Goal: Task Accomplishment & Management: Manage account settings

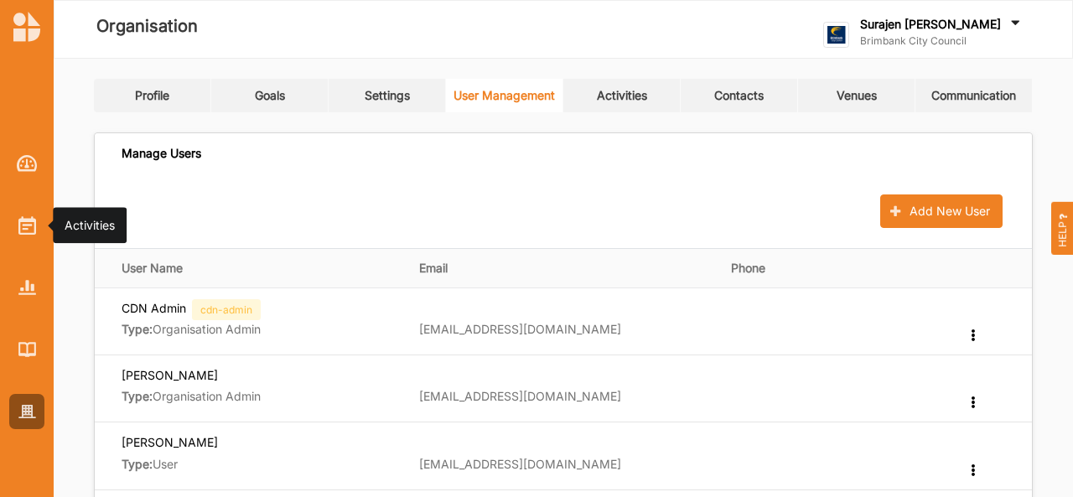
click at [30, 224] on img at bounding box center [27, 225] width 18 height 18
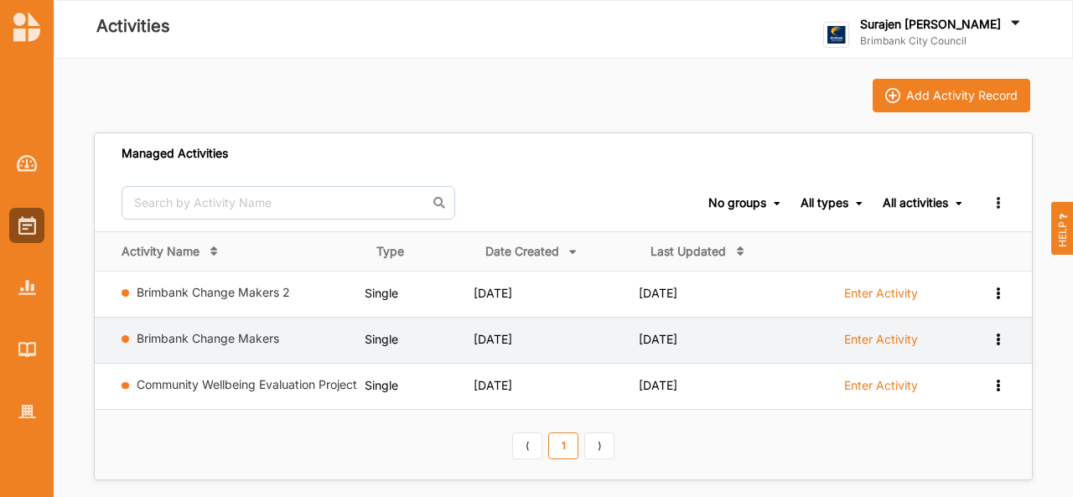
click at [890, 336] on label "Enter Activity" at bounding box center [881, 339] width 74 height 15
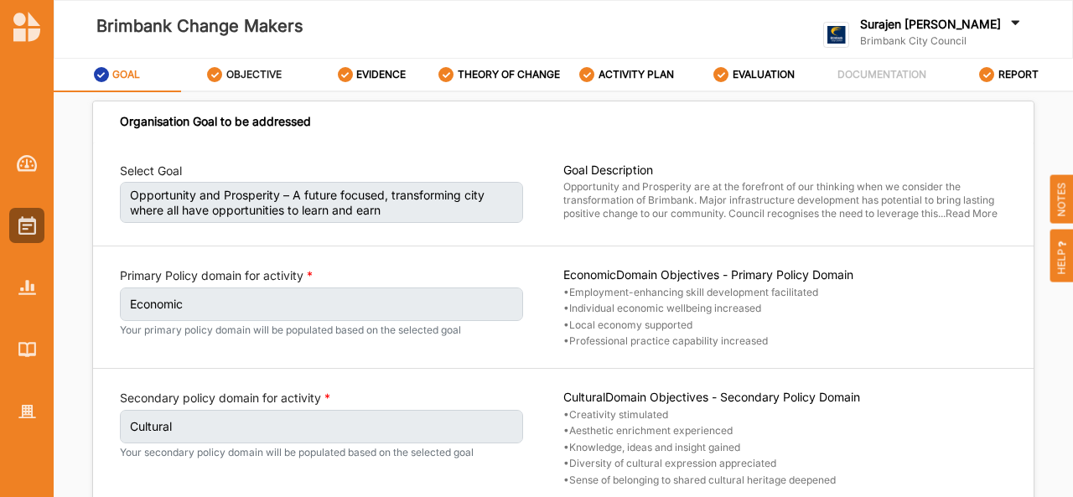
click at [239, 80] on label "OBJECTIVE" at bounding box center [253, 74] width 55 height 13
select select "10"
select select "3"
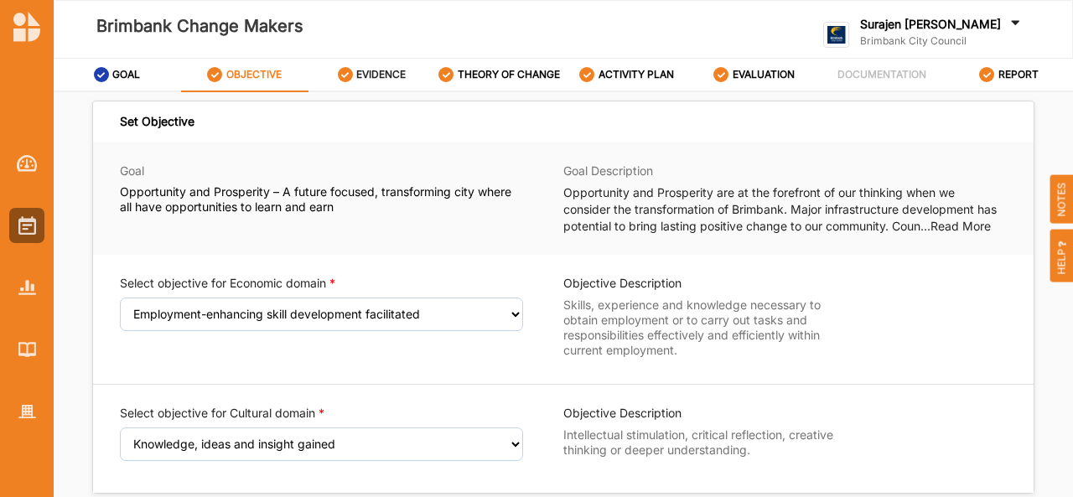
click at [376, 60] on div "EVIDENCE" at bounding box center [372, 75] width 69 height 30
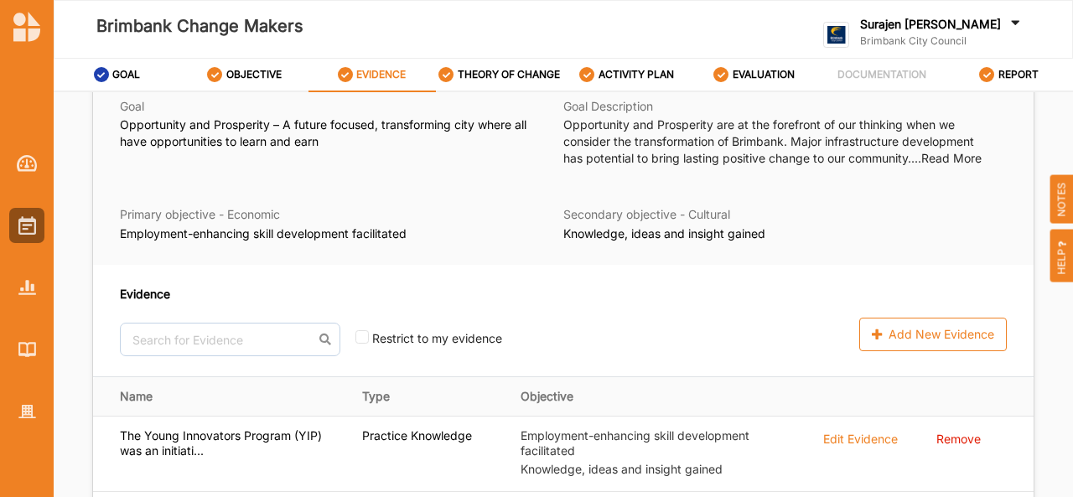
scroll to position [206, 0]
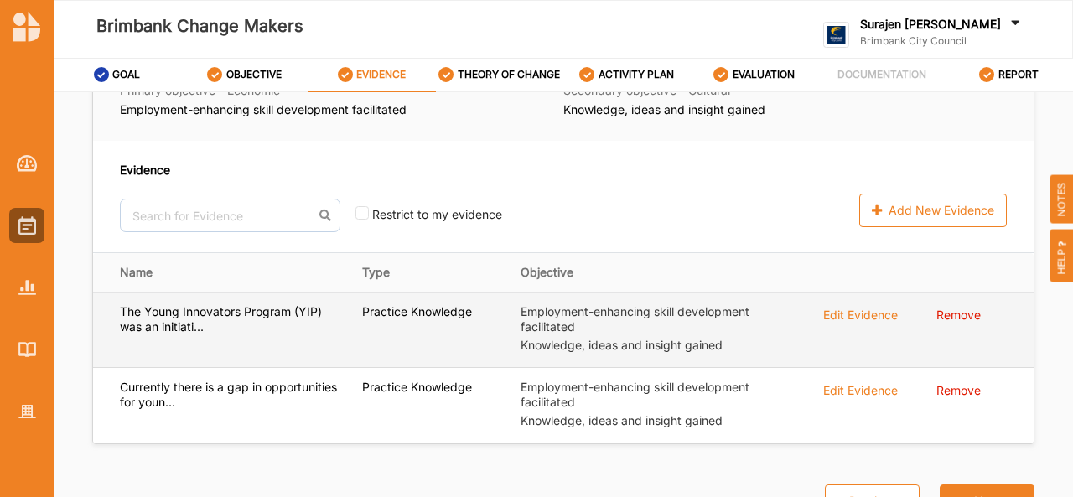
click at [868, 310] on div "Edit Evidence" at bounding box center [860, 313] width 75 height 18
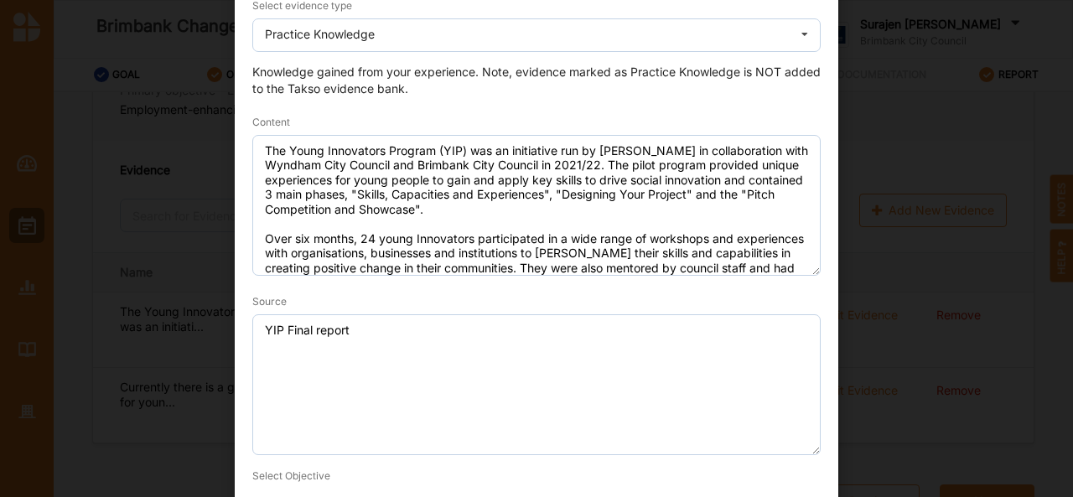
scroll to position [0, 0]
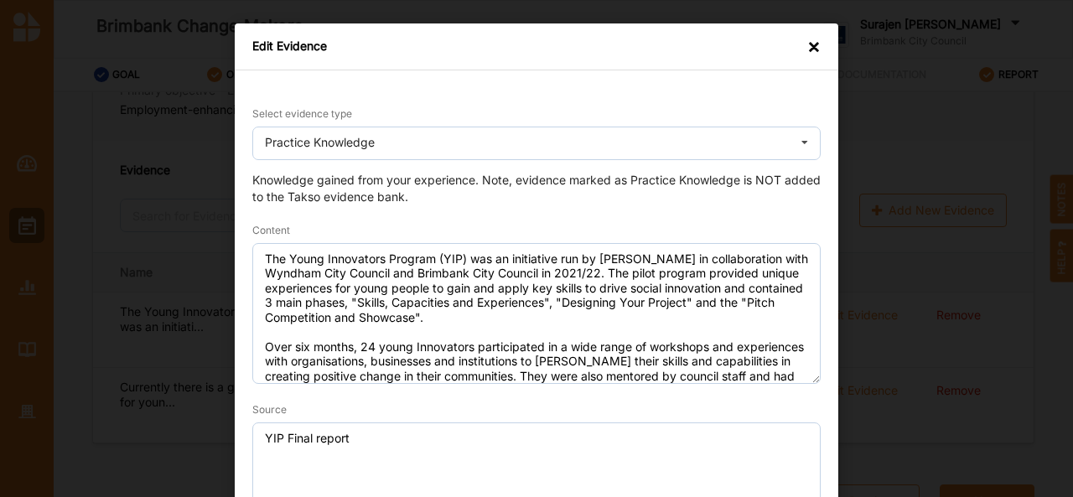
click at [816, 49] on div "×" at bounding box center [813, 47] width 13 height 17
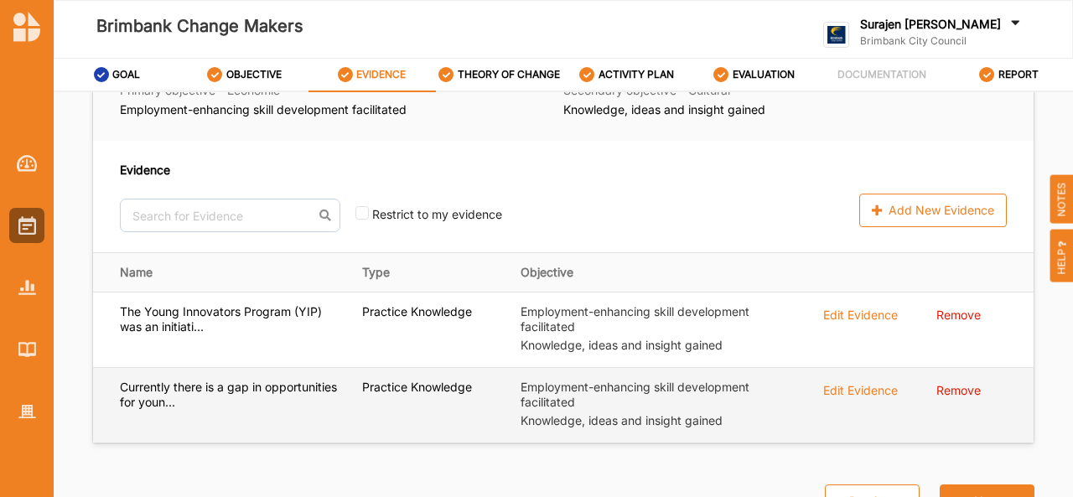
click at [853, 323] on div "Edit Evidence" at bounding box center [860, 313] width 75 height 18
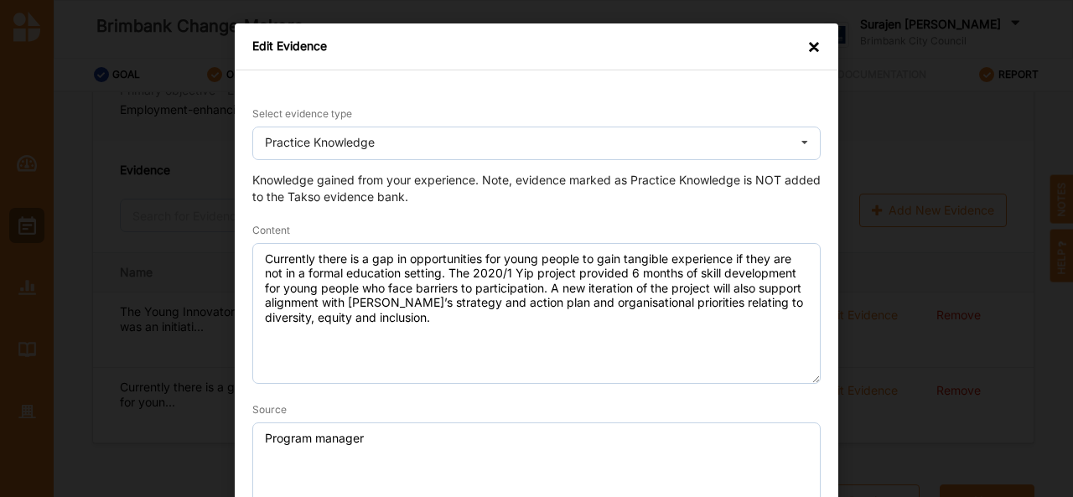
click at [815, 48] on div "×" at bounding box center [813, 47] width 13 height 17
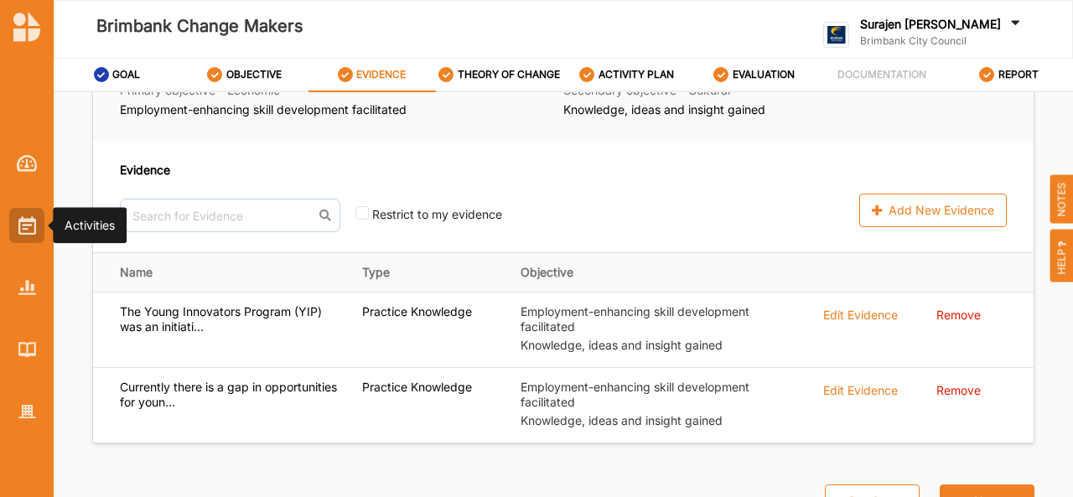
click at [27, 224] on img at bounding box center [27, 225] width 18 height 18
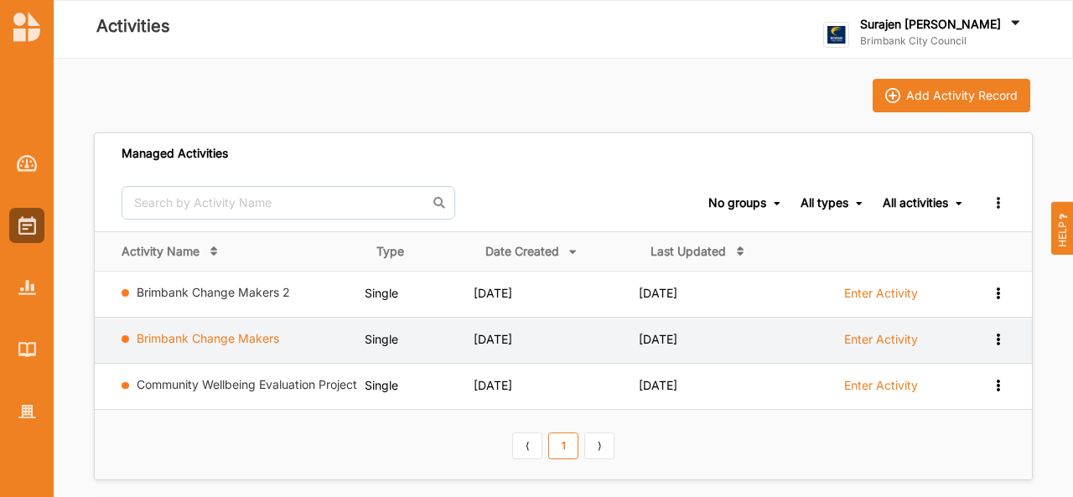
click at [214, 341] on link "Brimbank Change Makers" at bounding box center [208, 338] width 142 height 14
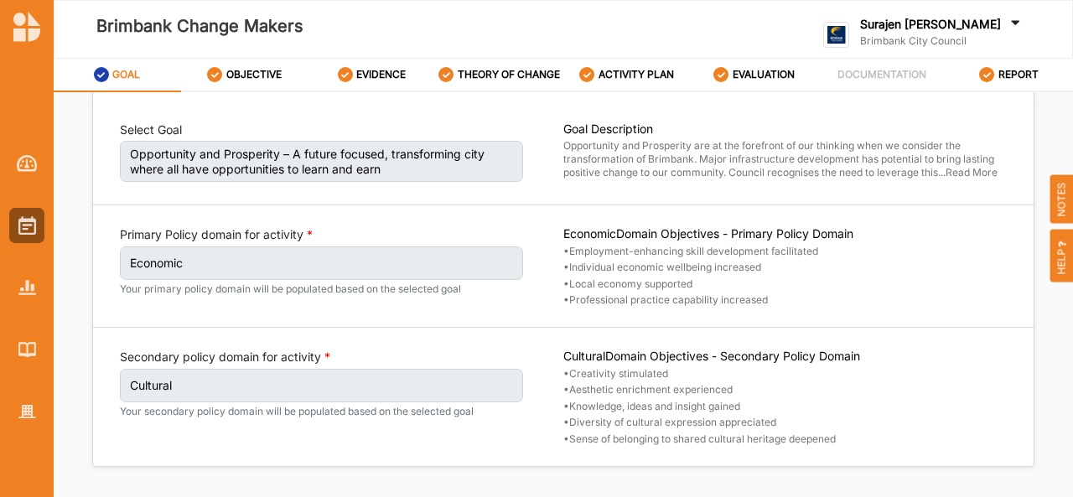
scroll to position [42, 0]
click at [248, 78] on label "OBJECTIVE" at bounding box center [253, 74] width 55 height 13
select select "10"
select select "3"
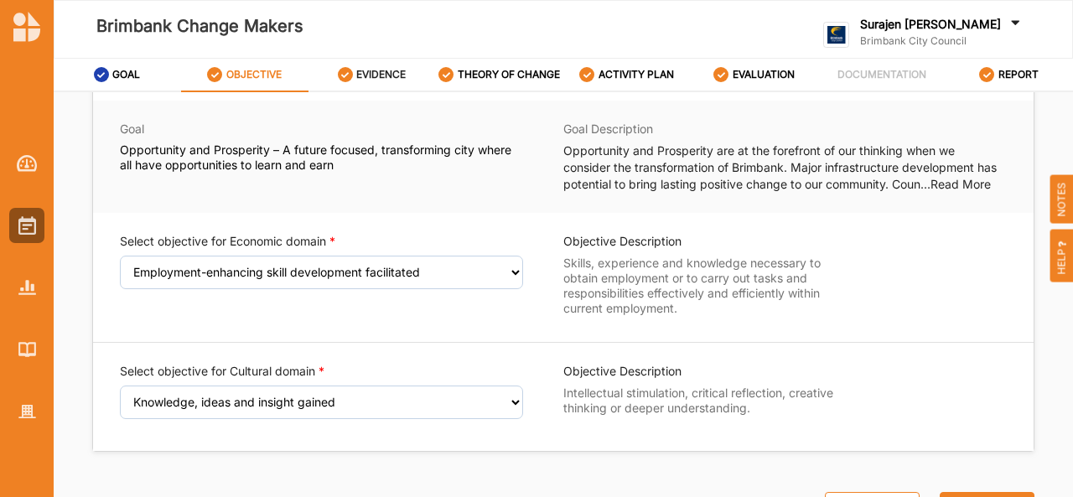
click at [369, 66] on div "EVIDENCE" at bounding box center [372, 75] width 69 height 30
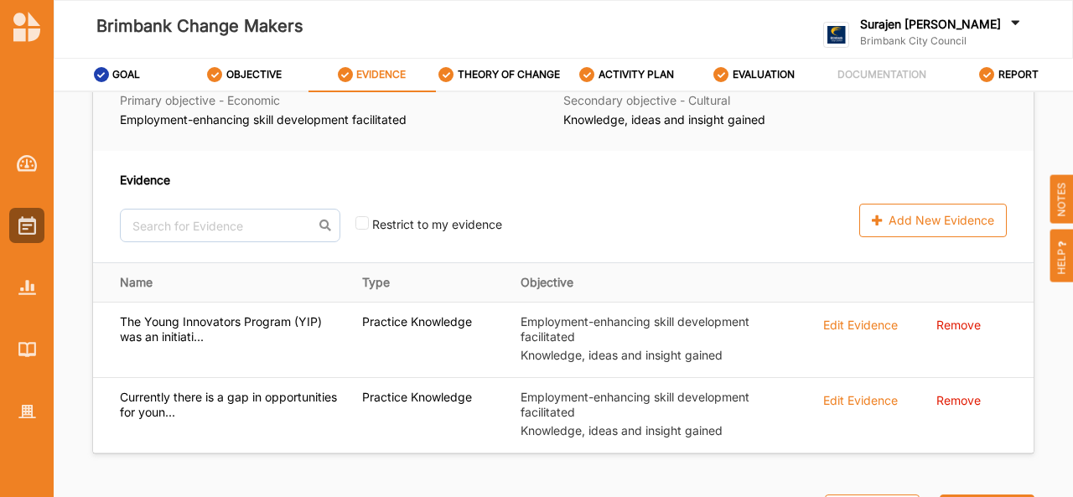
scroll to position [206, 0]
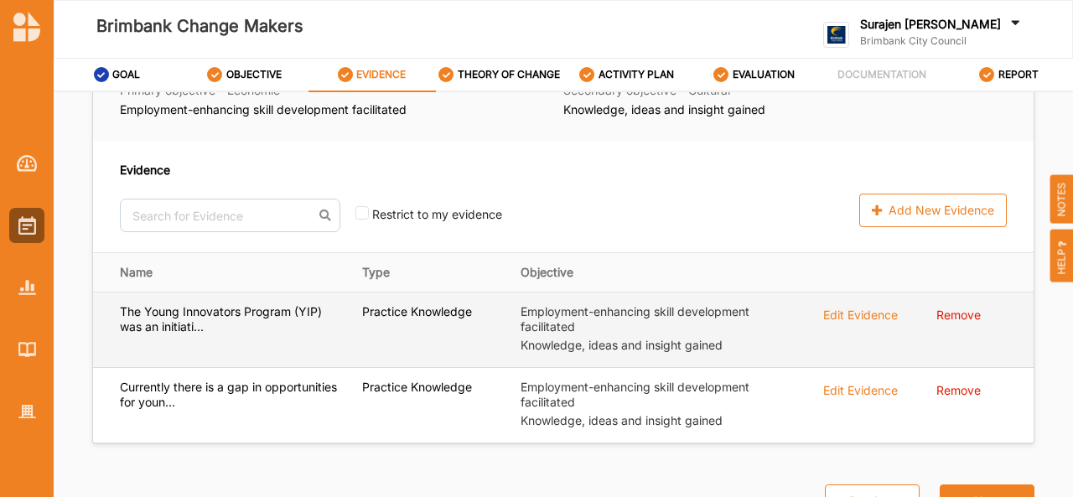
click at [842, 309] on div "Edit Evidence" at bounding box center [860, 313] width 75 height 18
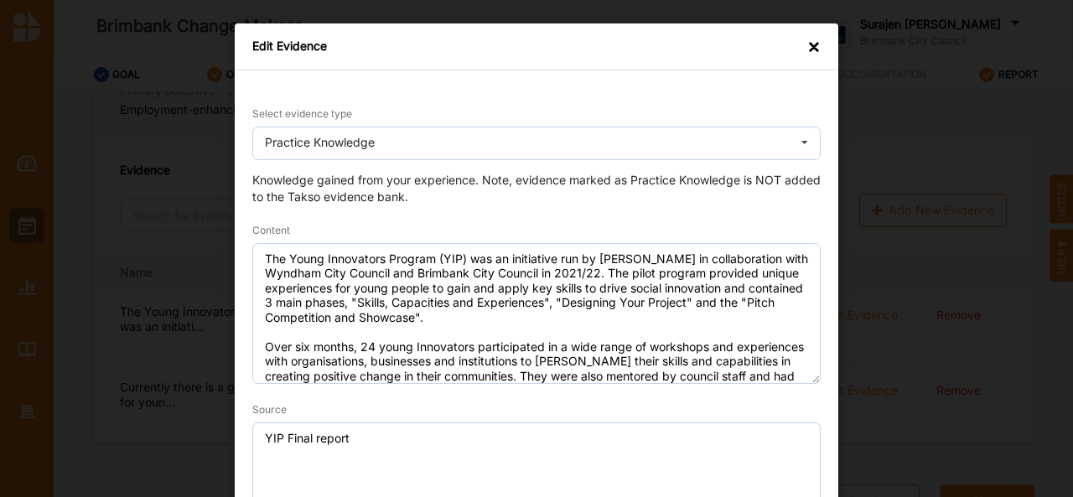
click at [808, 49] on div "×" at bounding box center [813, 47] width 13 height 17
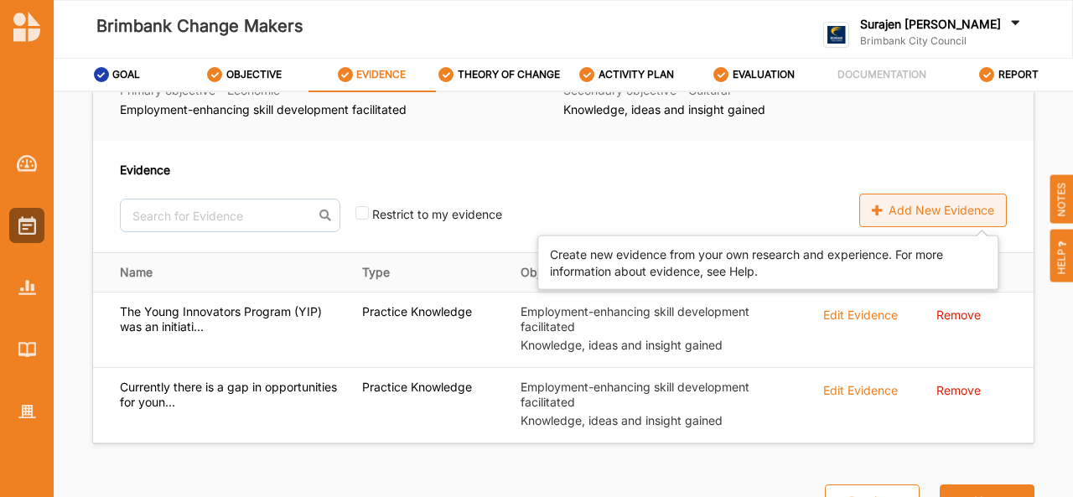
click at [866, 201] on div "Add New Evidence" at bounding box center [933, 211] width 148 height 34
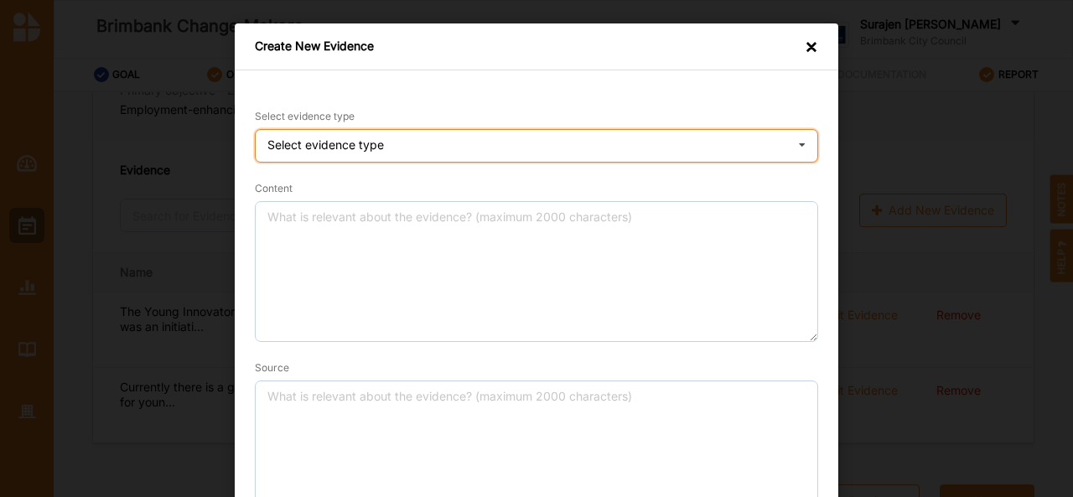
click at [766, 153] on div "Select evidence type Practice Knowledge Published Research Data" at bounding box center [536, 146] width 563 height 34
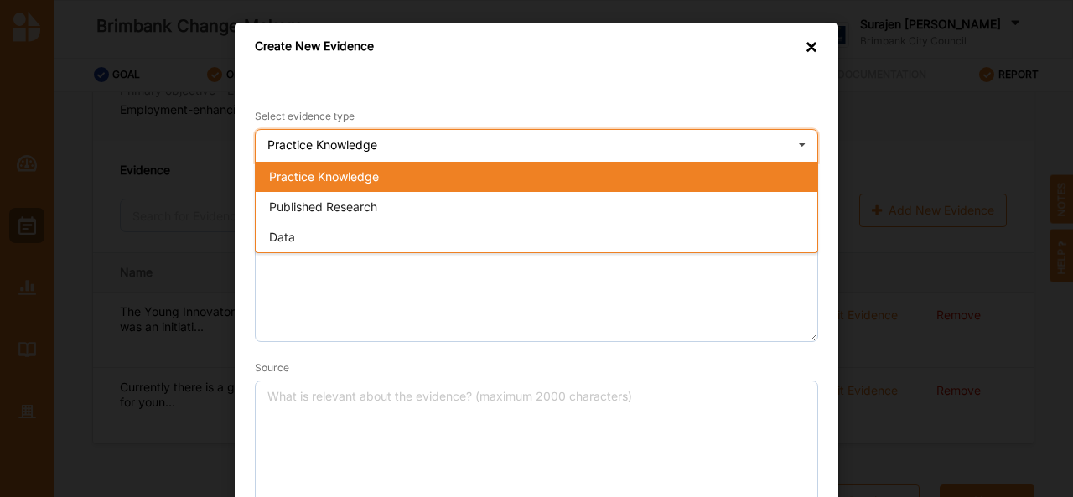
click at [345, 168] on div "Practice Knowledge" at bounding box center [537, 177] width 562 height 30
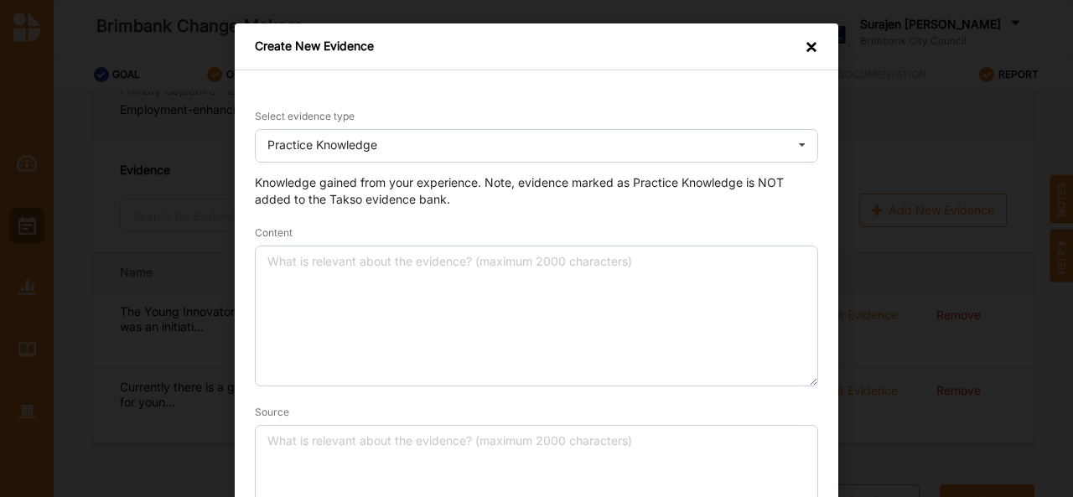
click at [814, 43] on div "Create New Evidence ×" at bounding box center [536, 46] width 603 height 47
click at [806, 51] on div "×" at bounding box center [811, 48] width 13 height 19
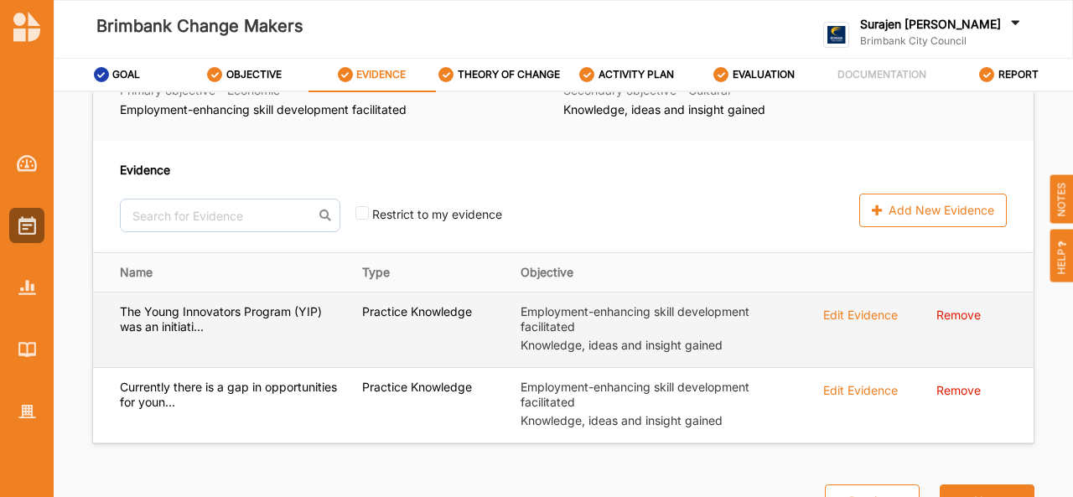
click at [834, 322] on td "Edit Evidence" at bounding box center [868, 330] width 114 height 75
click at [833, 320] on div "Edit Evidence" at bounding box center [860, 313] width 75 height 18
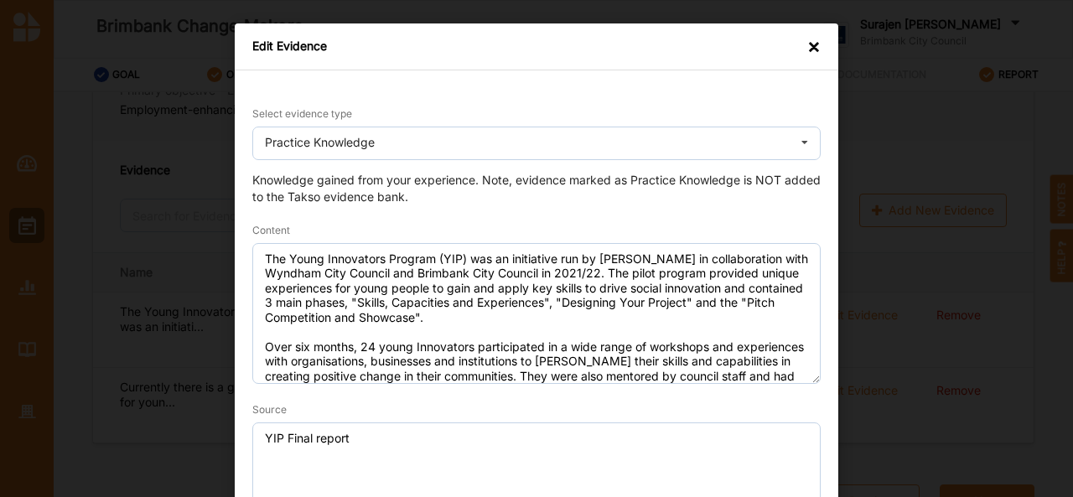
click at [811, 48] on div "×" at bounding box center [813, 47] width 13 height 17
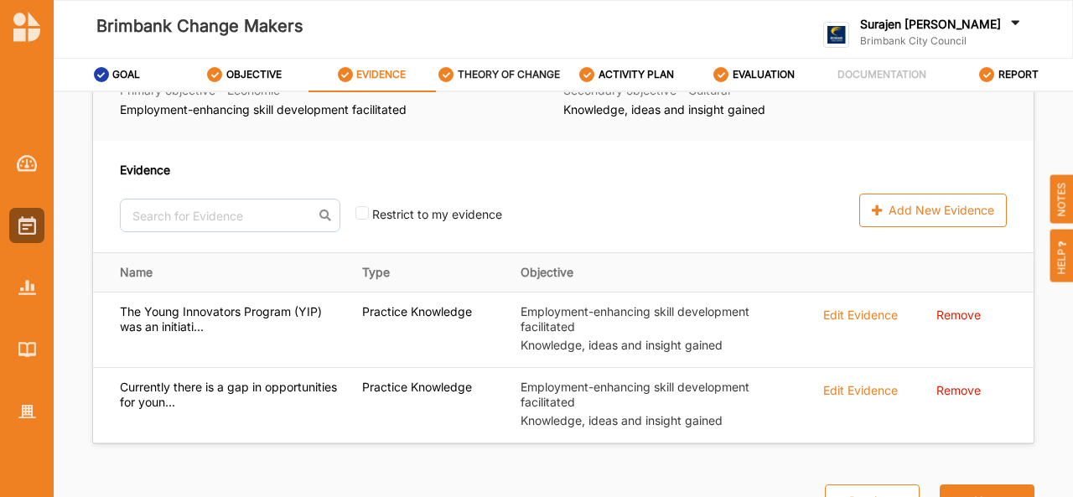
click at [506, 73] on label "THEORY OF CHANGE" at bounding box center [509, 74] width 102 height 13
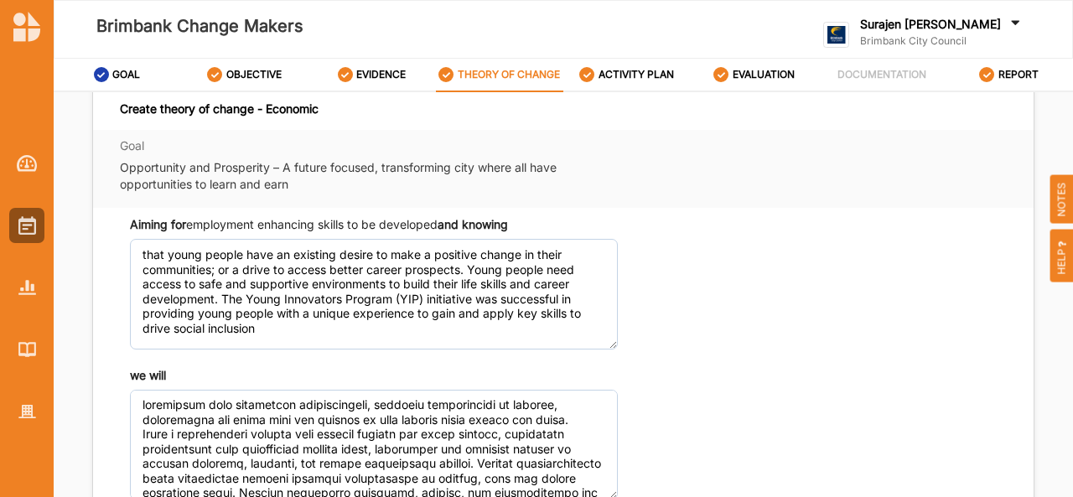
scroll to position [8, 0]
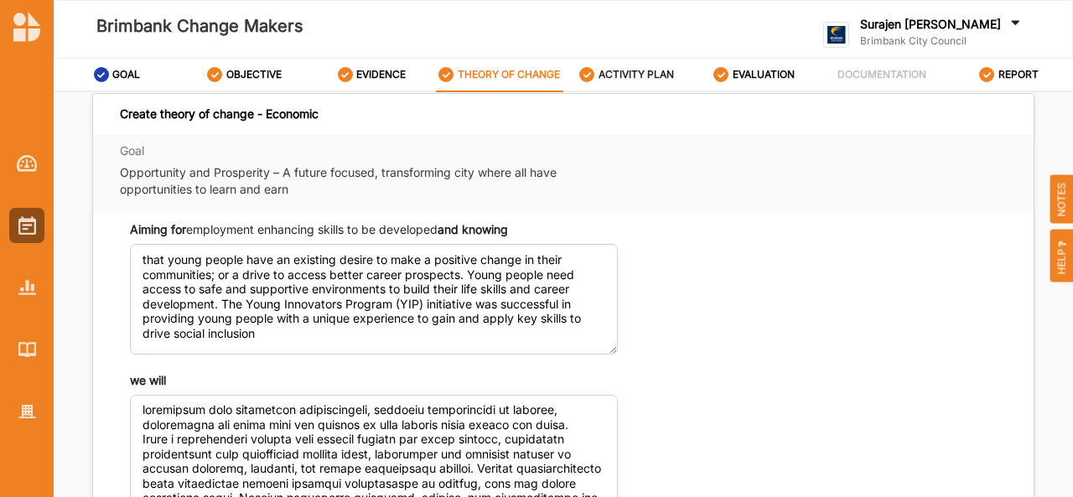
click at [622, 63] on div "ACTIVITY PLAN" at bounding box center [626, 75] width 95 height 30
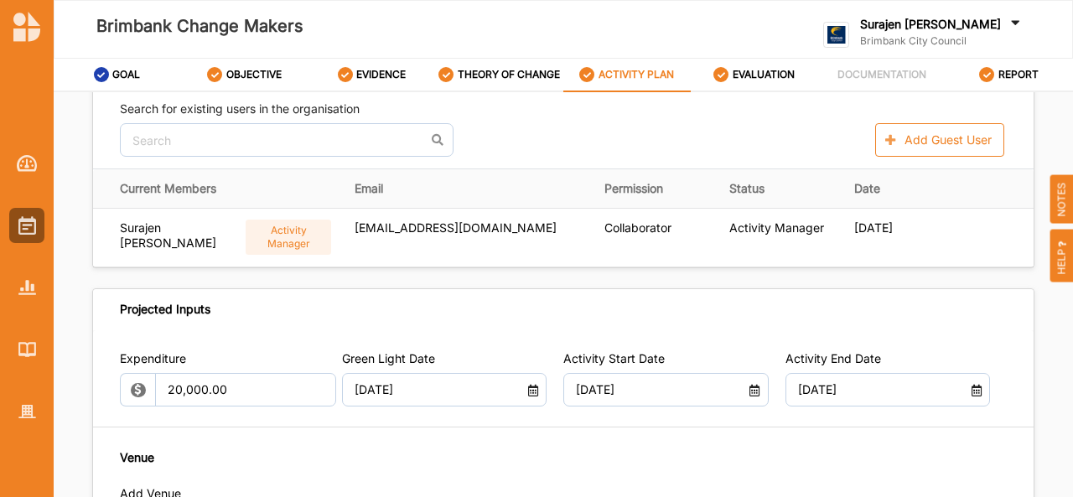
scroll to position [777, 0]
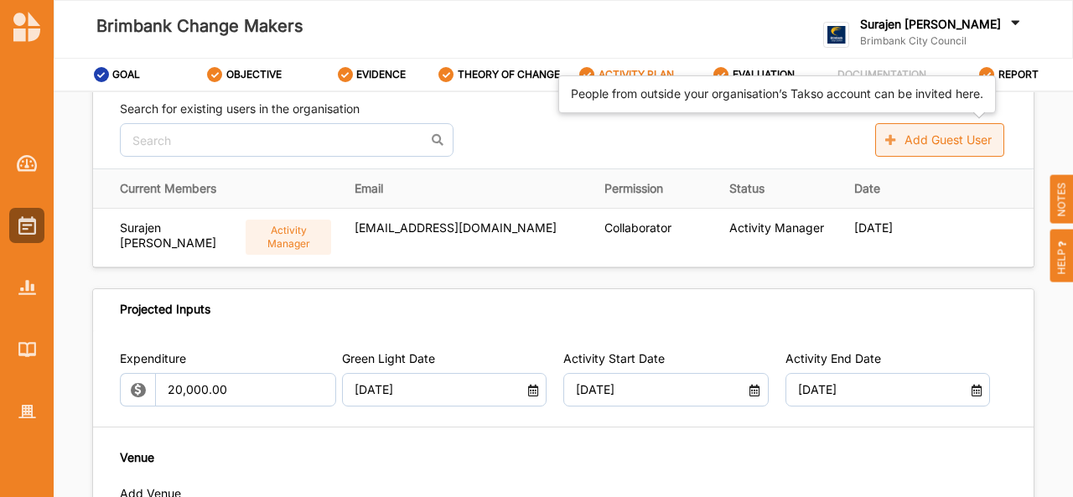
click at [972, 138] on button "Add Guest User" at bounding box center [939, 140] width 129 height 34
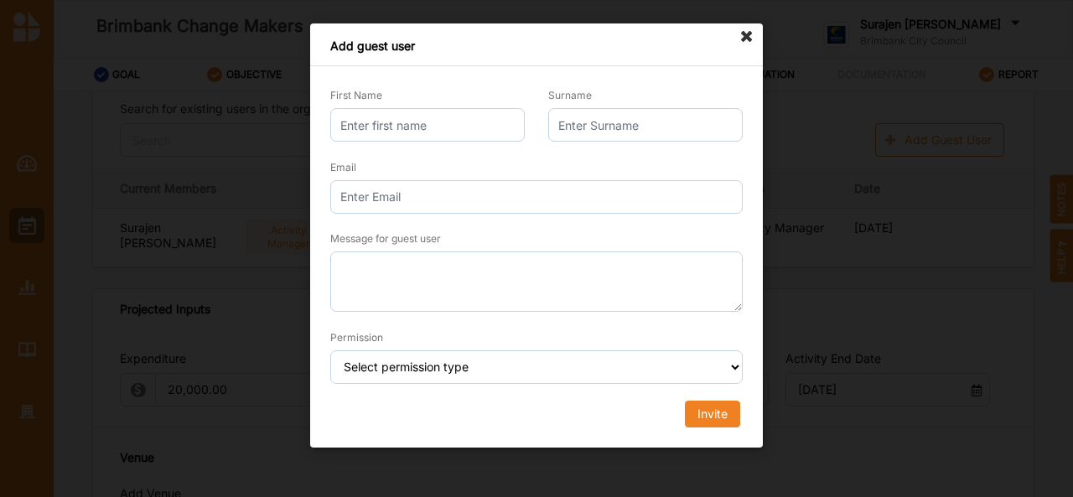
click at [744, 41] on icon at bounding box center [746, 36] width 27 height 27
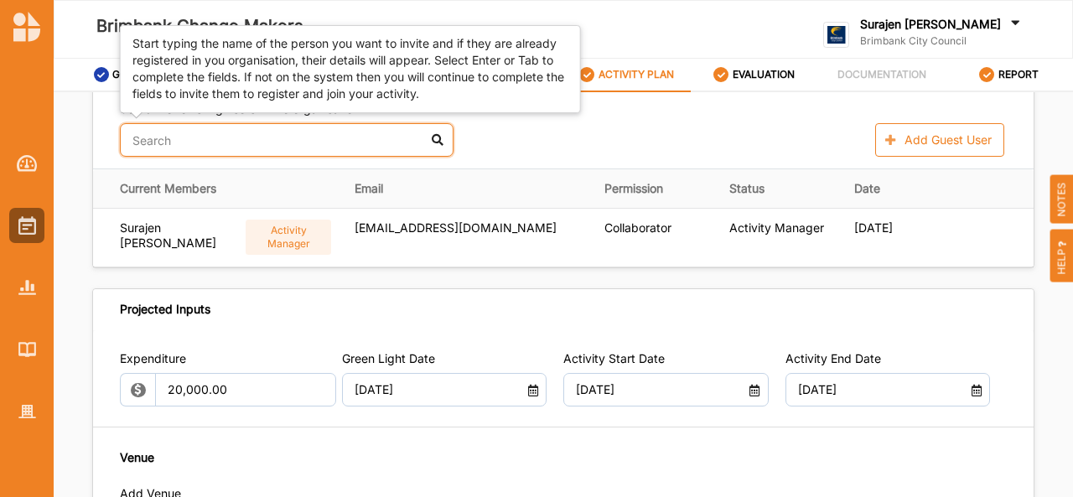
click at [155, 151] on input "text" at bounding box center [287, 140] width 334 height 34
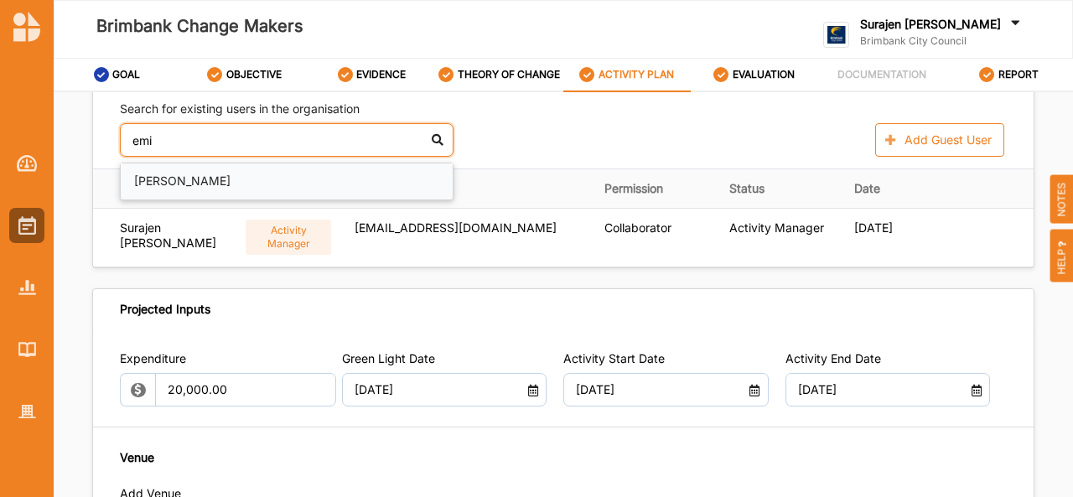
click at [164, 180] on div "[PERSON_NAME]" at bounding box center [287, 181] width 332 height 36
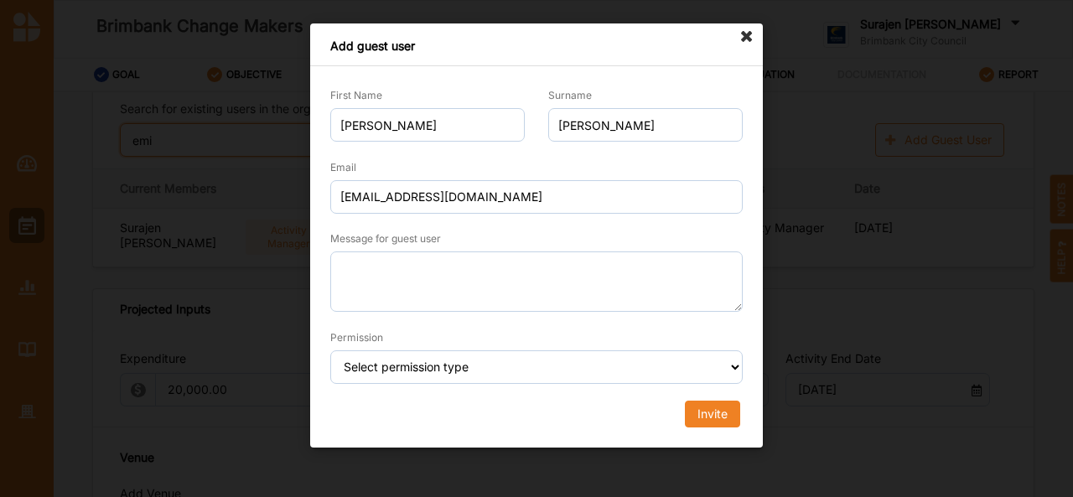
type input "emi"
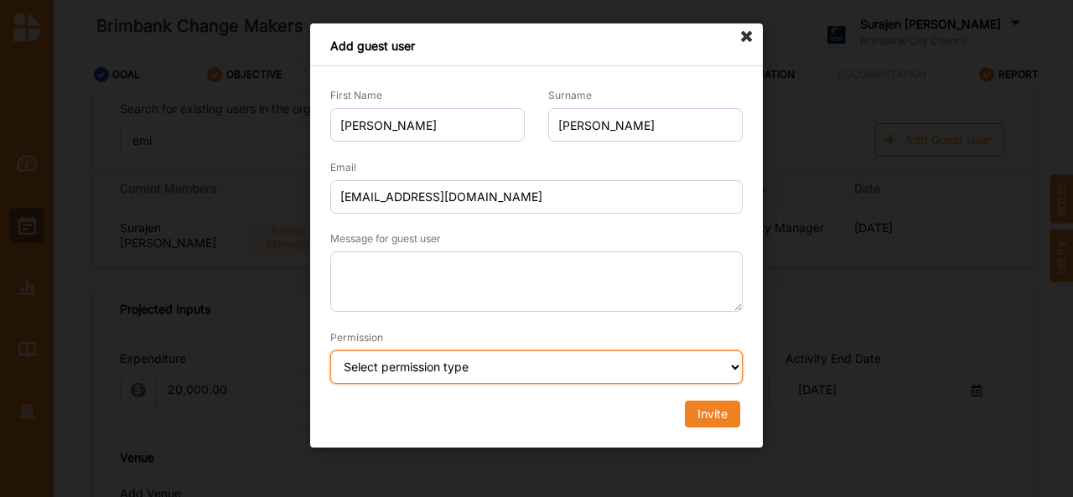
click at [387, 371] on select "Select permission type Collaborator Documentor Report Only Custom" at bounding box center [536, 367] width 412 height 34
select select "collaborator"
click at [330, 350] on select "Select permission type Collaborator Documentor Report Only Custom" at bounding box center [536, 367] width 412 height 34
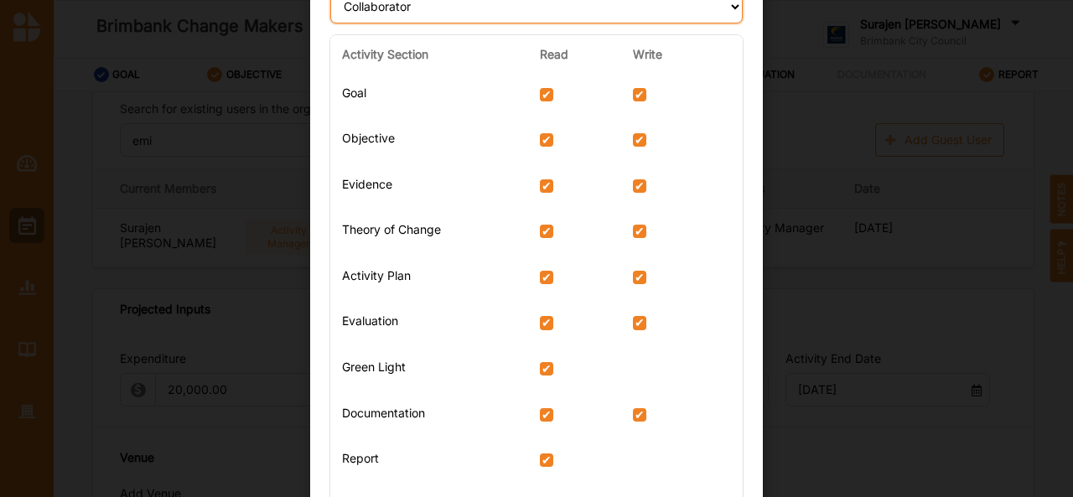
scroll to position [453, 0]
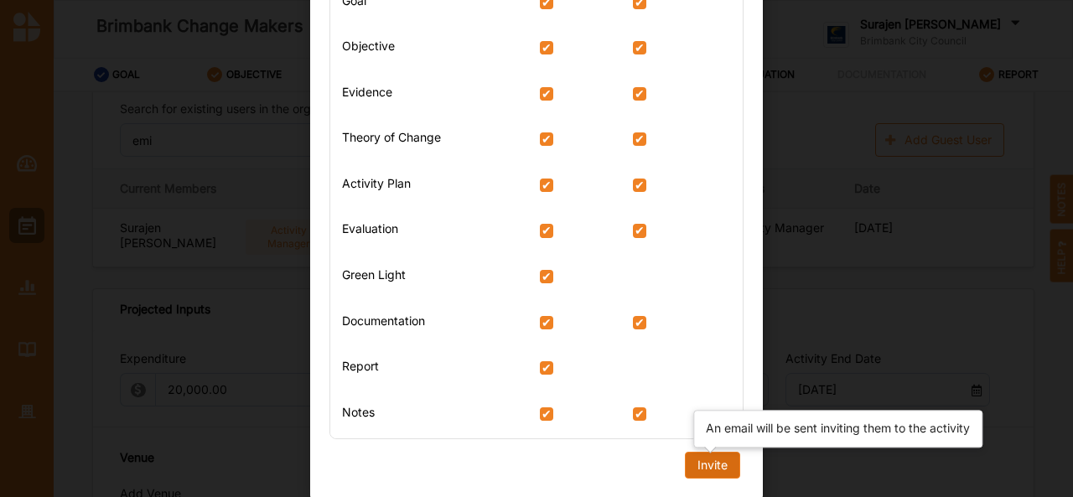
click at [715, 471] on div "Invite" at bounding box center [712, 465] width 30 height 15
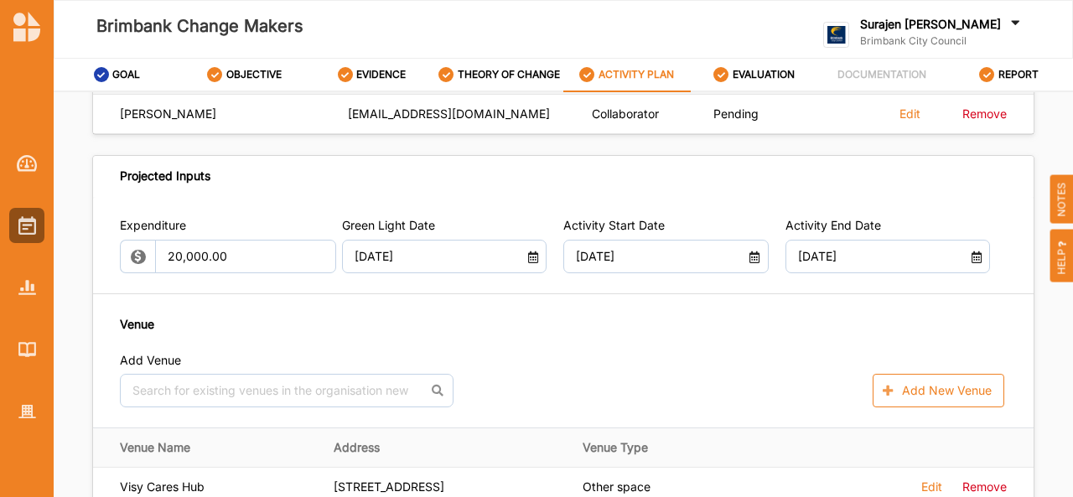
scroll to position [950, 0]
click at [580, 242] on input "[DATE]" at bounding box center [657, 256] width 181 height 34
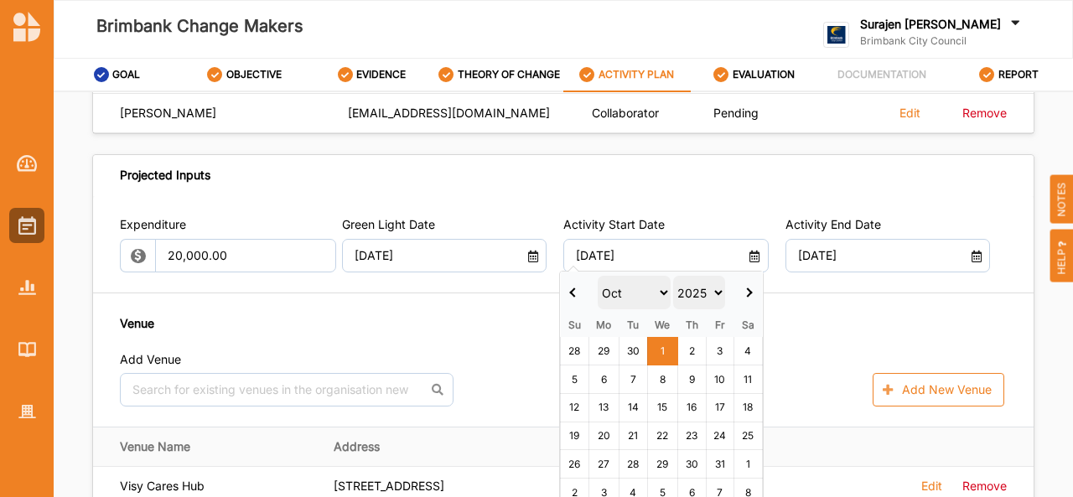
click at [298, 278] on div "Expenditure 20,000.00 Green Light Date [DATE] Activity Start Date [DATE] Activi…" at bounding box center [563, 420] width 940 height 448
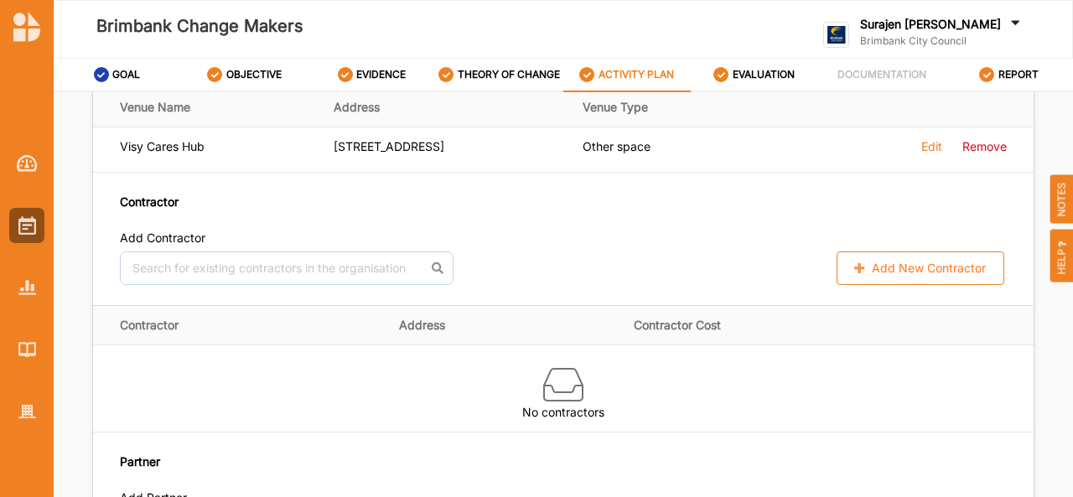
scroll to position [1344, 0]
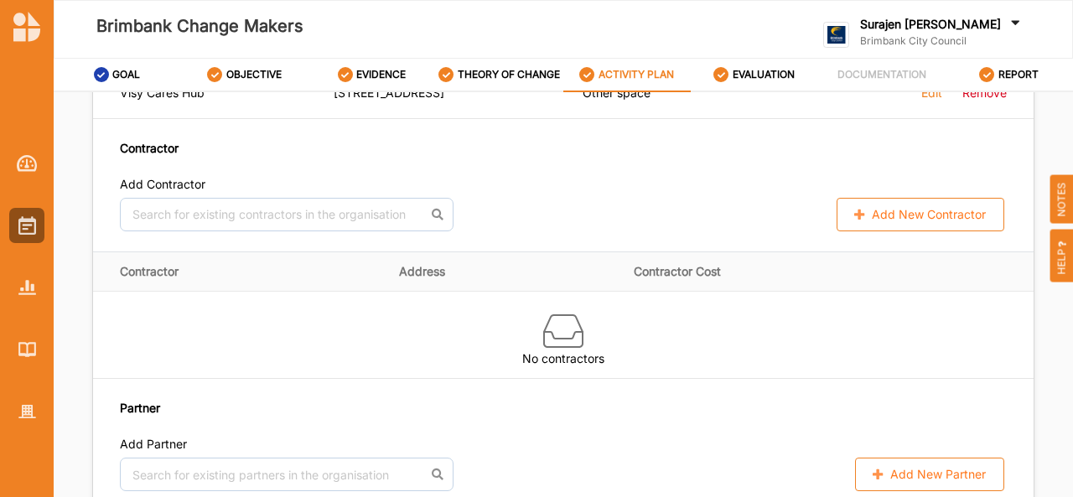
click at [852, 209] on icon at bounding box center [859, 214] width 14 height 10
select select "[GEOGRAPHIC_DATA]"
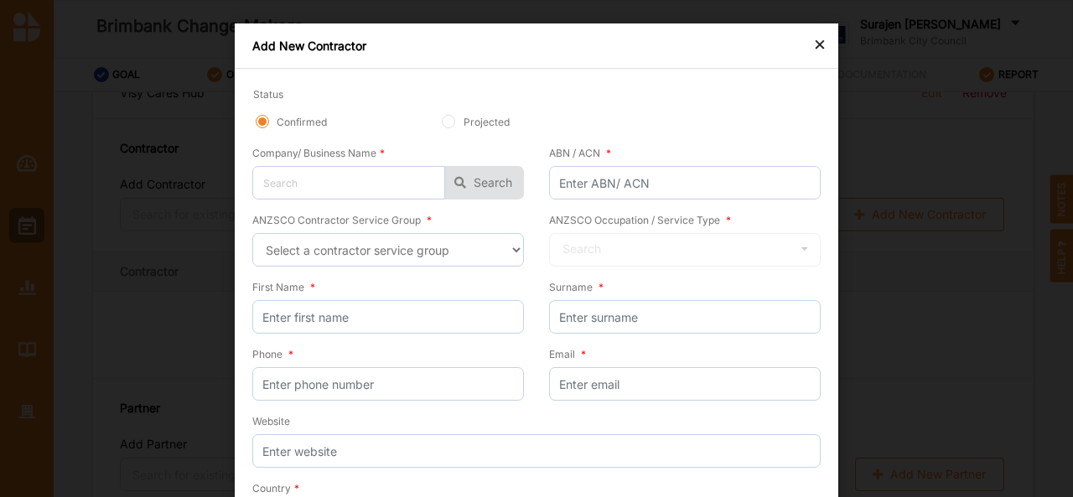
drag, startPoint x: 707, startPoint y: 88, endPoint x: 661, endPoint y: 53, distance: 58.0
click at [661, 53] on div "Add New Contractor" at bounding box center [536, 45] width 603 height 45
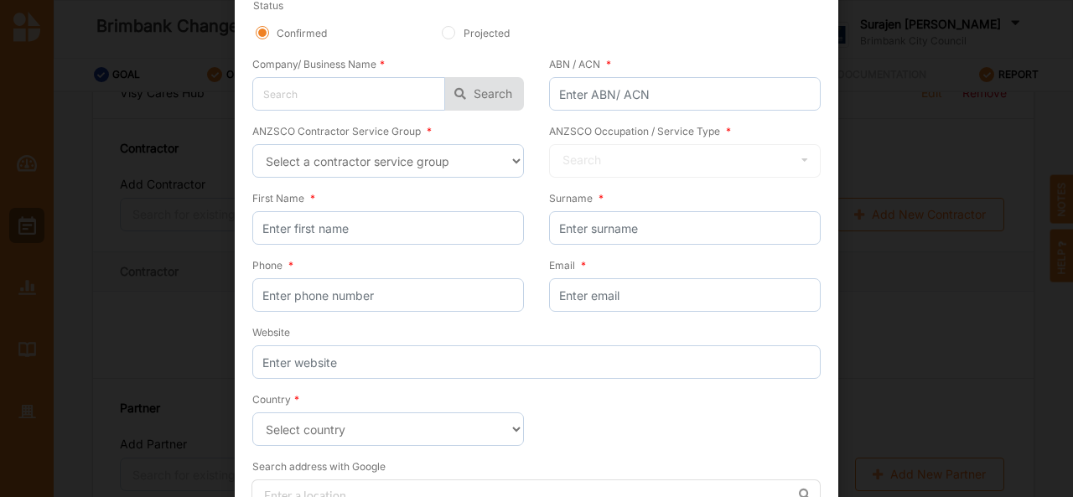
scroll to position [89, 0]
click at [481, 174] on select "Select a contractor service group Hospitality, Retail and Service Managers Spec…" at bounding box center [388, 161] width 272 height 34
click at [252, 144] on select "Select a contractor service group Hospitality, Retail and Service Managers Spec…" at bounding box center [388, 161] width 272 height 34
click at [478, 179] on div "ANZSCO Contractor Service Group * Select a contractor service group Hospitality…" at bounding box center [394, 155] width 284 height 67
click at [481, 162] on select "Select a contractor service group Hospitality, Retail and Service Managers Spec…" at bounding box center [388, 161] width 272 height 34
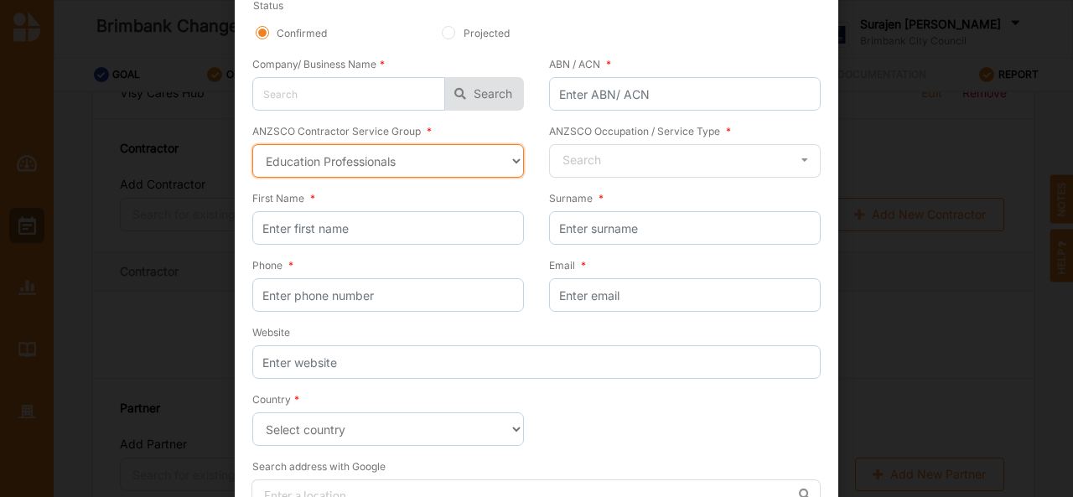
click at [252, 144] on select "Select a contractor service group Hospitality, Retail and Service Managers Spec…" at bounding box center [388, 161] width 272 height 34
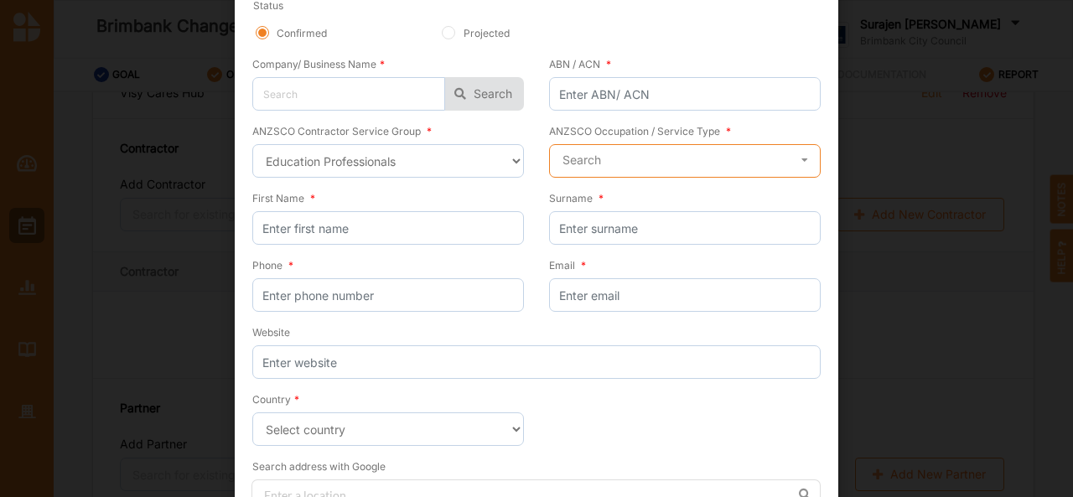
click at [609, 155] on input "text" at bounding box center [686, 162] width 270 height 34
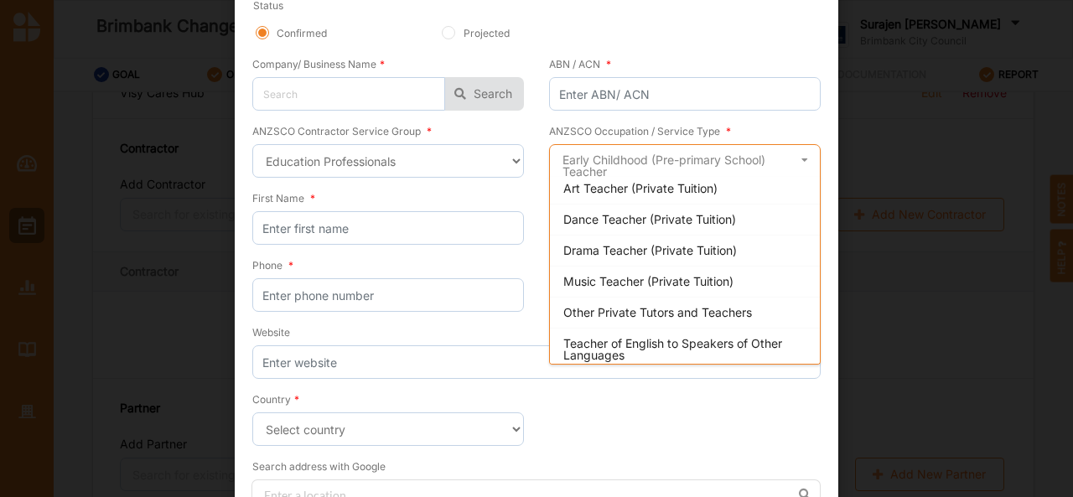
scroll to position [539, 0]
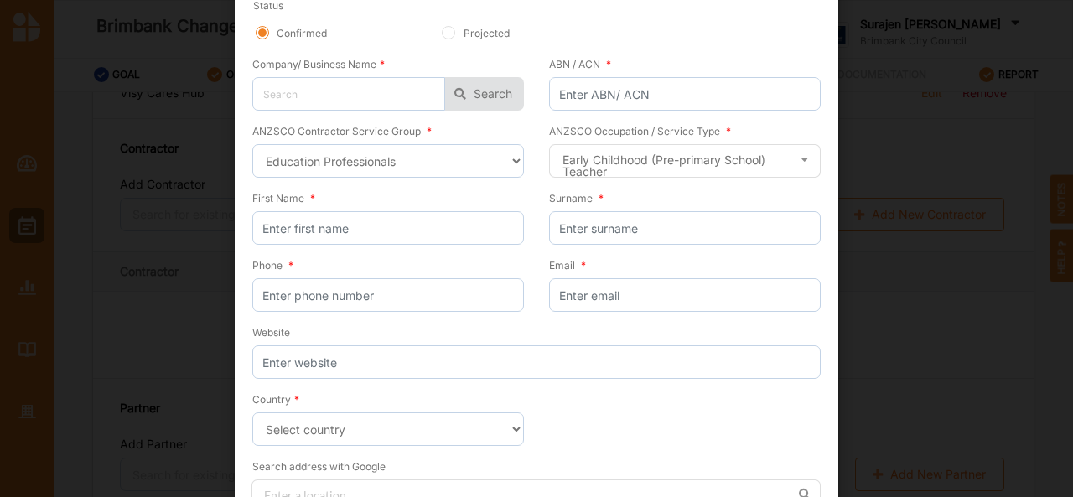
click at [458, 188] on div "ANZSCO Contractor Service Group * Select a contractor service group Hospitality…" at bounding box center [394, 155] width 284 height 67
click at [494, 172] on select "Select a contractor service group Hospitality, Retail and Service Managers Spec…" at bounding box center [388, 161] width 272 height 34
select select "22"
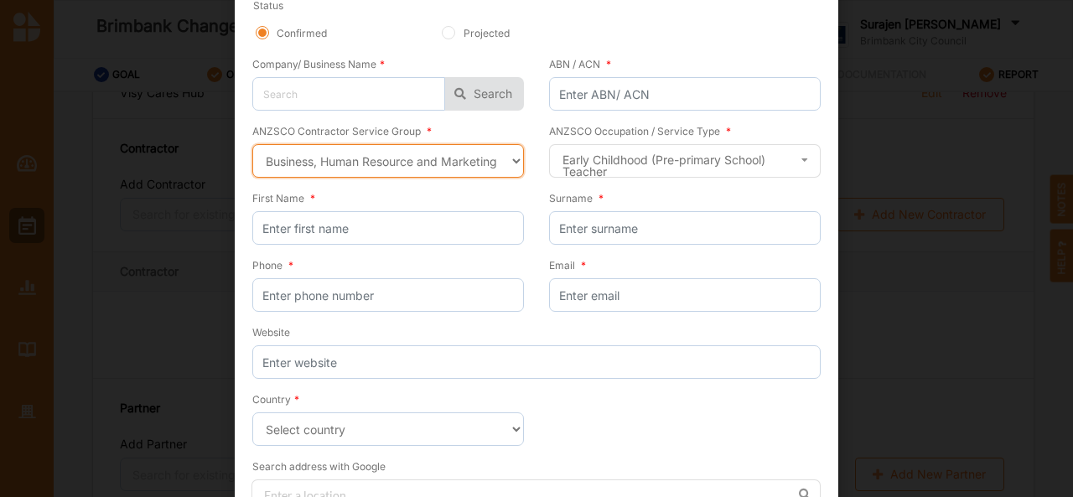
click at [252, 144] on select "Select a contractor service group Hospitality, Retail and Service Managers Spec…" at bounding box center [388, 161] width 272 height 34
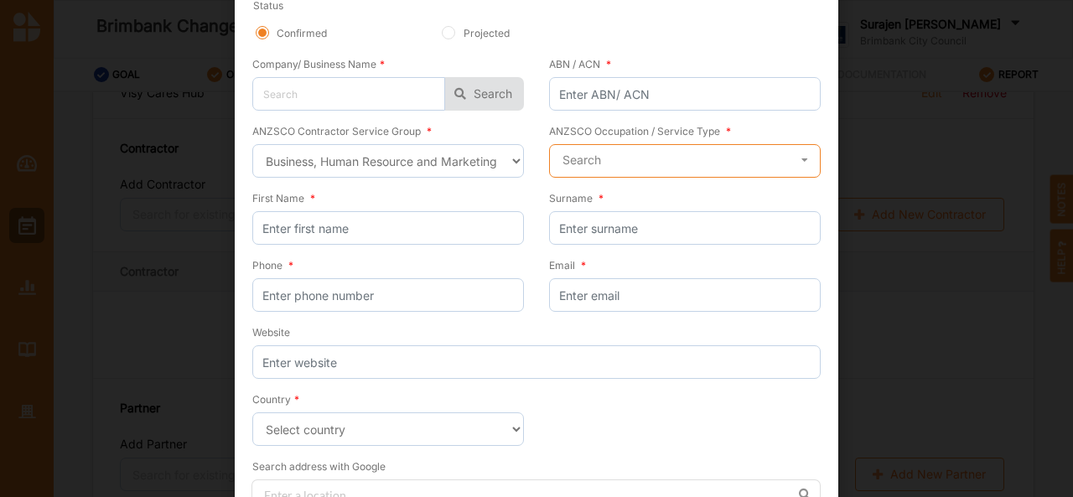
click at [624, 162] on input "text" at bounding box center [686, 162] width 270 height 34
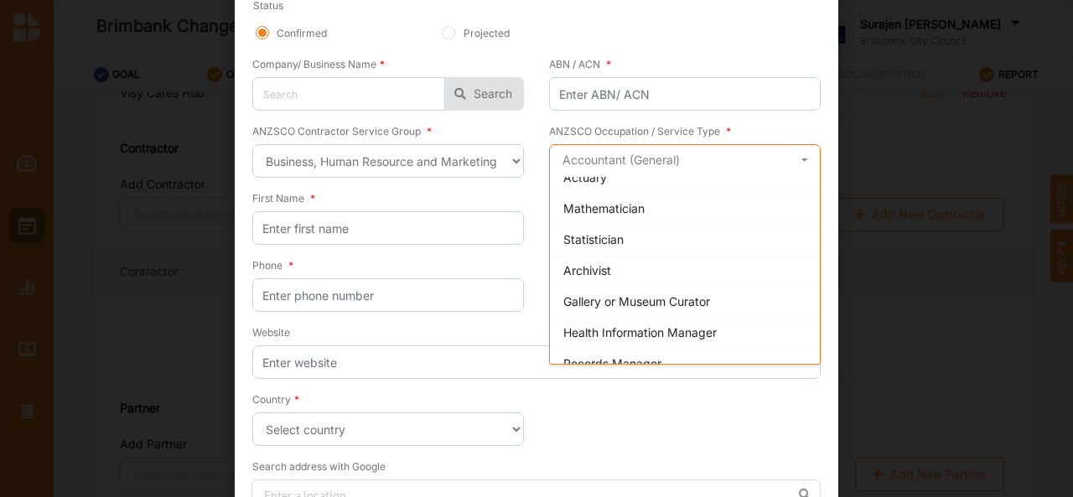
scroll to position [698, 0]
drag, startPoint x: 719, startPoint y: 288, endPoint x: 694, endPoint y: 282, distance: 25.8
click at [694, 285] on div "Gallery or Museum Curator" at bounding box center [685, 300] width 270 height 31
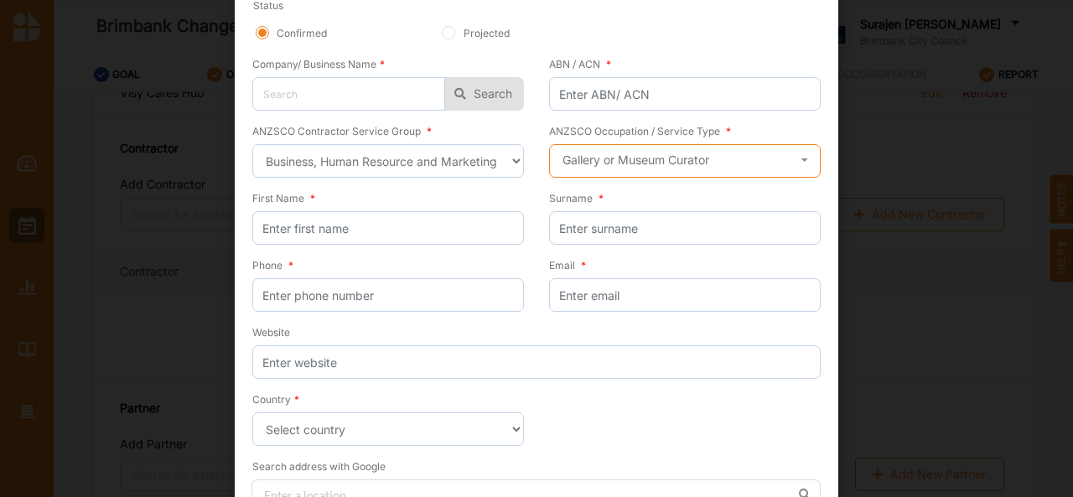
click at [723, 152] on input "text" at bounding box center [686, 162] width 270 height 34
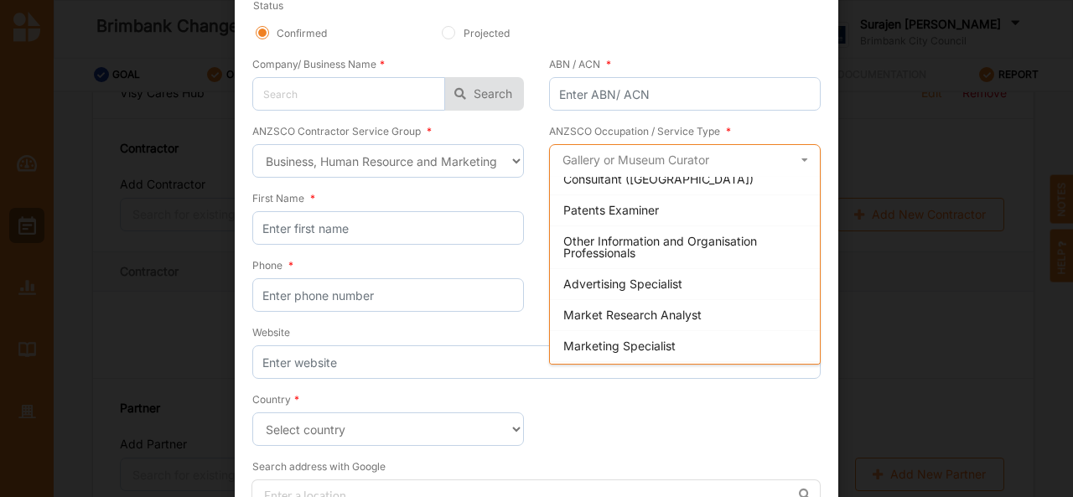
scroll to position [1445, 0]
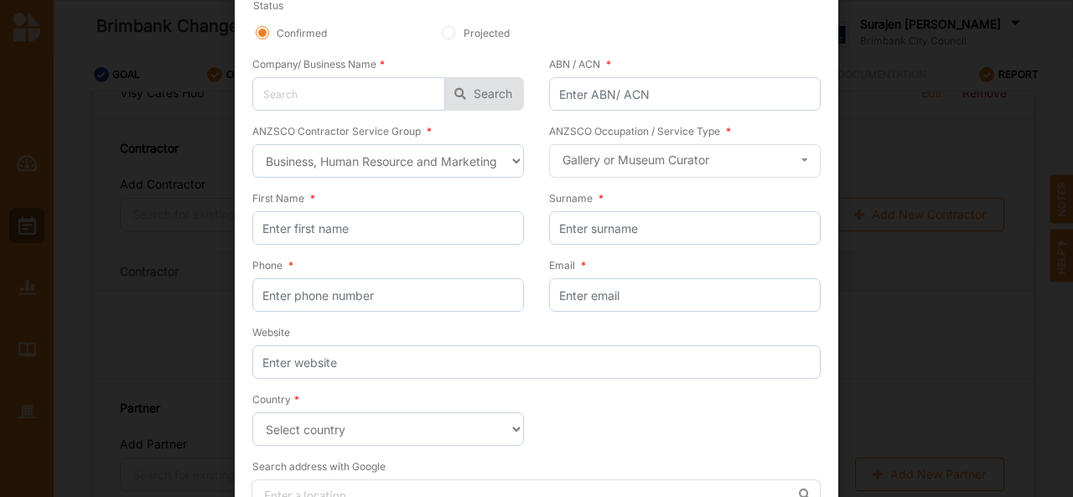
click at [777, 51] on div "Status Confirmed Projected" at bounding box center [536, 26] width 568 height 58
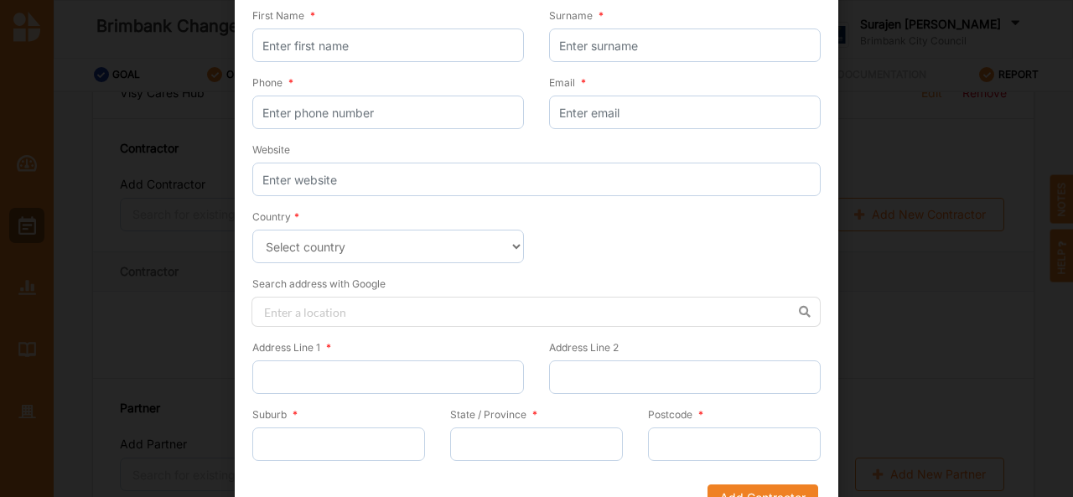
scroll to position [0, 0]
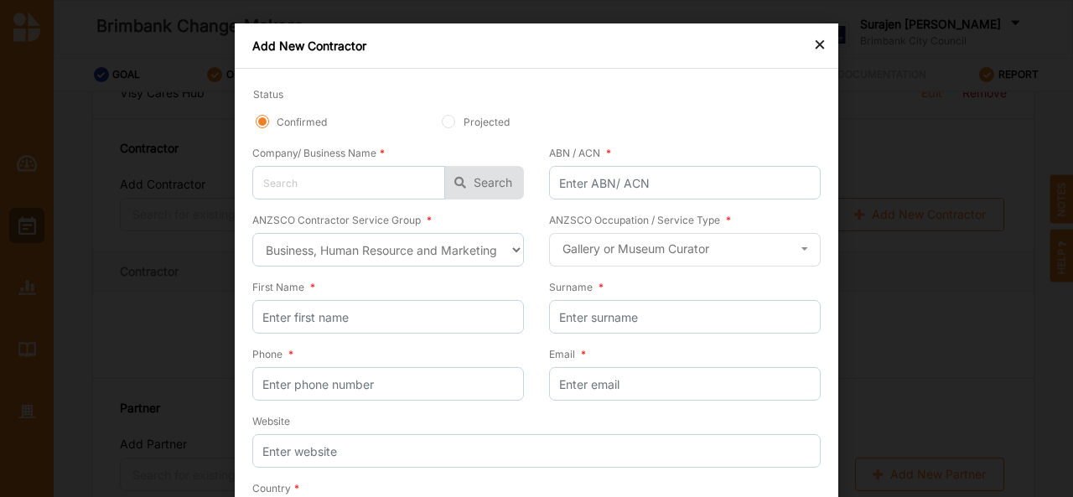
click at [815, 40] on div "×" at bounding box center [819, 44] width 13 height 20
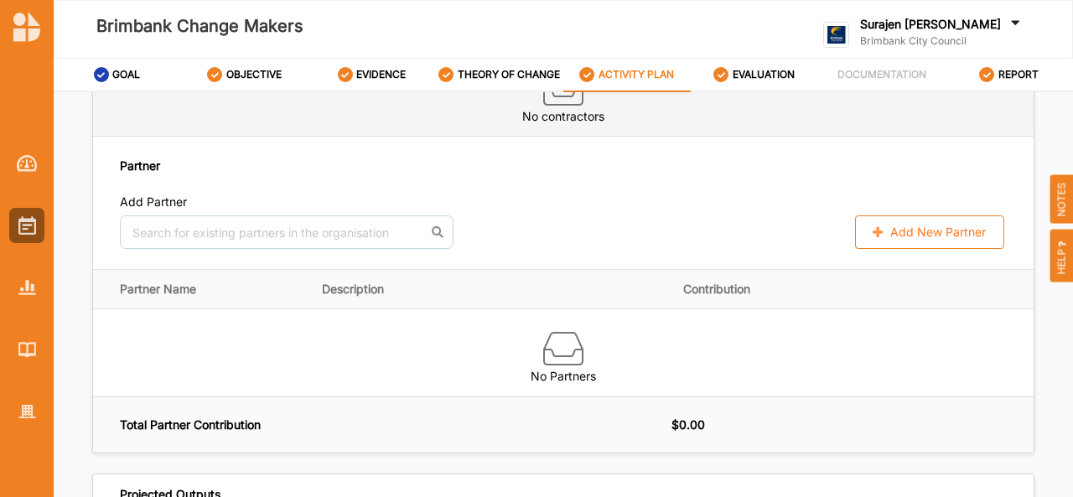
scroll to position [1585, 0]
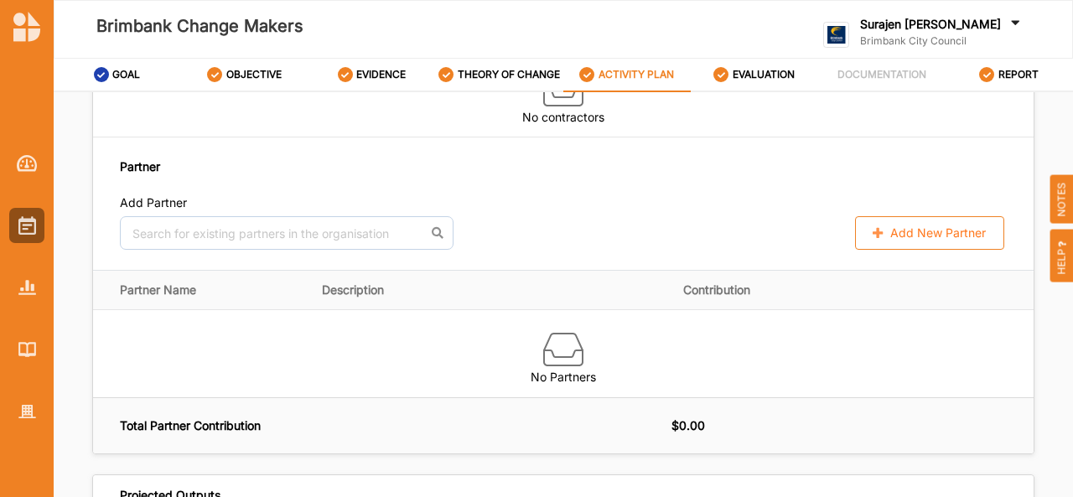
click at [872, 227] on icon at bounding box center [878, 232] width 14 height 10
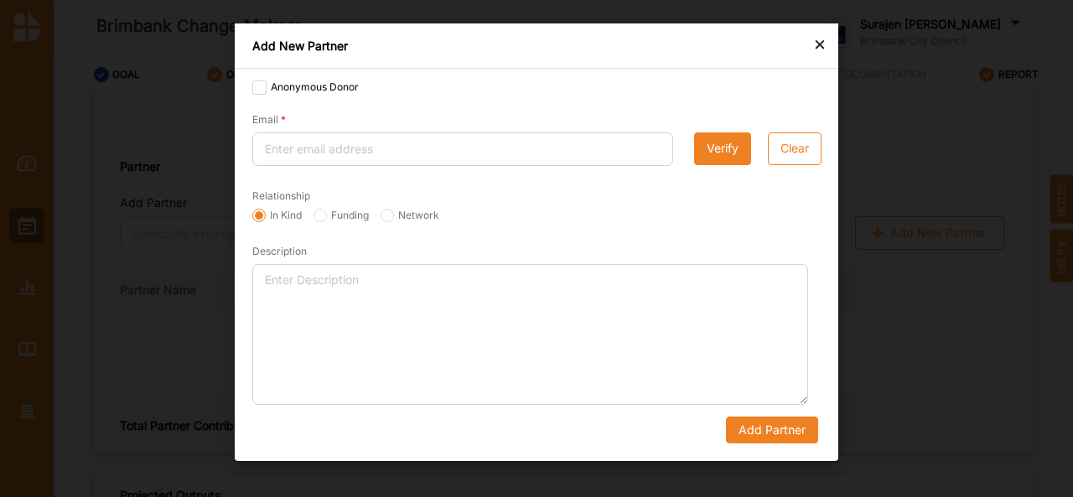
click at [825, 47] on div "×" at bounding box center [819, 44] width 13 height 20
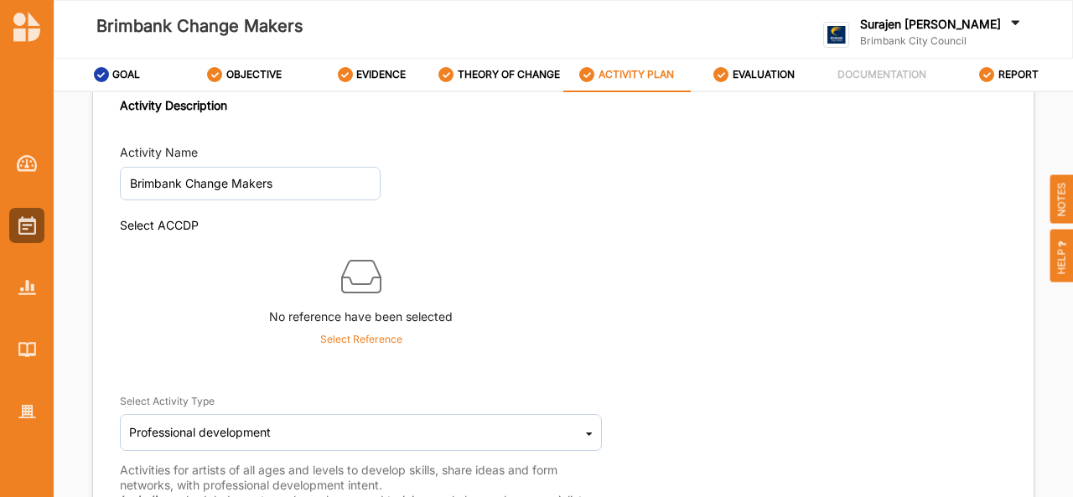
scroll to position [0, 0]
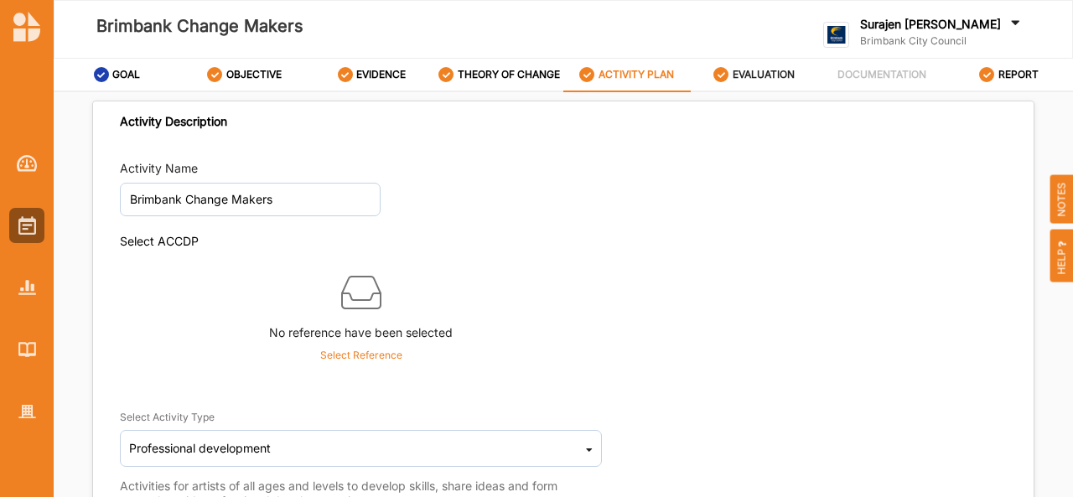
click at [767, 71] on label "EVALUATION" at bounding box center [764, 74] width 62 height 13
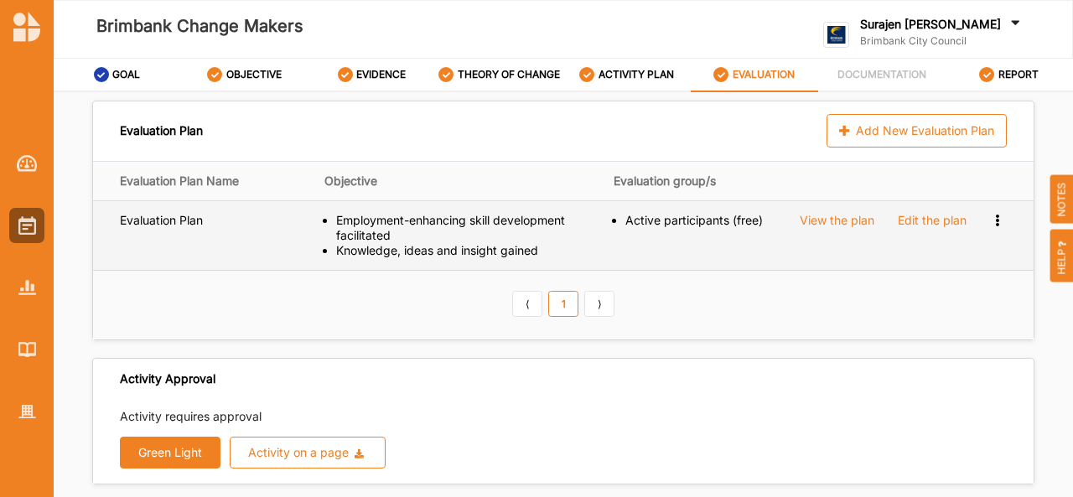
click at [913, 220] on div "Edit the plan" at bounding box center [932, 220] width 69 height 15
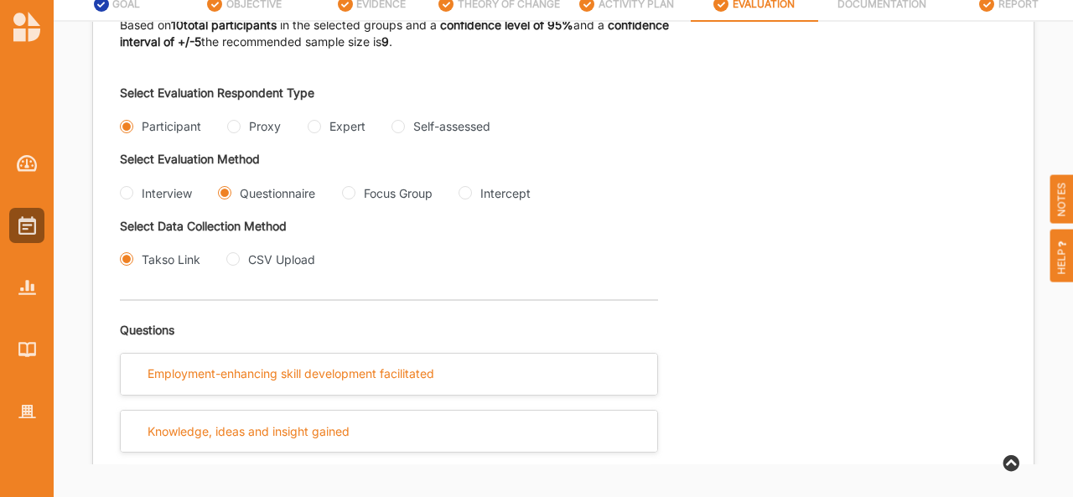
scroll to position [339, 0]
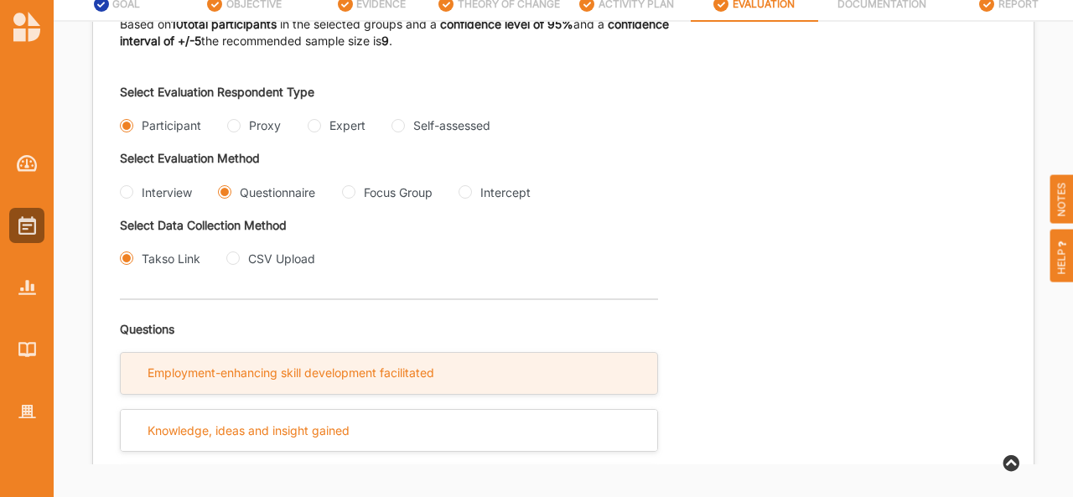
click at [292, 381] on div "Employment-enhancing skill development facilitated" at bounding box center [291, 372] width 287 height 15
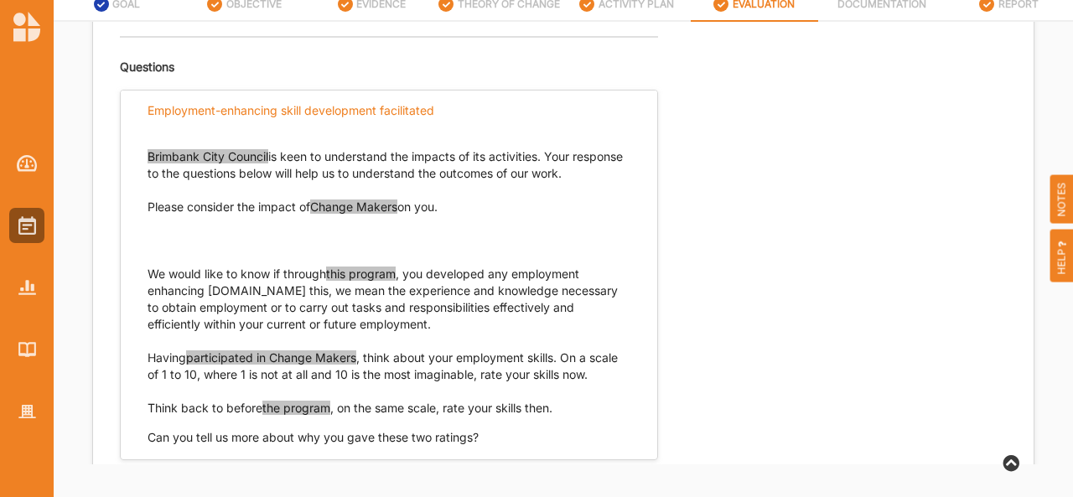
scroll to position [603, 0]
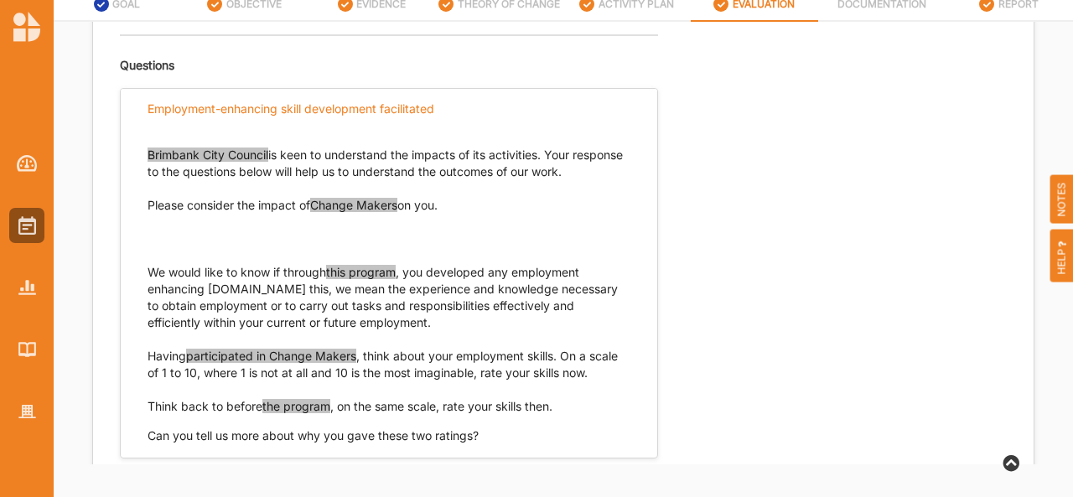
click at [325, 212] on span "Change Makers" at bounding box center [353, 205] width 87 height 14
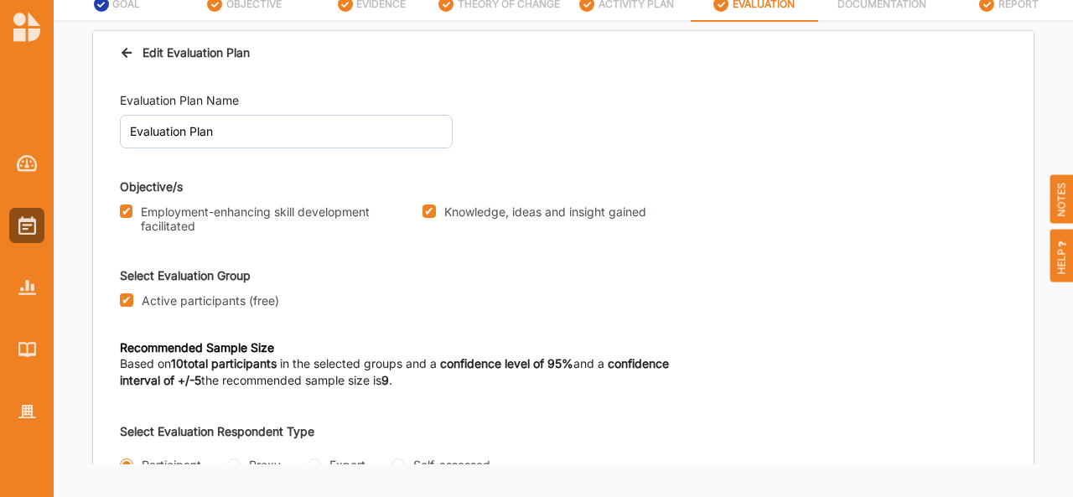
scroll to position [0, 0]
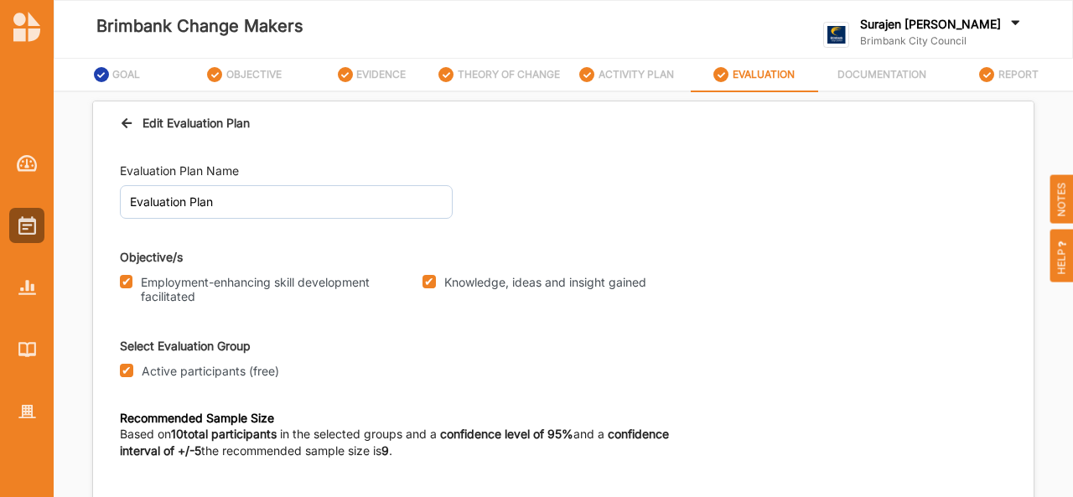
click at [788, 60] on div "EVALUATION" at bounding box center [753, 75] width 81 height 30
click at [774, 81] on div "EVALUATION" at bounding box center [753, 75] width 81 height 30
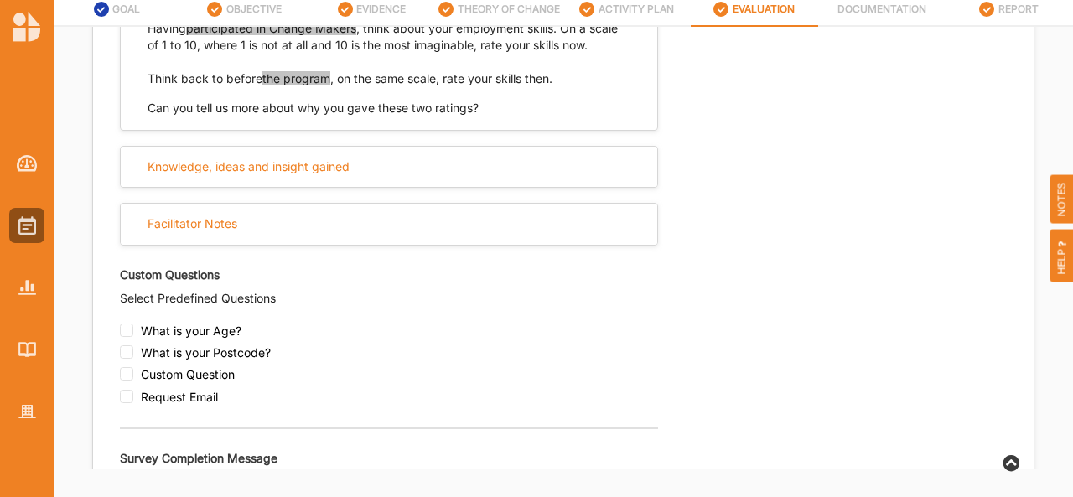
scroll to position [937, 0]
click at [127, 380] on input "checkbox" at bounding box center [126, 372] width 13 height 13
checkbox input "true"
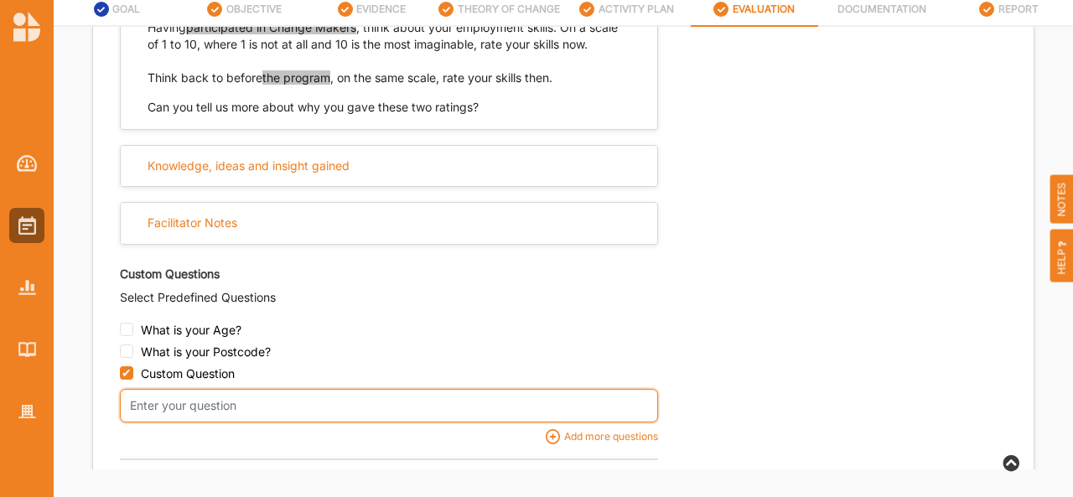
click at [174, 422] on input "text" at bounding box center [389, 406] width 538 height 34
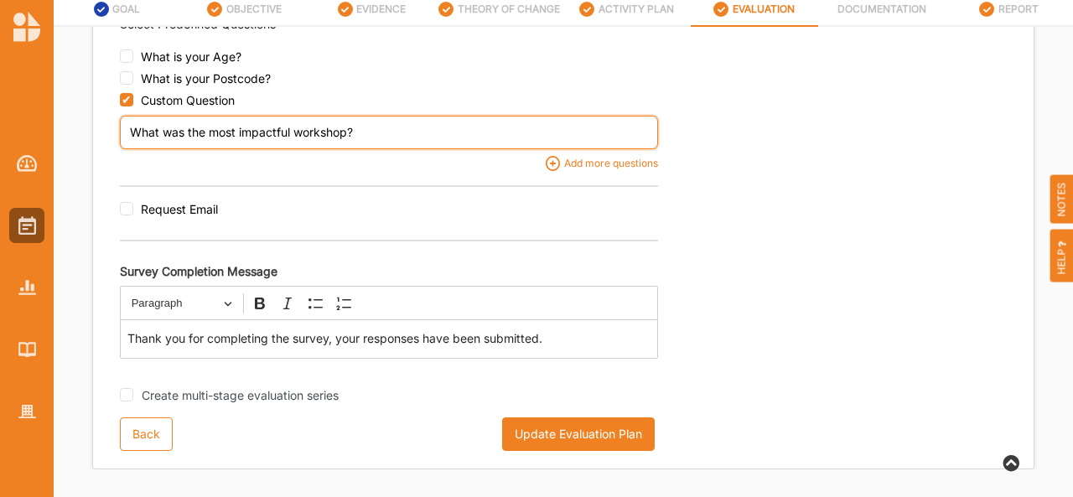
scroll to position [1244, 0]
type input "What was the most impactful workshop?"
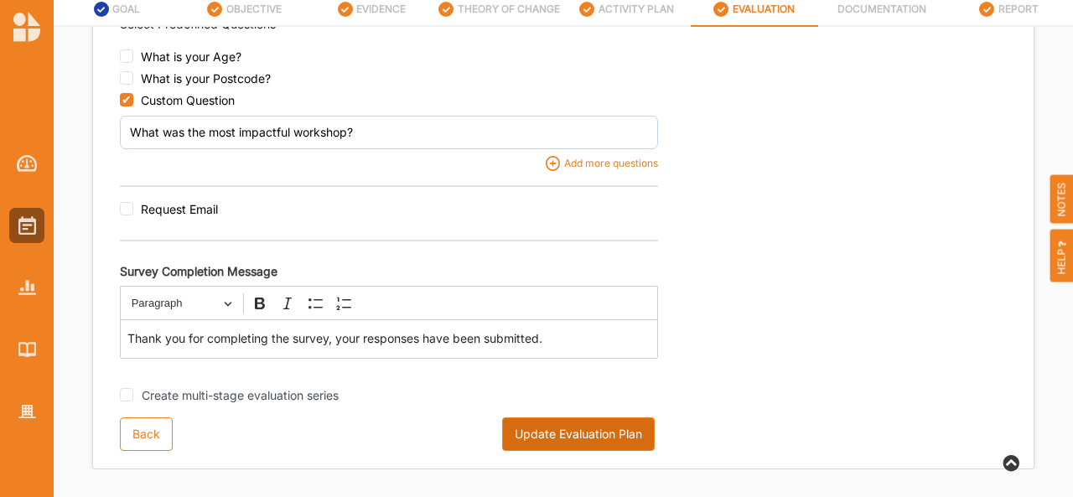
click at [600, 423] on button "Update Evaluation Plan" at bounding box center [578, 434] width 153 height 34
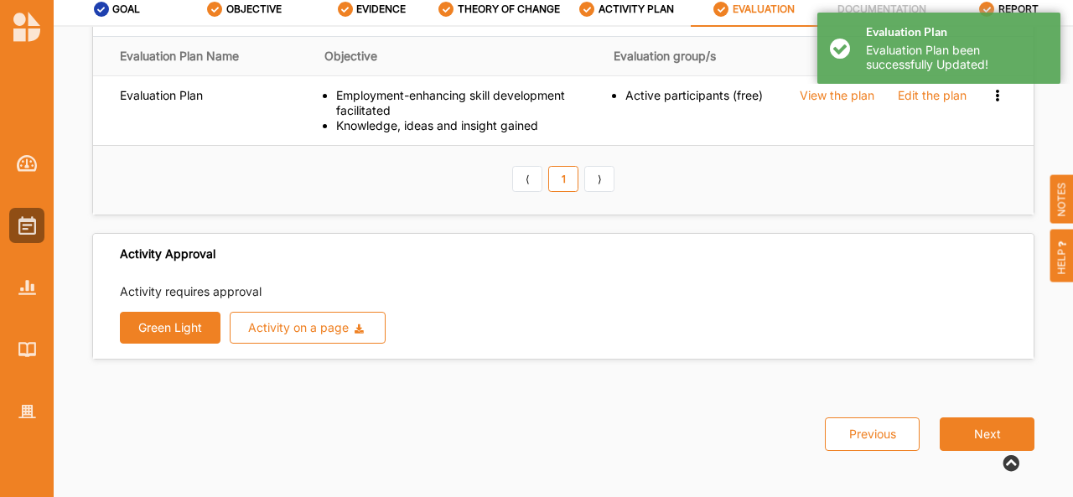
scroll to position [57, 0]
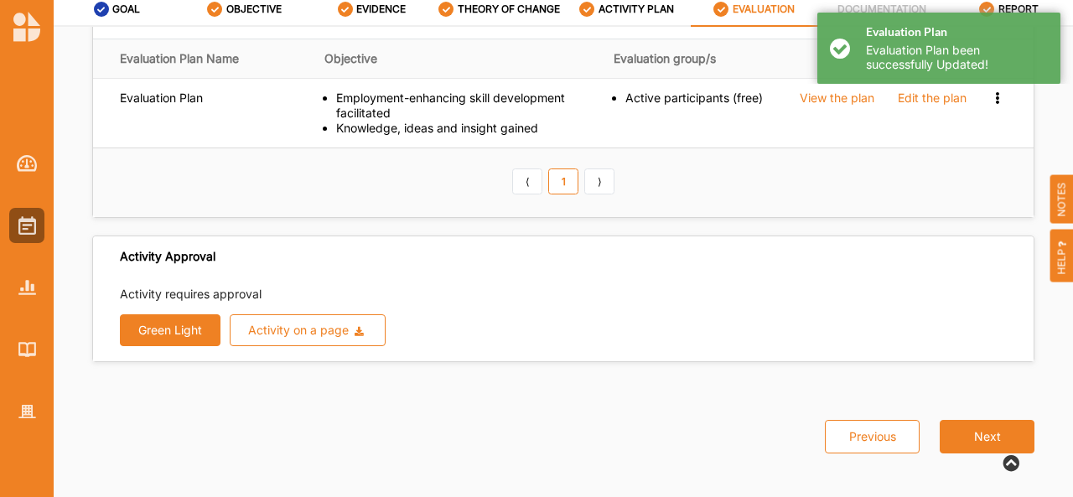
click at [162, 334] on button "Green Light" at bounding box center [170, 330] width 101 height 32
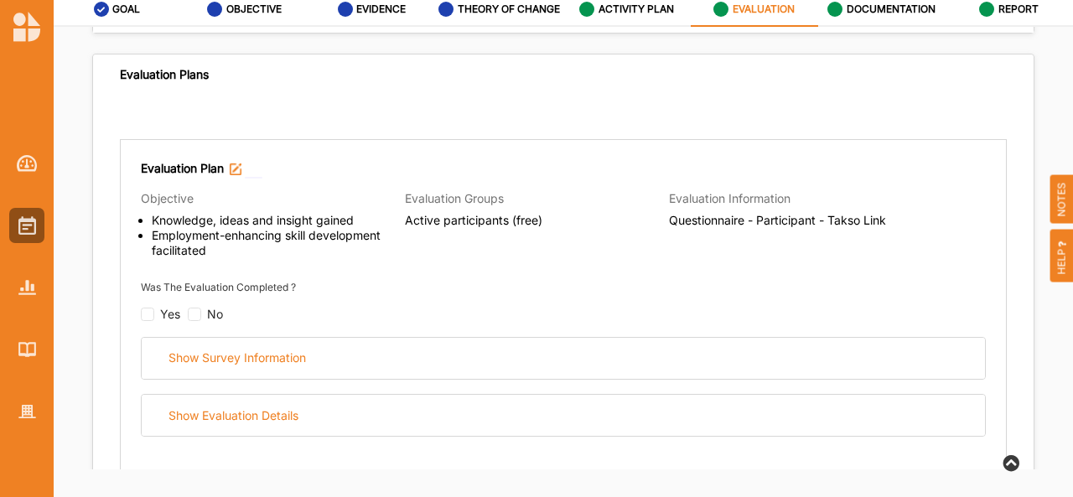
scroll to position [174, 0]
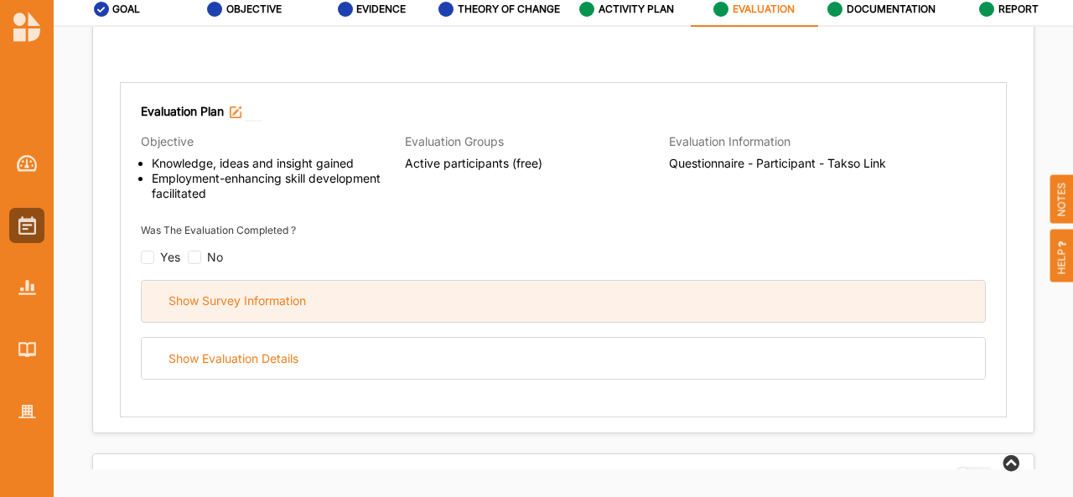
click at [365, 299] on div "Show Survey Information" at bounding box center [563, 301] width 843 height 41
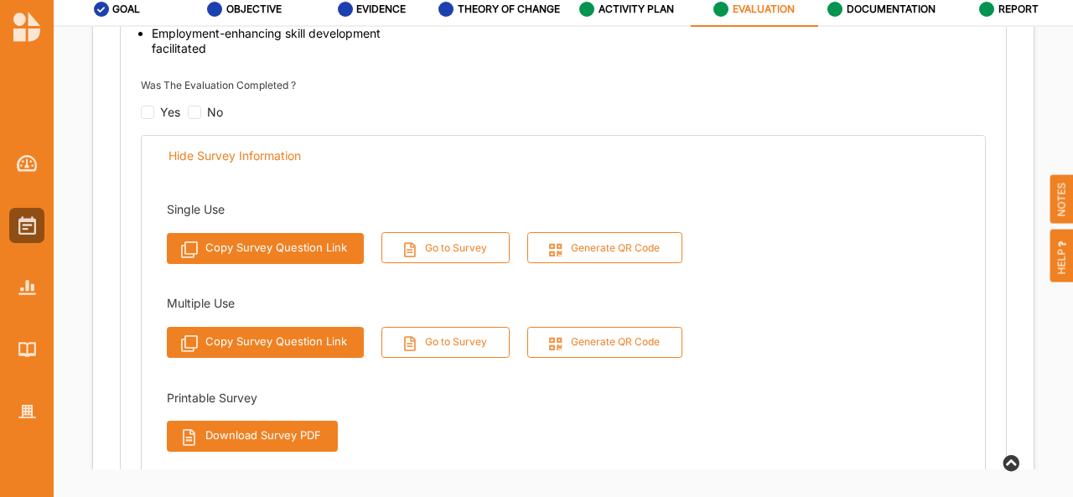
scroll to position [334, 0]
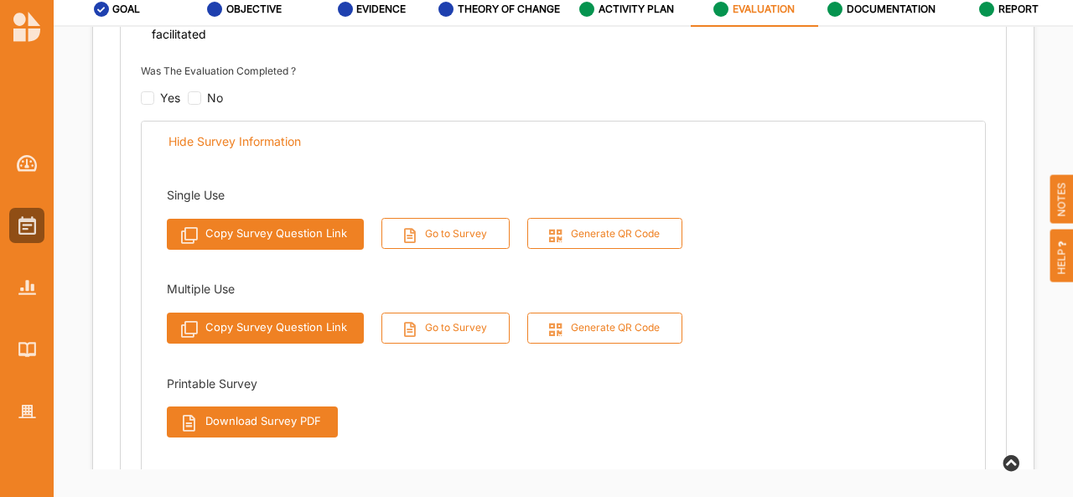
click at [581, 391] on div "Printable Survey Download Survey PDF" at bounding box center [426, 413] width 519 height 80
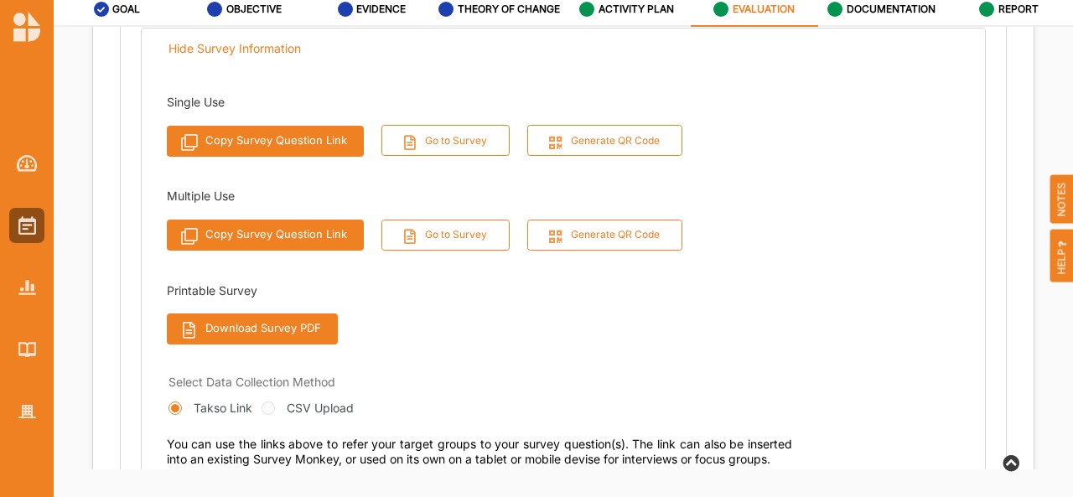
scroll to position [427, 0]
click at [469, 235] on button "Go to Survey" at bounding box center [445, 234] width 129 height 31
click at [622, 11] on label "ACTIVITY PLAN" at bounding box center [635, 9] width 75 height 13
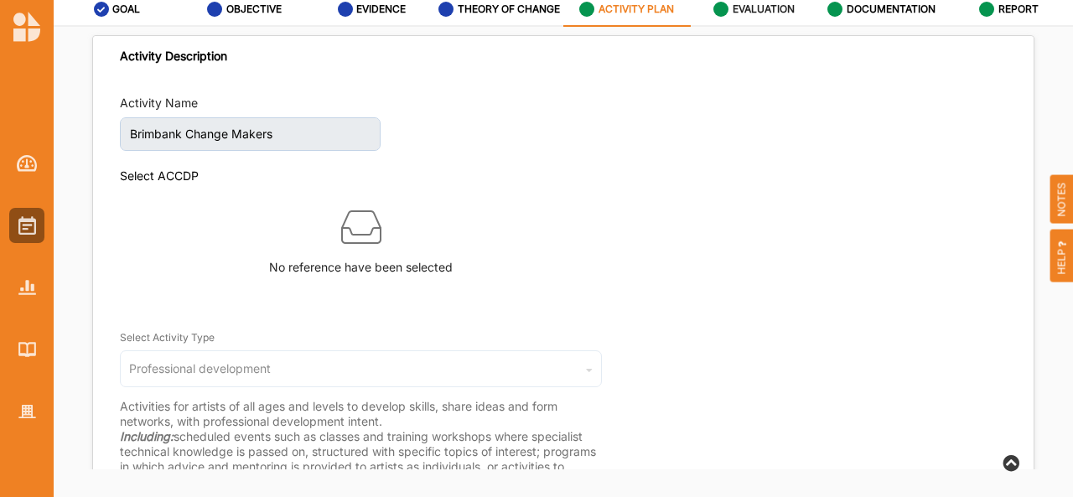
click at [747, 11] on label "EVALUATION" at bounding box center [764, 9] width 62 height 13
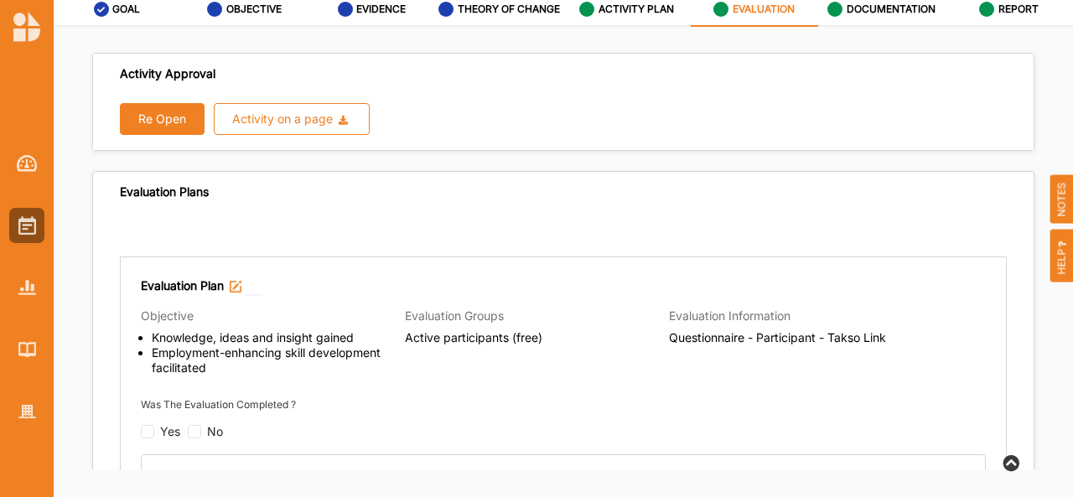
radio input "true"
click at [166, 110] on button "Re Open" at bounding box center [162, 119] width 85 height 32
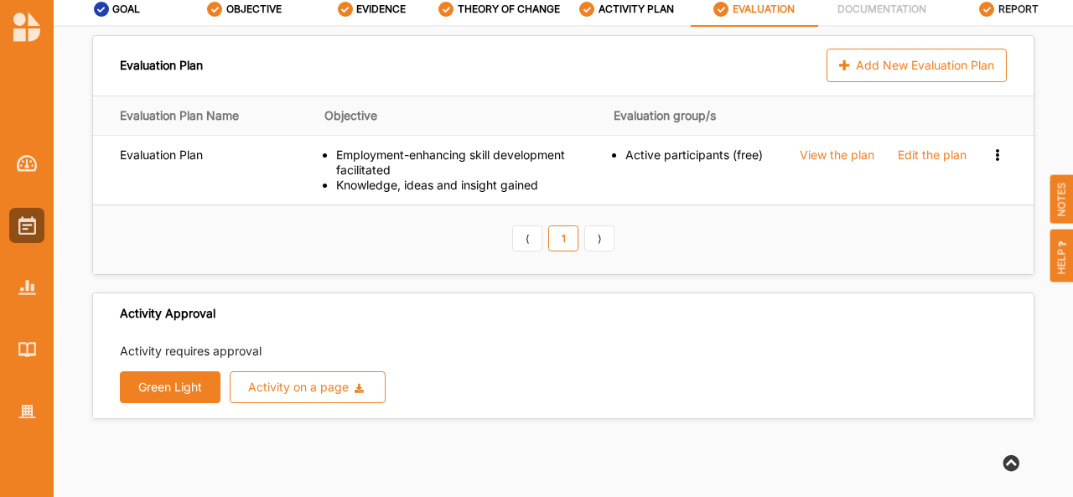
click at [1018, 16] on div "REPORT" at bounding box center [1009, 9] width 60 height 30
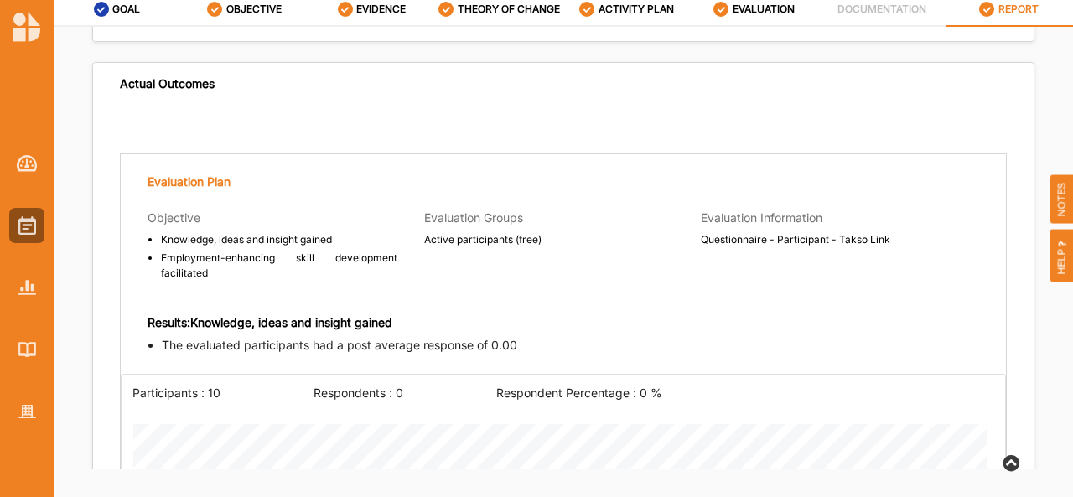
scroll to position [1701, 0]
click at [751, 10] on label "EVALUATION" at bounding box center [764, 9] width 62 height 13
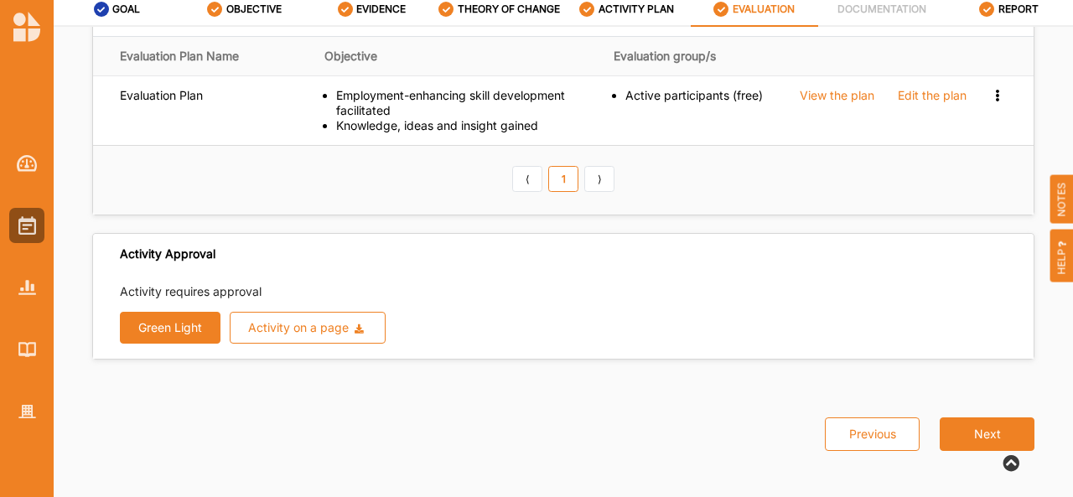
scroll to position [57, 0]
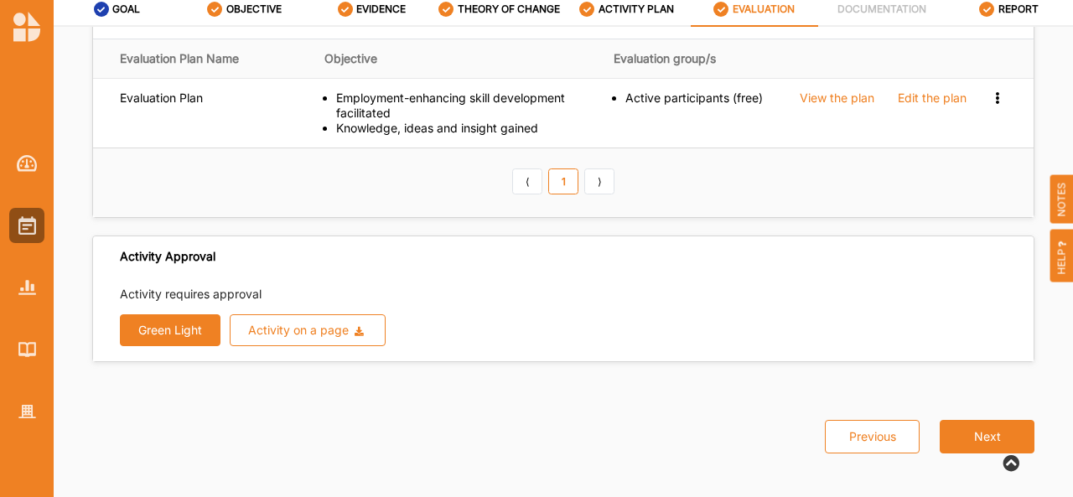
click at [176, 323] on button "Green Light" at bounding box center [170, 330] width 101 height 32
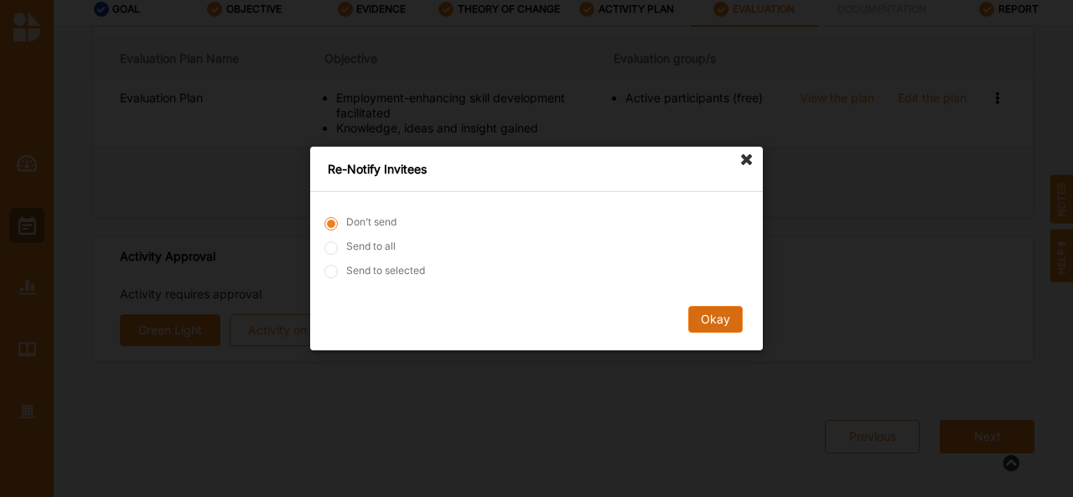
click at [704, 331] on button "Okay" at bounding box center [715, 319] width 54 height 27
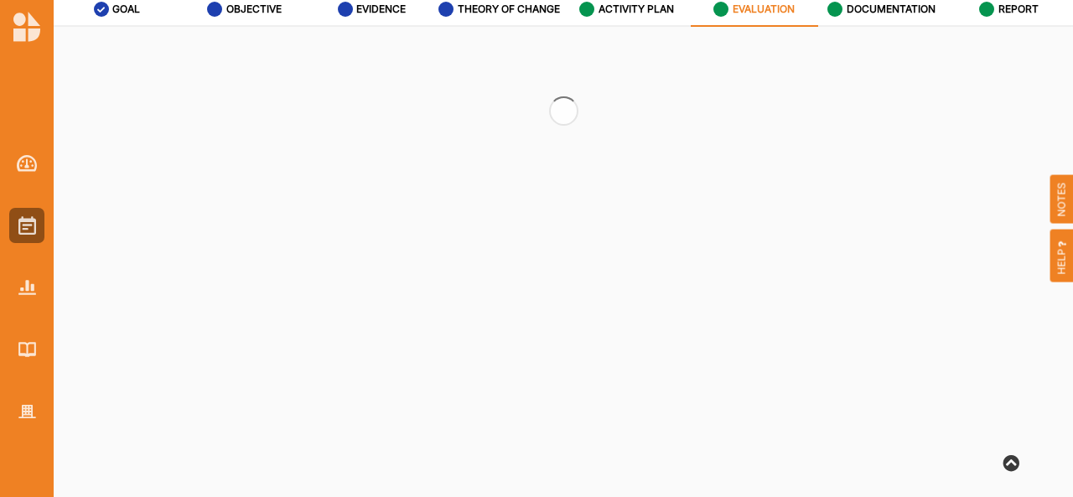
scroll to position [0, 0]
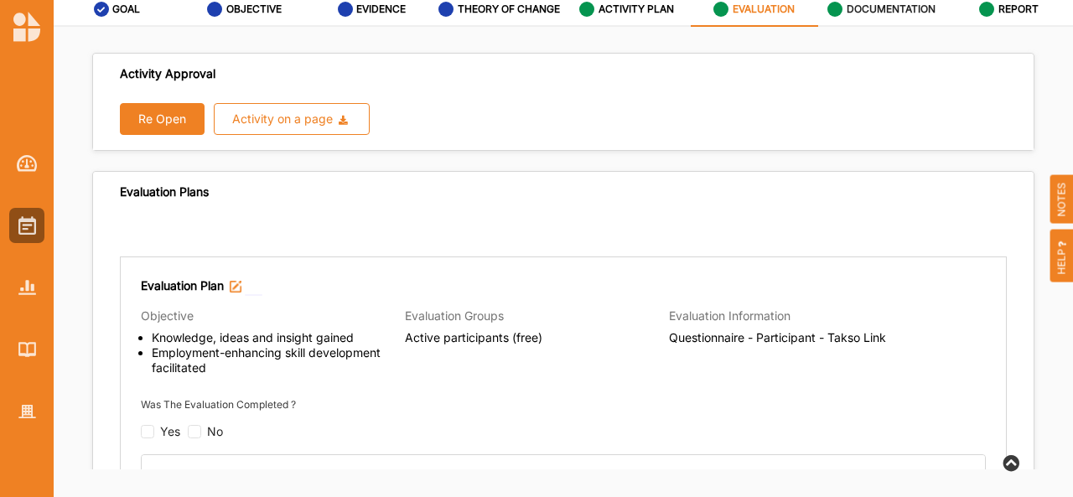
click at [900, 10] on label "DOCUMENTATION" at bounding box center [891, 9] width 89 height 13
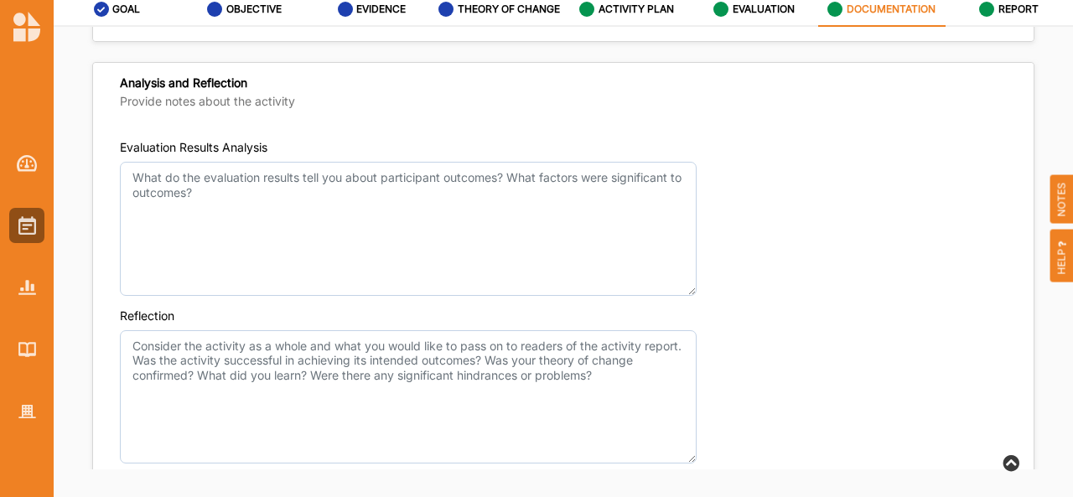
scroll to position [1213, 0]
click at [1019, 18] on div "REPORT" at bounding box center [1009, 9] width 60 height 30
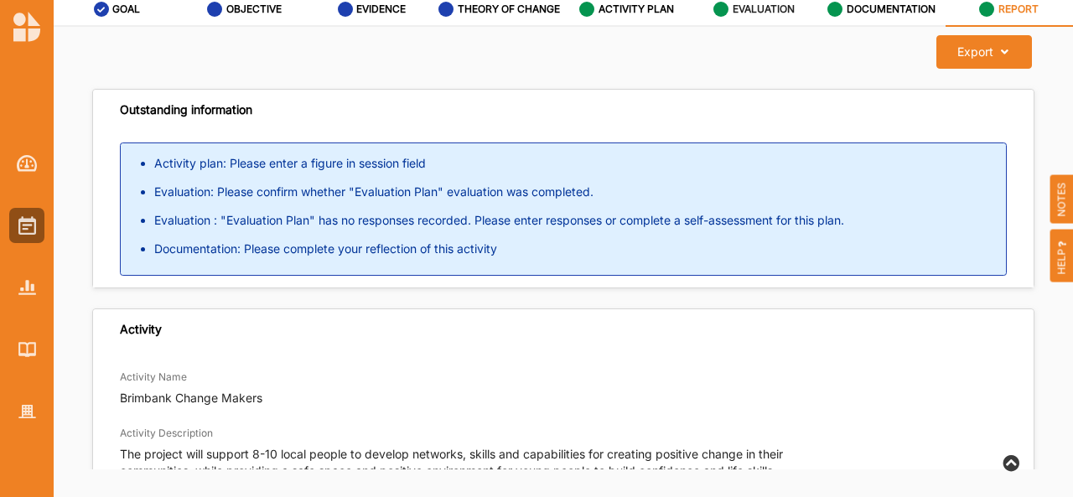
click at [753, 16] on div "EVALUATION" at bounding box center [753, 9] width 81 height 30
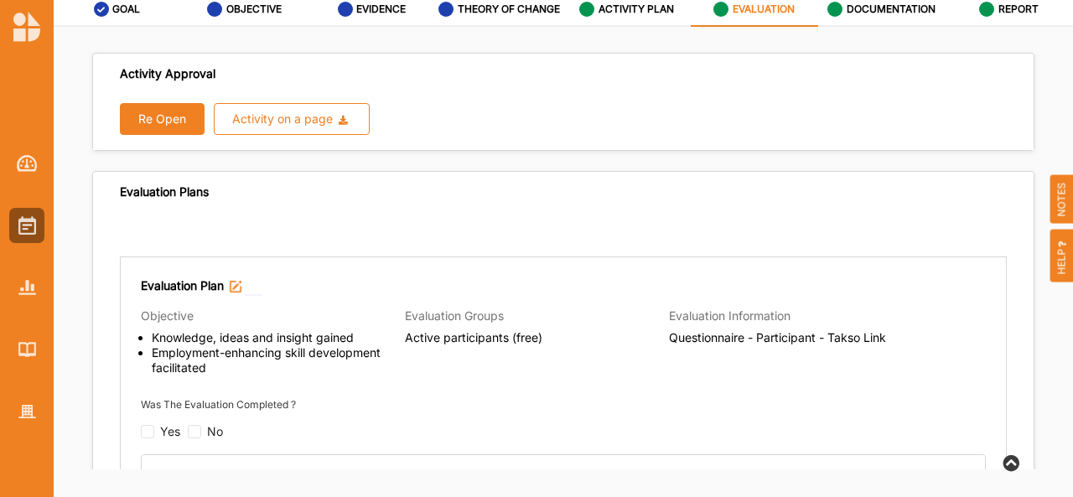
click at [182, 103] on button "Re Open" at bounding box center [162, 119] width 85 height 32
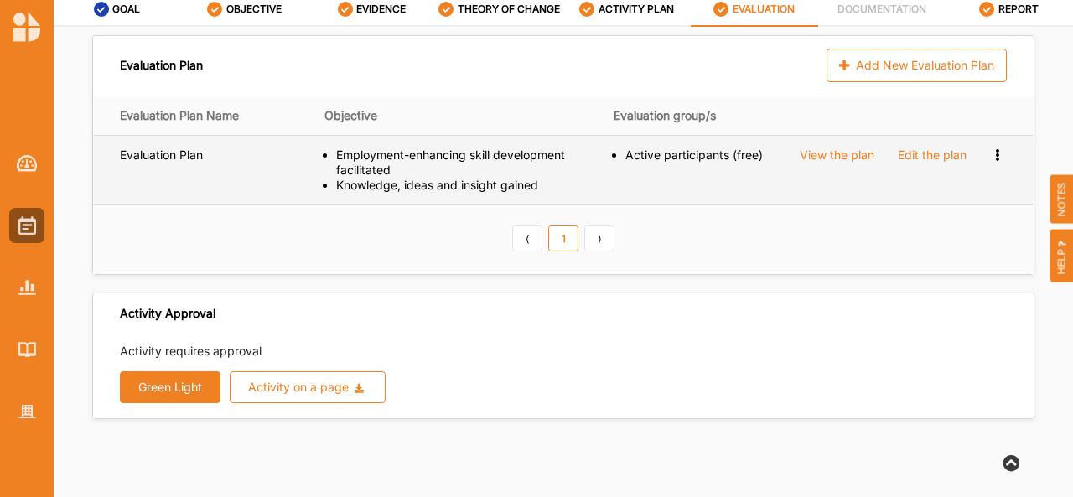
click at [923, 158] on div "Edit the plan" at bounding box center [932, 155] width 69 height 15
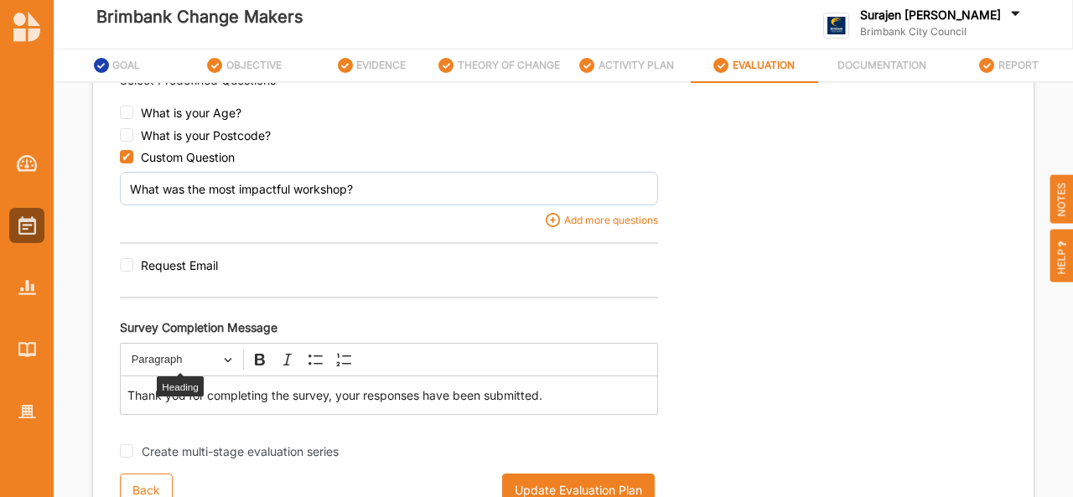
scroll to position [10, 0]
click at [126, 162] on input "checkbox" at bounding box center [126, 155] width 13 height 13
checkbox input "false"
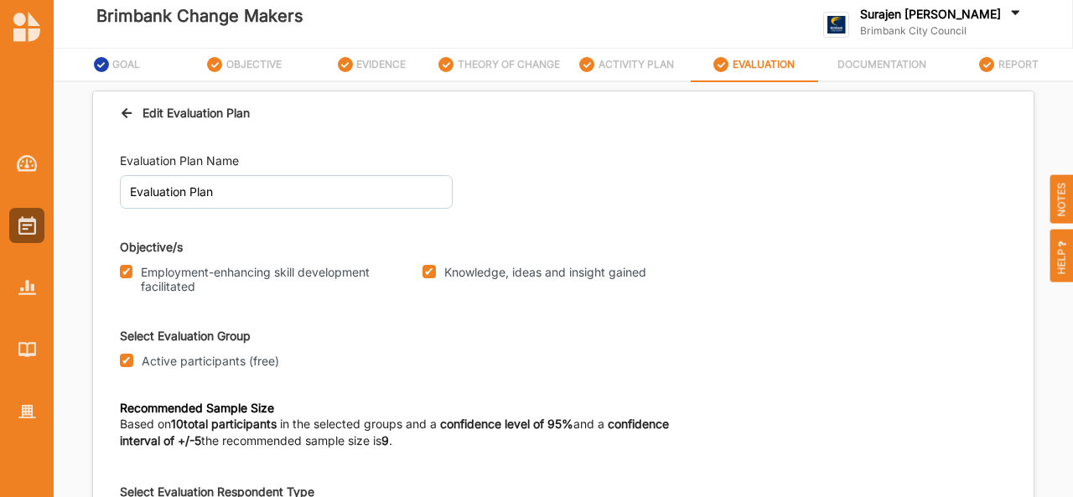
scroll to position [813, 0]
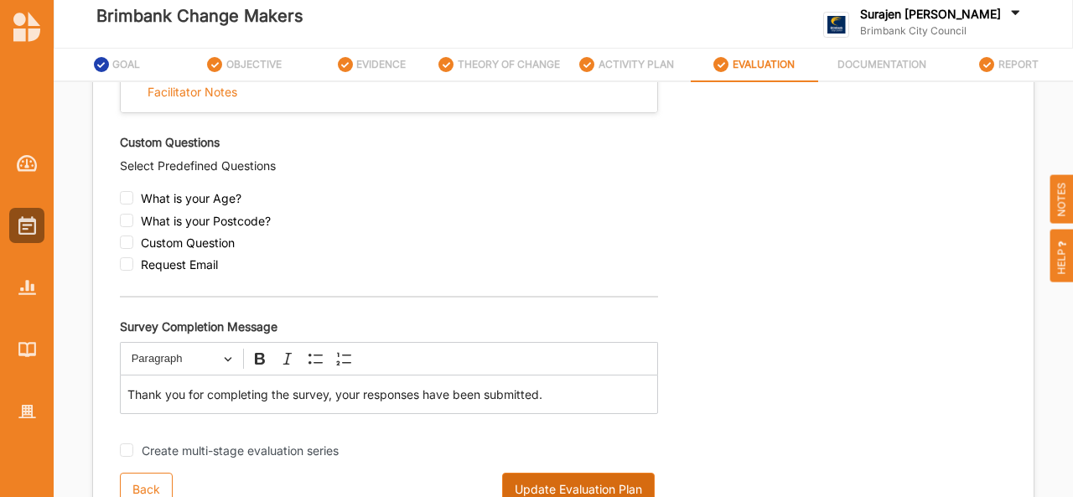
click at [614, 489] on button "Update Evaluation Plan" at bounding box center [578, 490] width 153 height 34
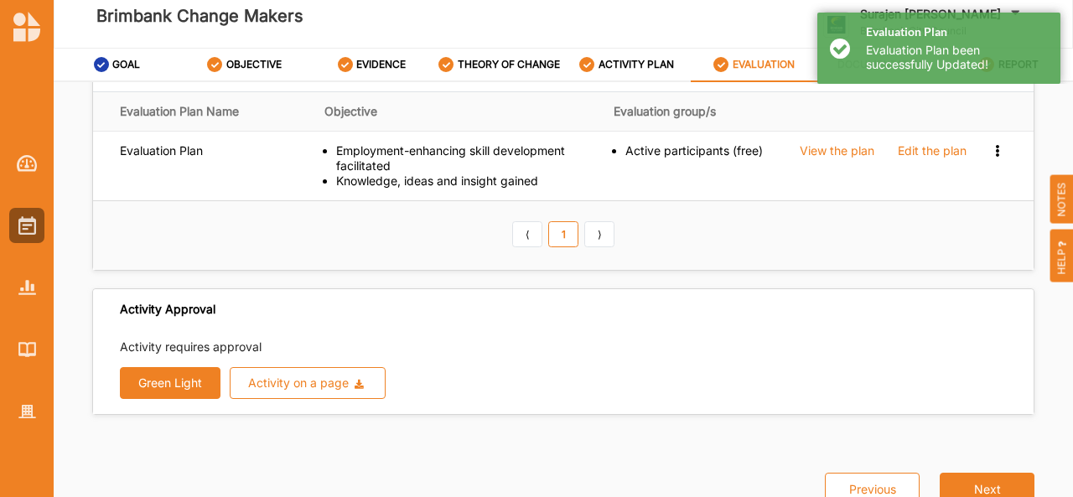
scroll to position [57, 0]
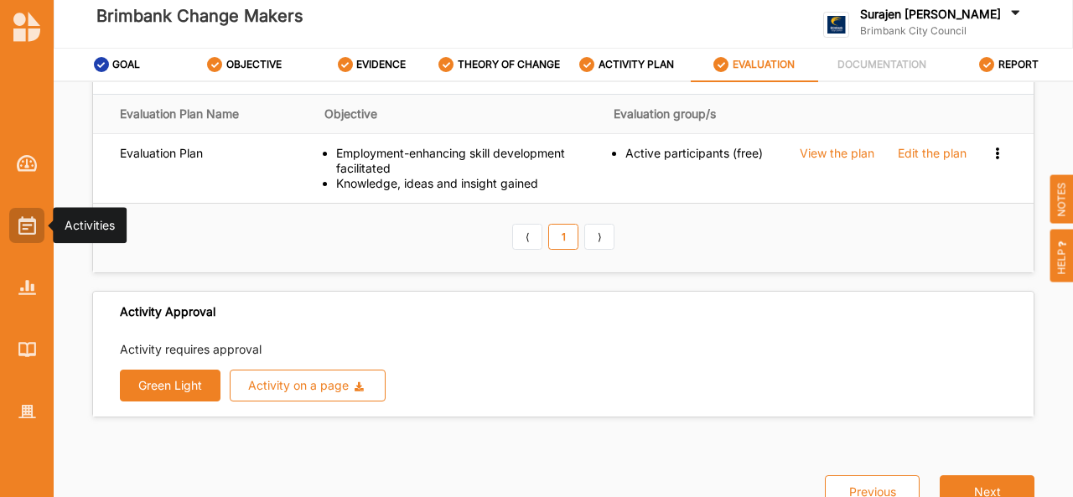
click at [29, 228] on img at bounding box center [27, 225] width 18 height 18
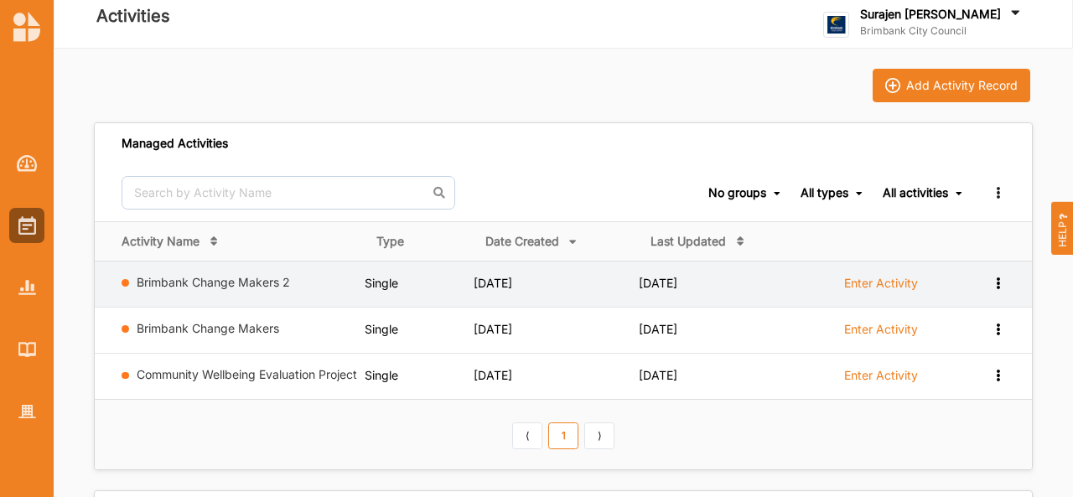
click at [875, 280] on label "Enter Activity" at bounding box center [881, 283] width 74 height 15
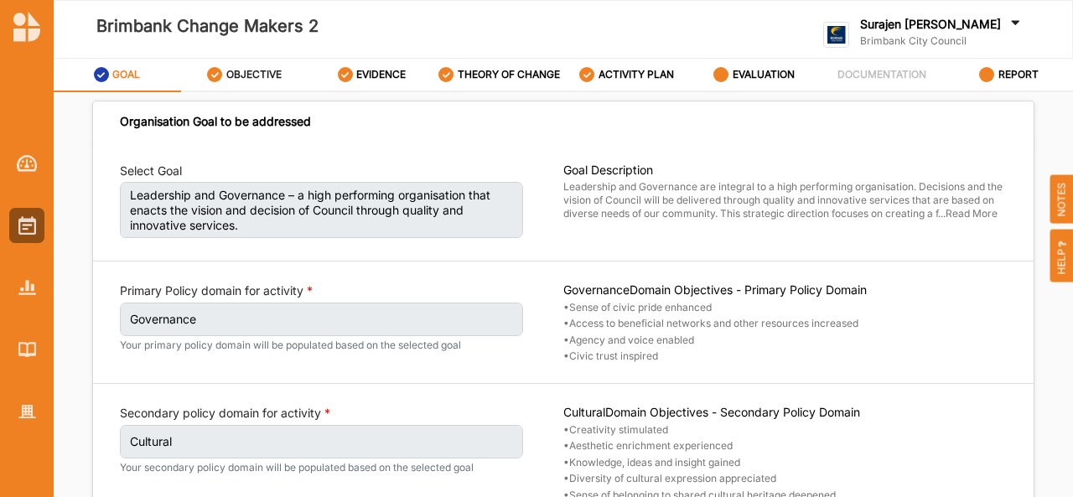
click at [218, 76] on icon at bounding box center [214, 74] width 15 height 15
select select "17"
select select "3"
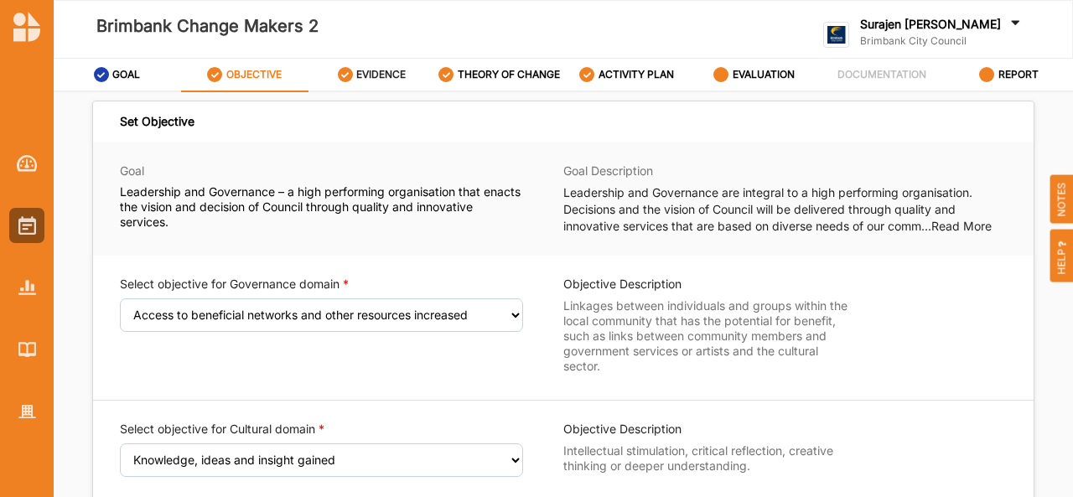
click at [367, 73] on label "EVIDENCE" at bounding box center [380, 74] width 49 height 13
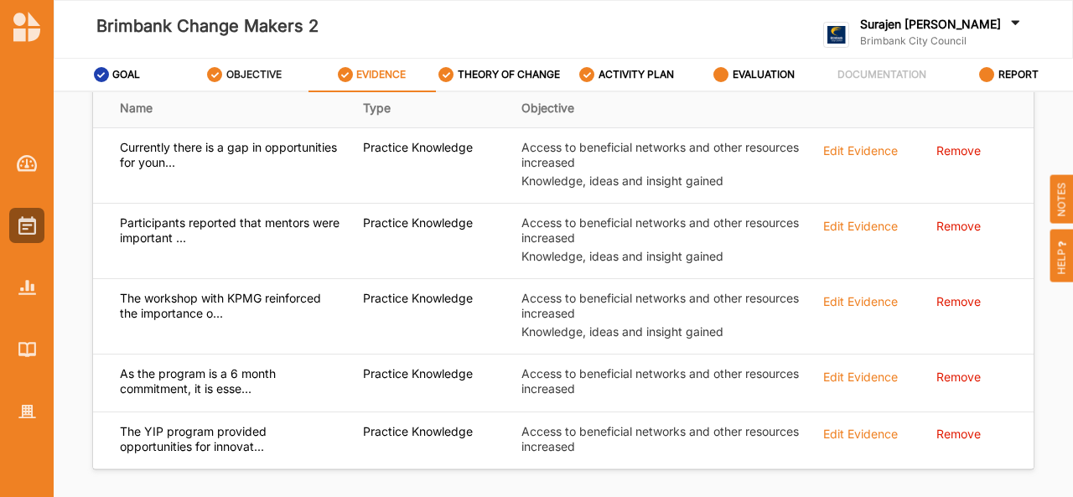
scroll to position [396, 0]
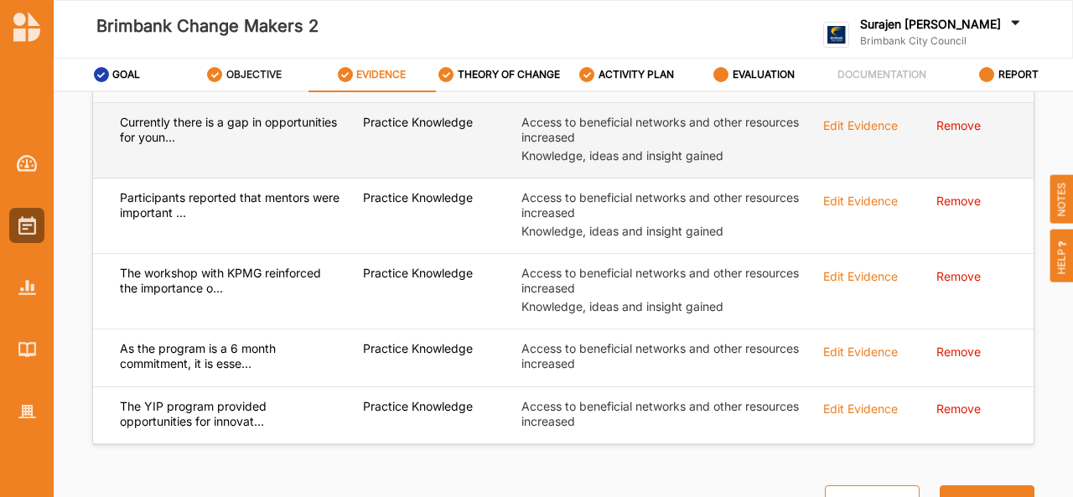
click at [840, 118] on div "Edit Evidence" at bounding box center [860, 124] width 75 height 18
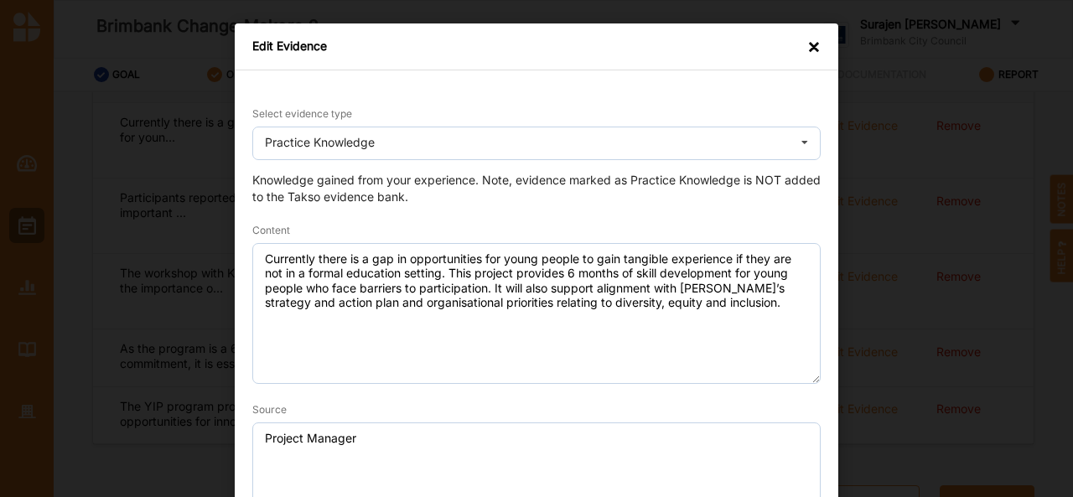
click at [813, 50] on div "×" at bounding box center [813, 47] width 13 height 17
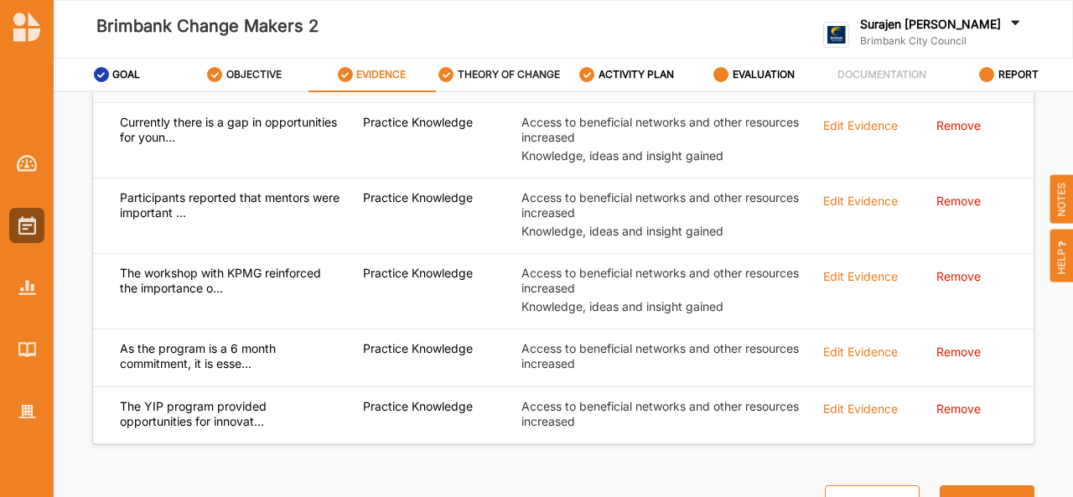
click at [493, 76] on label "THEORY OF CHANGE" at bounding box center [509, 74] width 102 height 13
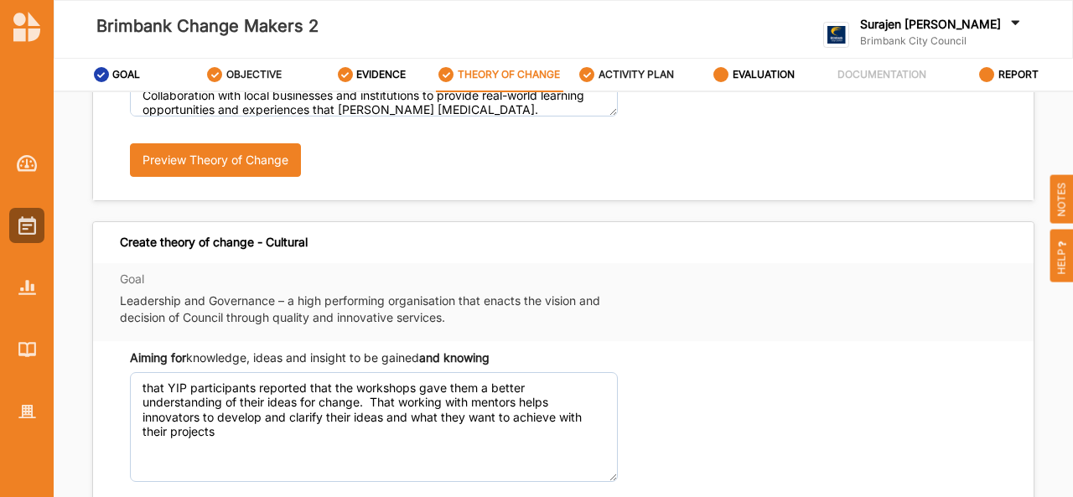
click at [656, 71] on label "ACTIVITY PLAN" at bounding box center [635, 74] width 75 height 13
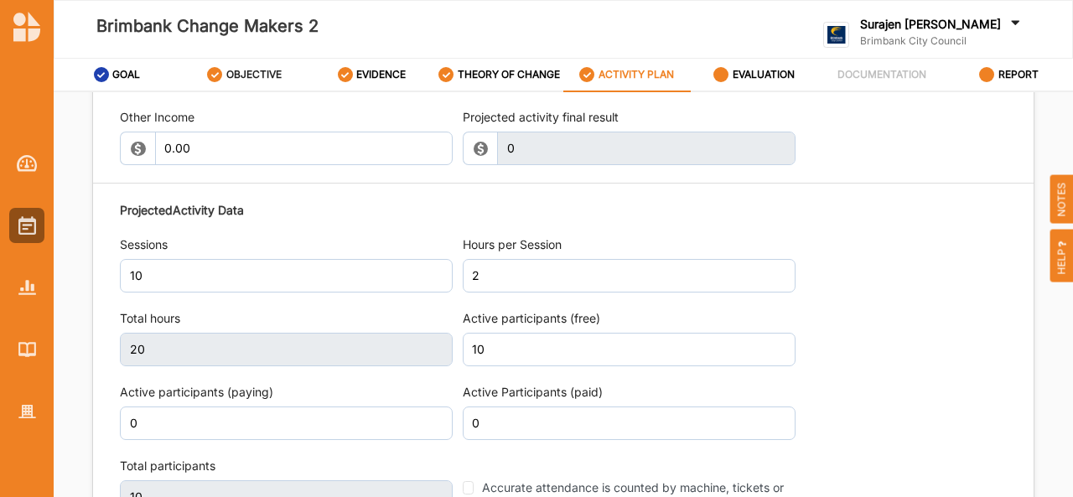
scroll to position [1831, 0]
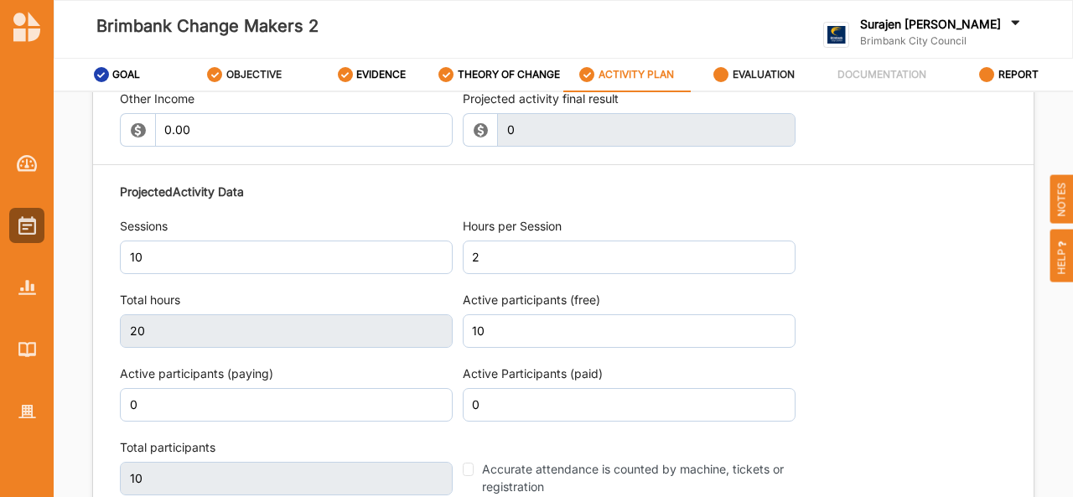
click at [755, 78] on label "EVALUATION" at bounding box center [764, 74] width 62 height 13
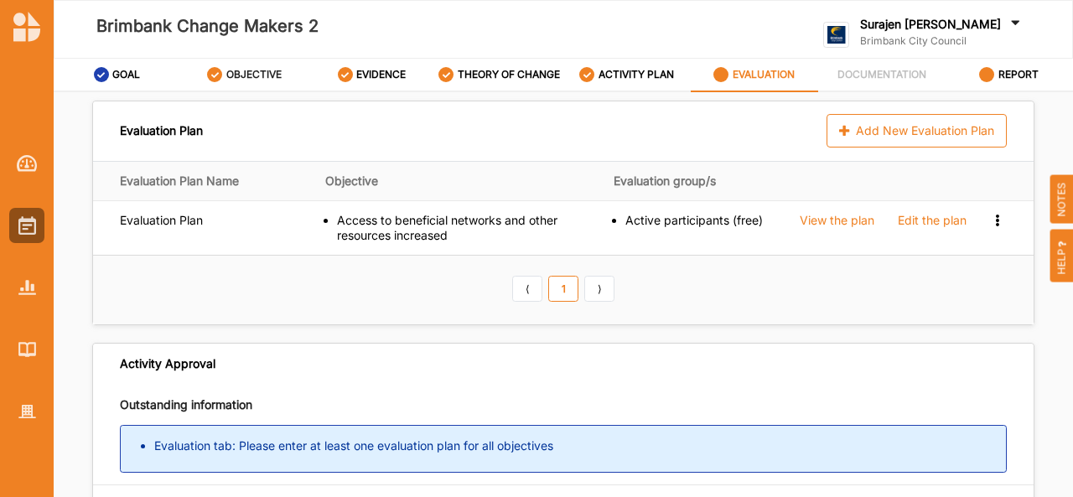
click at [444, 279] on th "⟨ 1 ⟩" at bounding box center [563, 290] width 940 height 70
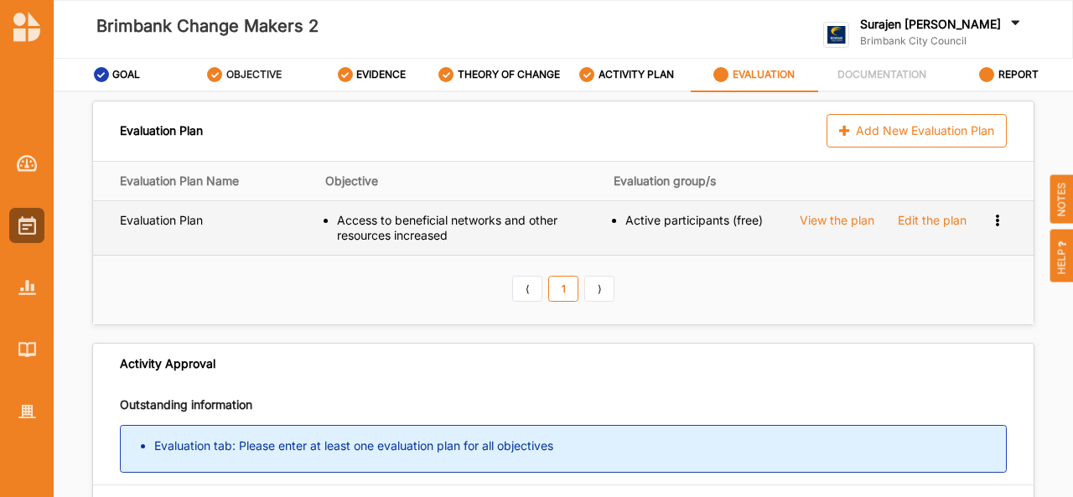
click at [933, 215] on div "Edit the plan" at bounding box center [932, 220] width 69 height 15
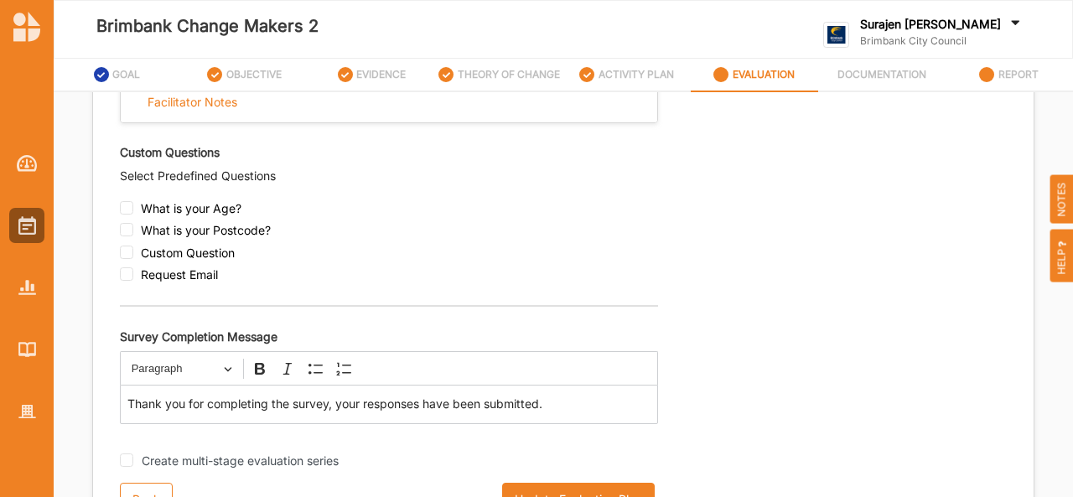
scroll to position [70, 0]
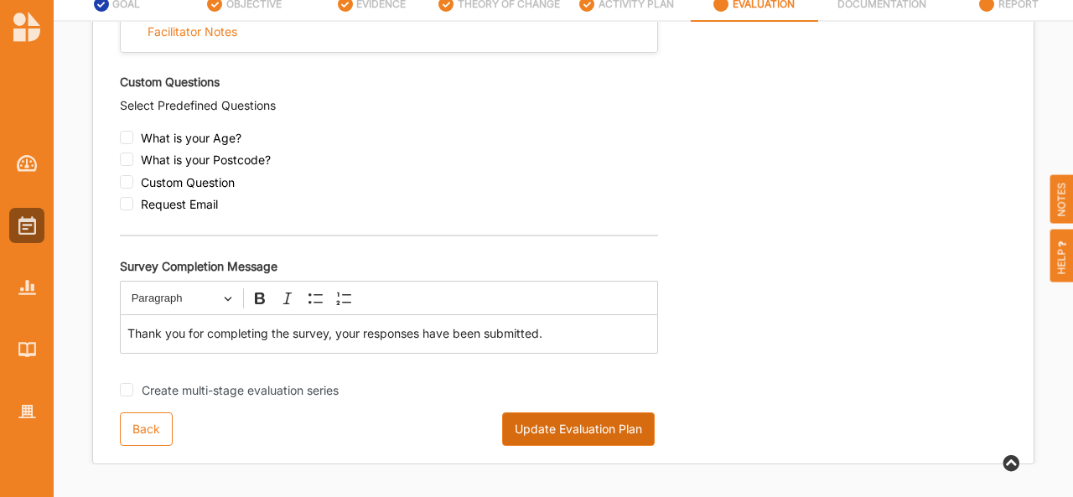
click at [531, 435] on button "Update Evaluation Plan" at bounding box center [578, 429] width 153 height 34
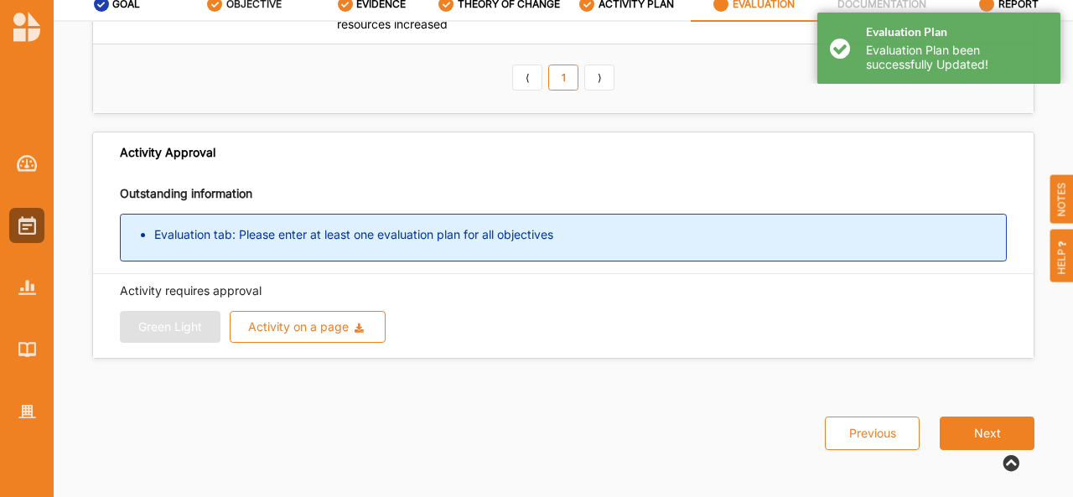
scroll to position [0, 0]
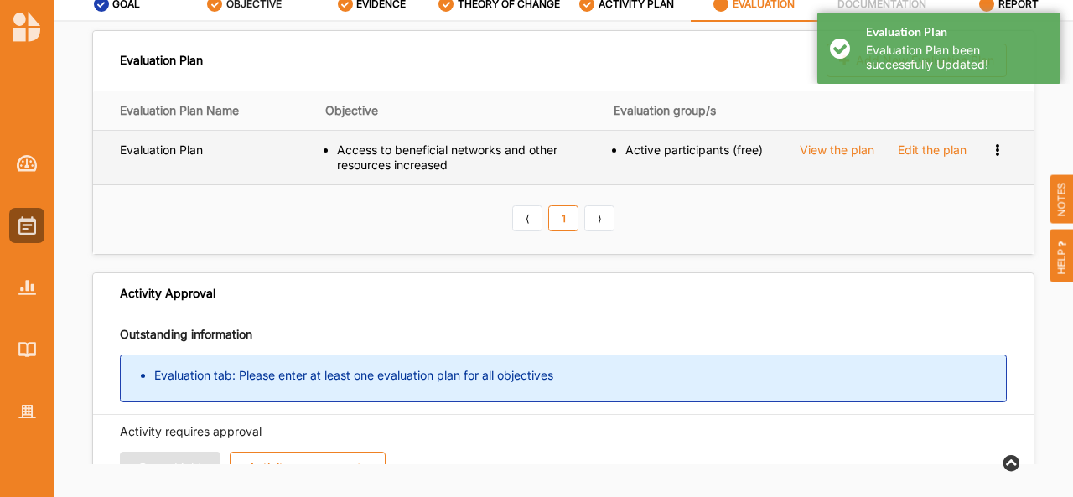
click at [991, 148] on icon at bounding box center [997, 148] width 14 height 12
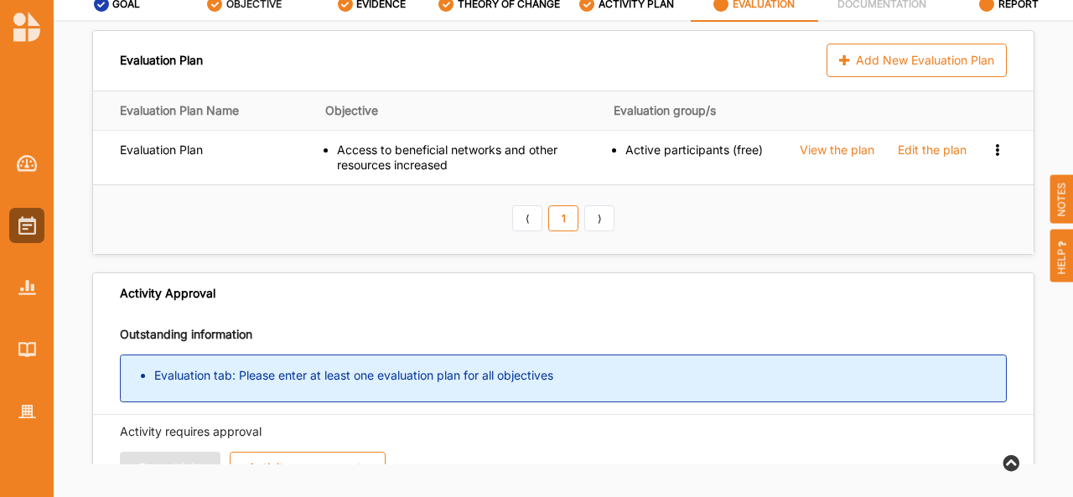
click at [820, 254] on div "Evaluation Plan Add New Evaluation Plan Evaluation Plan Name Objective Evaluati…" at bounding box center [563, 273] width 962 height 487
click at [627, 5] on label "ACTIVITY PLAN" at bounding box center [635, 3] width 75 height 13
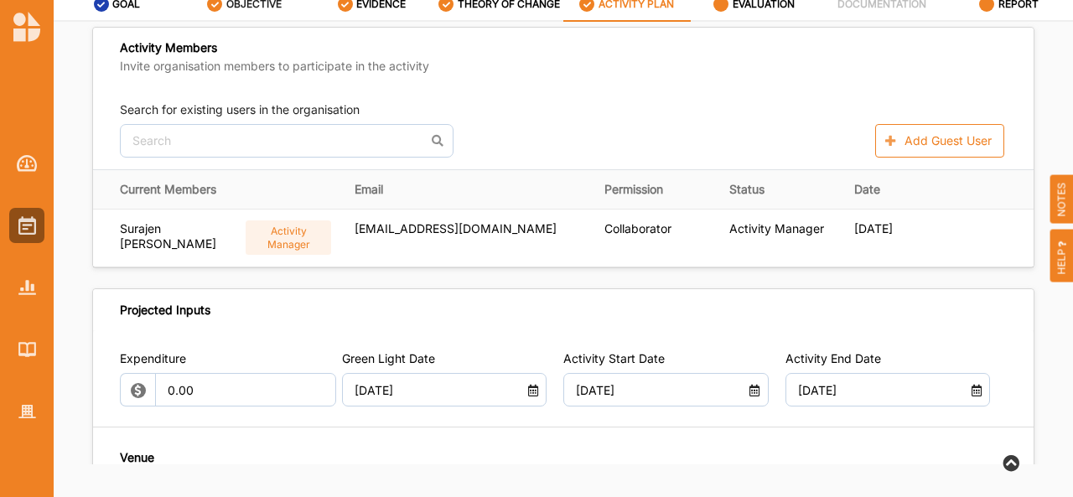
scroll to position [549, 0]
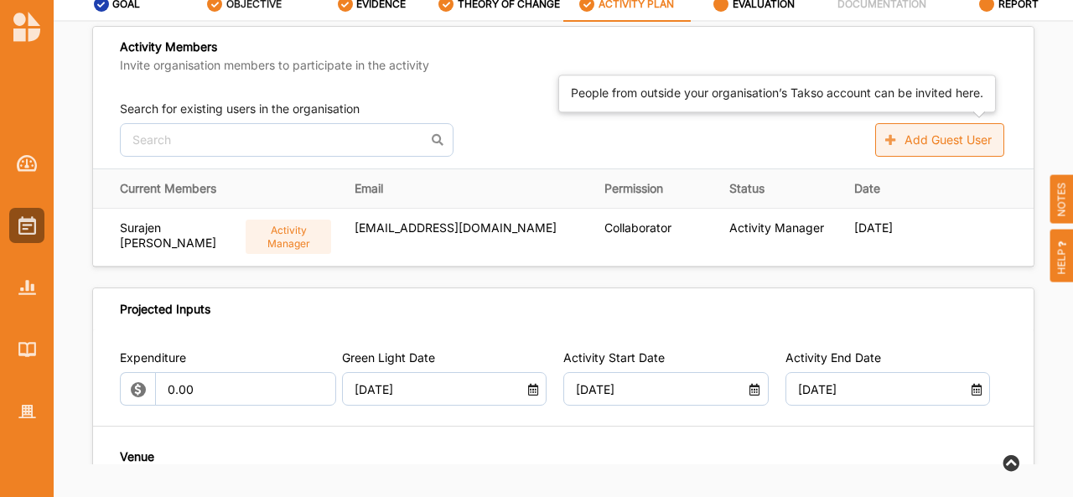
click at [910, 143] on button "Add Guest User" at bounding box center [939, 140] width 129 height 34
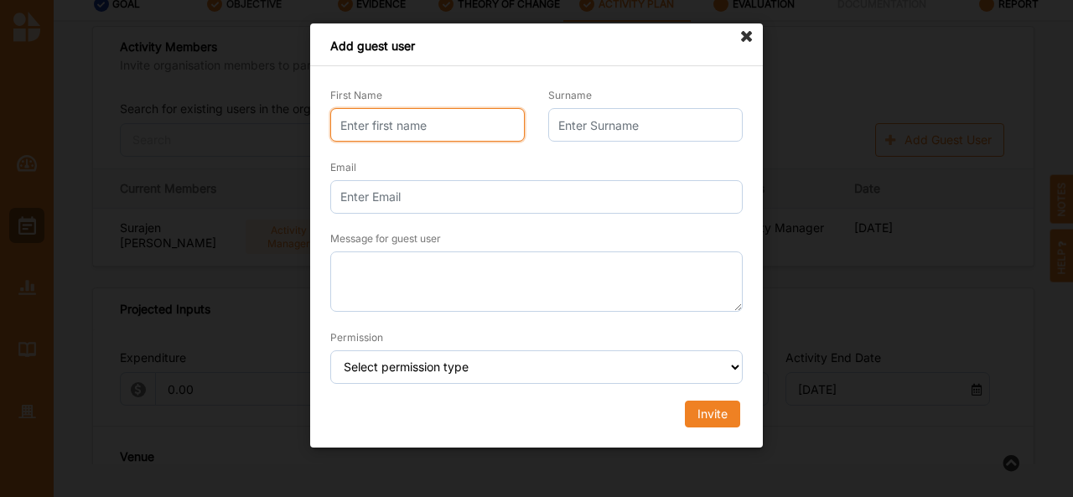
click at [411, 123] on input "First Name" at bounding box center [427, 125] width 194 height 34
type input "[PERSON_NAME]"
click at [748, 33] on icon at bounding box center [746, 36] width 27 height 27
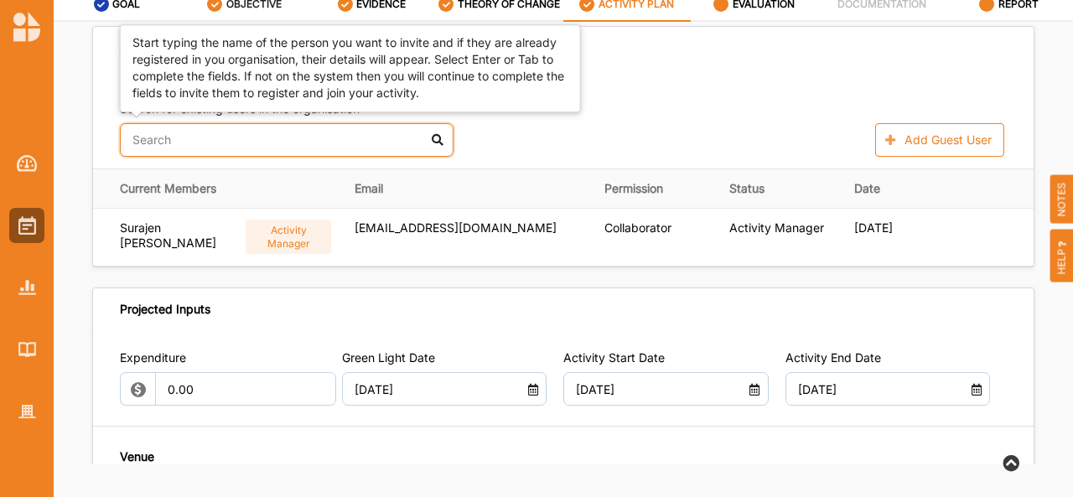
click at [245, 132] on input "text" at bounding box center [287, 140] width 334 height 34
click at [168, 173] on div "[PERSON_NAME]" at bounding box center [287, 181] width 332 height 36
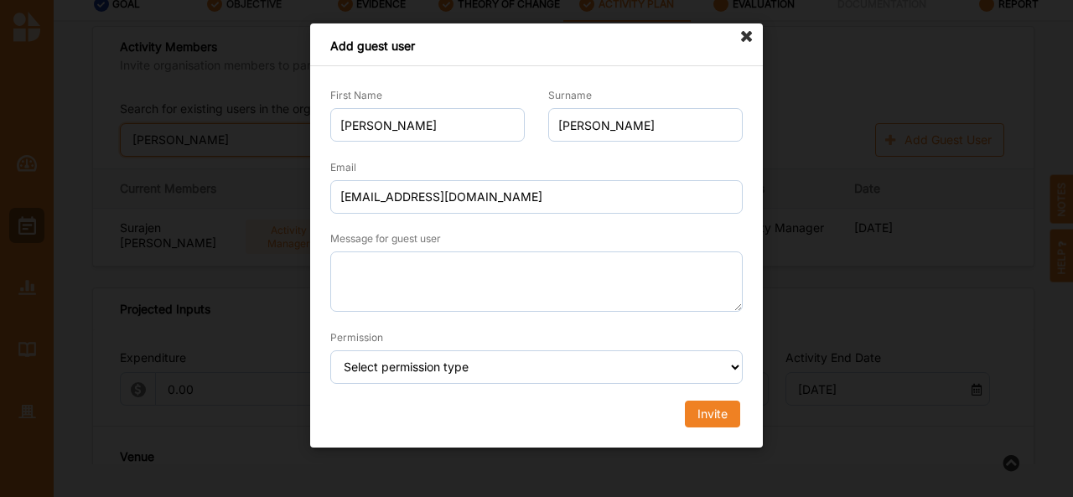
type input "[PERSON_NAME]"
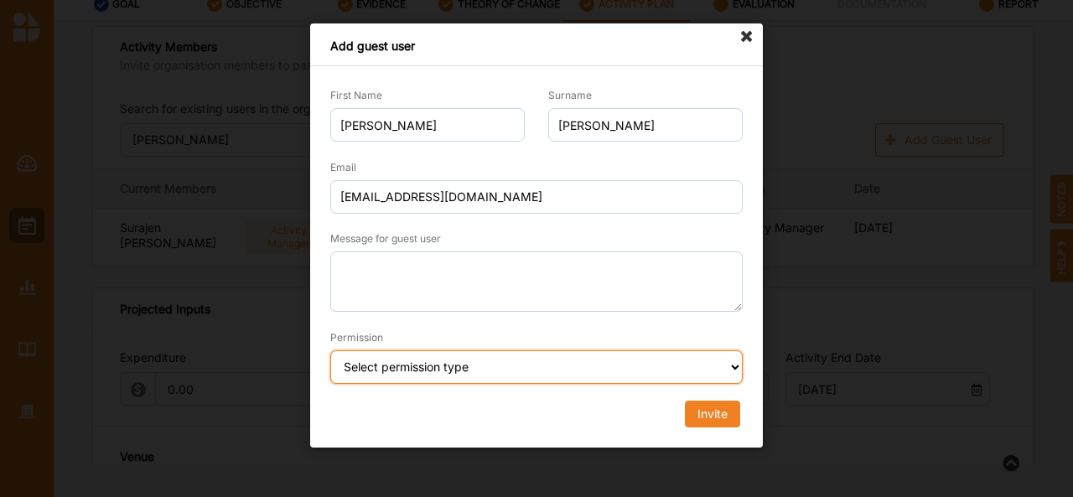
click at [513, 373] on select "Select permission type Collaborator Documentor Report Only Custom" at bounding box center [536, 367] width 412 height 34
select select "collaborator"
click at [330, 350] on select "Select permission type Collaborator Documentor Report Only Custom" at bounding box center [536, 367] width 412 height 34
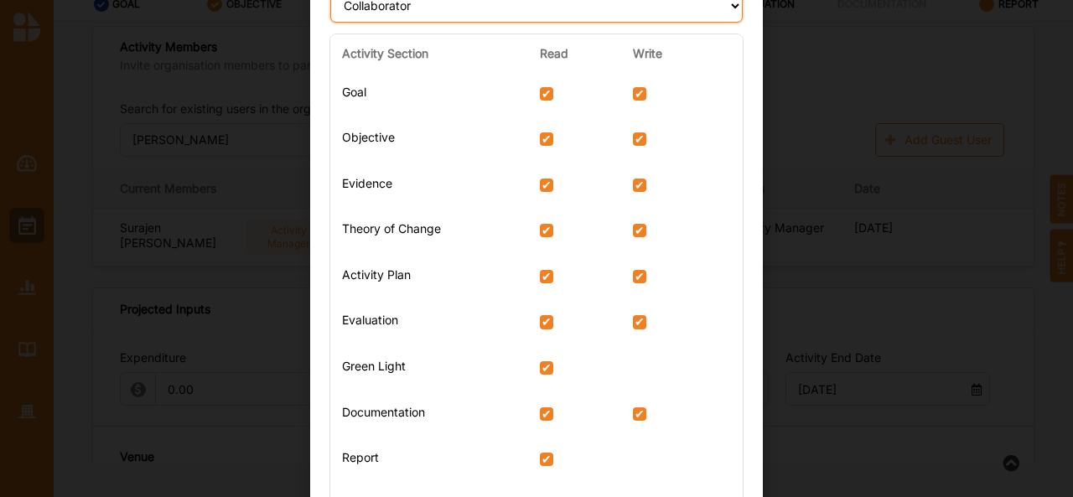
scroll to position [453, 0]
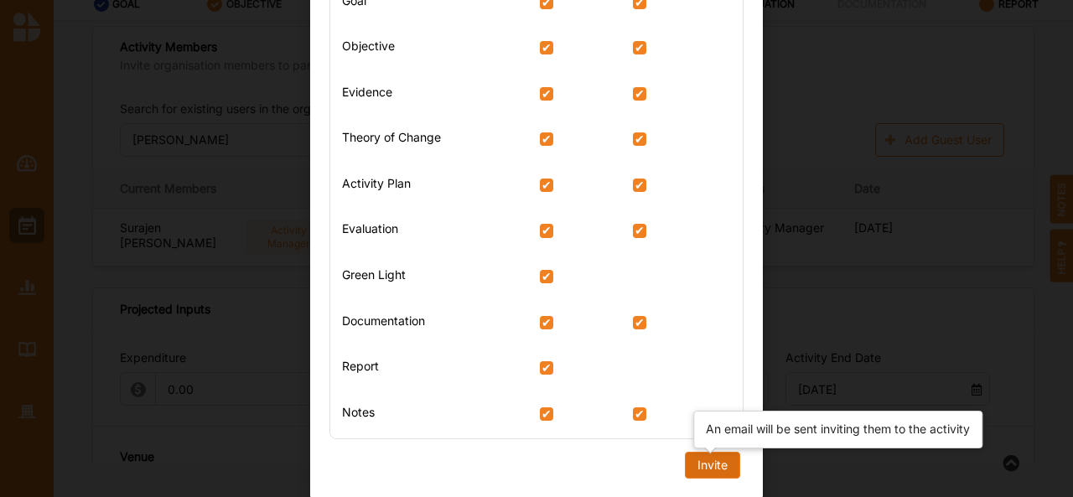
click at [700, 467] on div "Invite" at bounding box center [712, 465] width 30 height 15
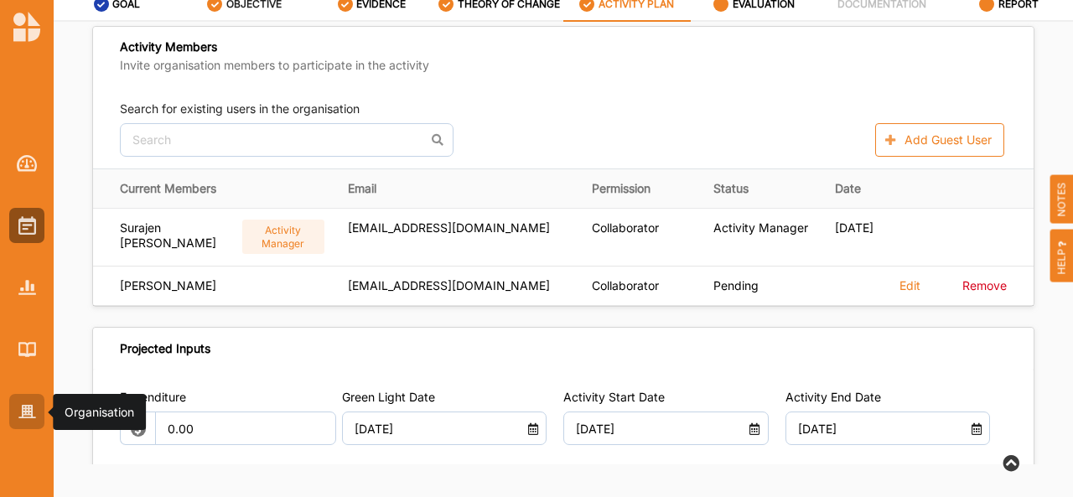
click at [13, 414] on div at bounding box center [26, 411] width 35 height 35
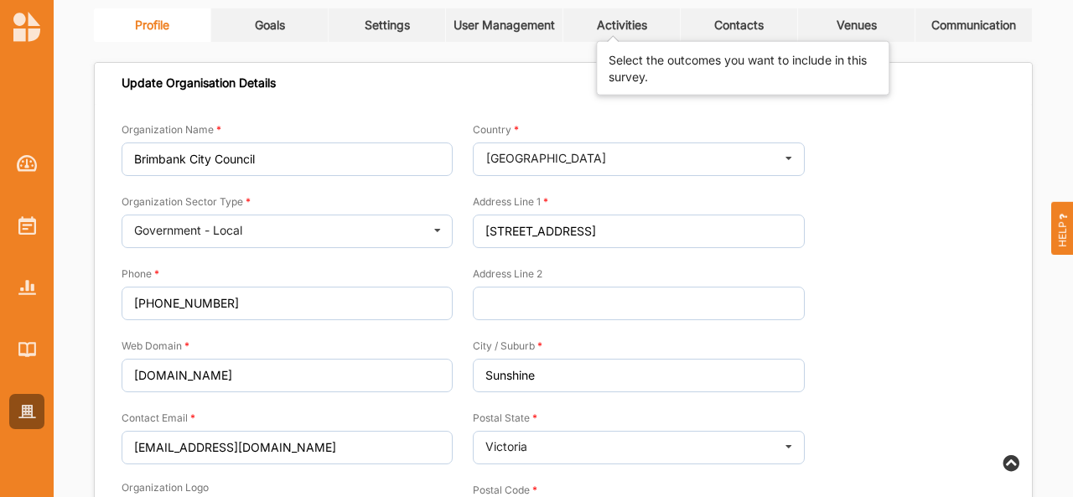
click at [624, 18] on div "Activities" at bounding box center [622, 25] width 50 height 15
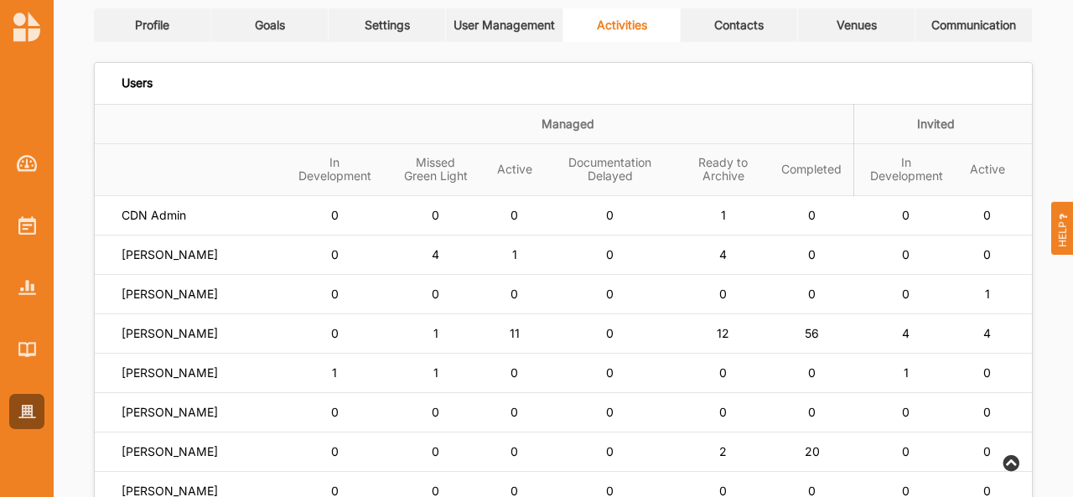
click at [506, 35] on link "User Management" at bounding box center [504, 25] width 117 height 34
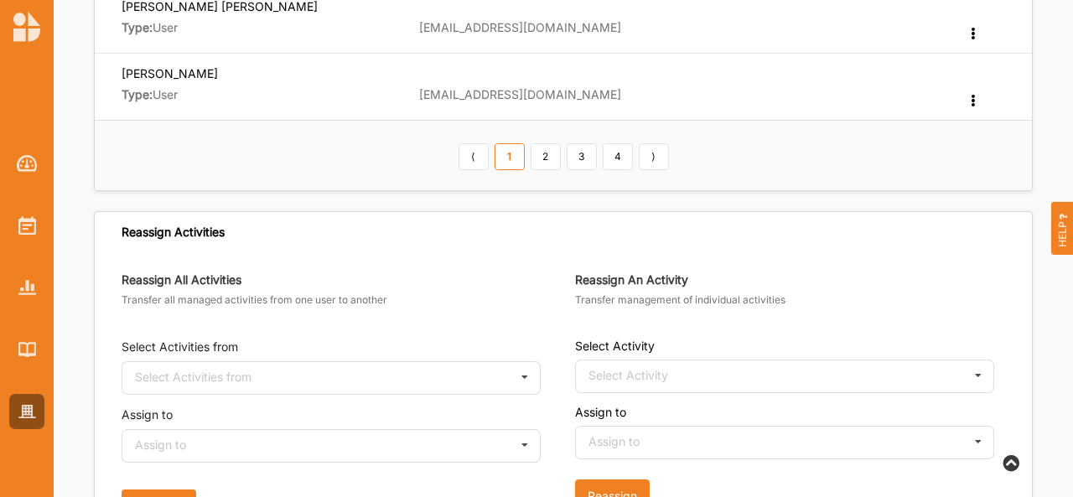
scroll to position [823, 0]
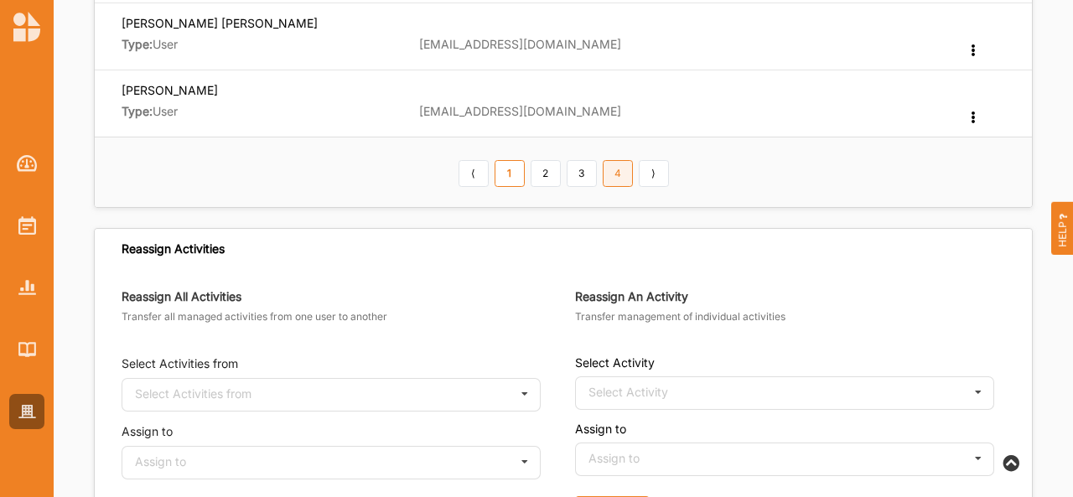
click at [617, 171] on link "4" at bounding box center [618, 173] width 30 height 27
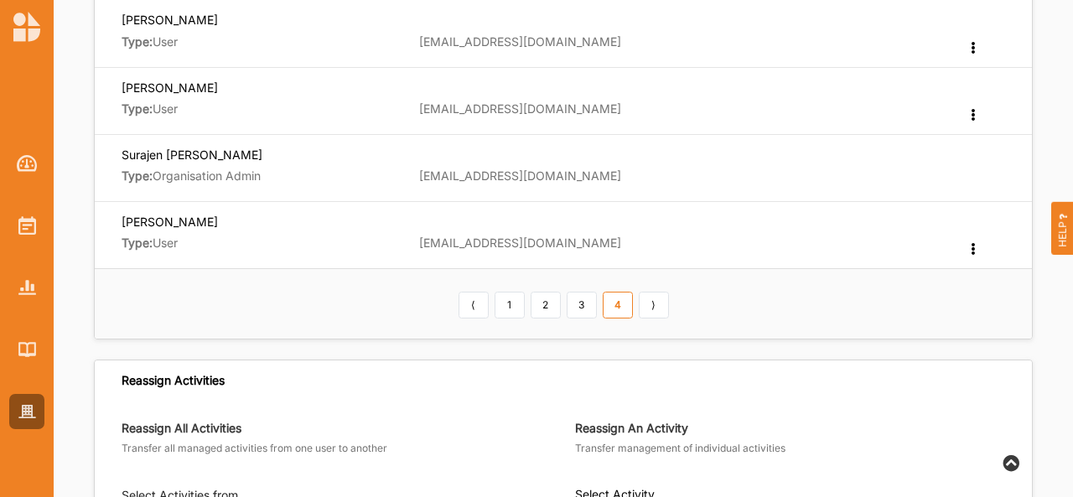
scroll to position [424, 0]
